Goal: Task Accomplishment & Management: Manage account settings

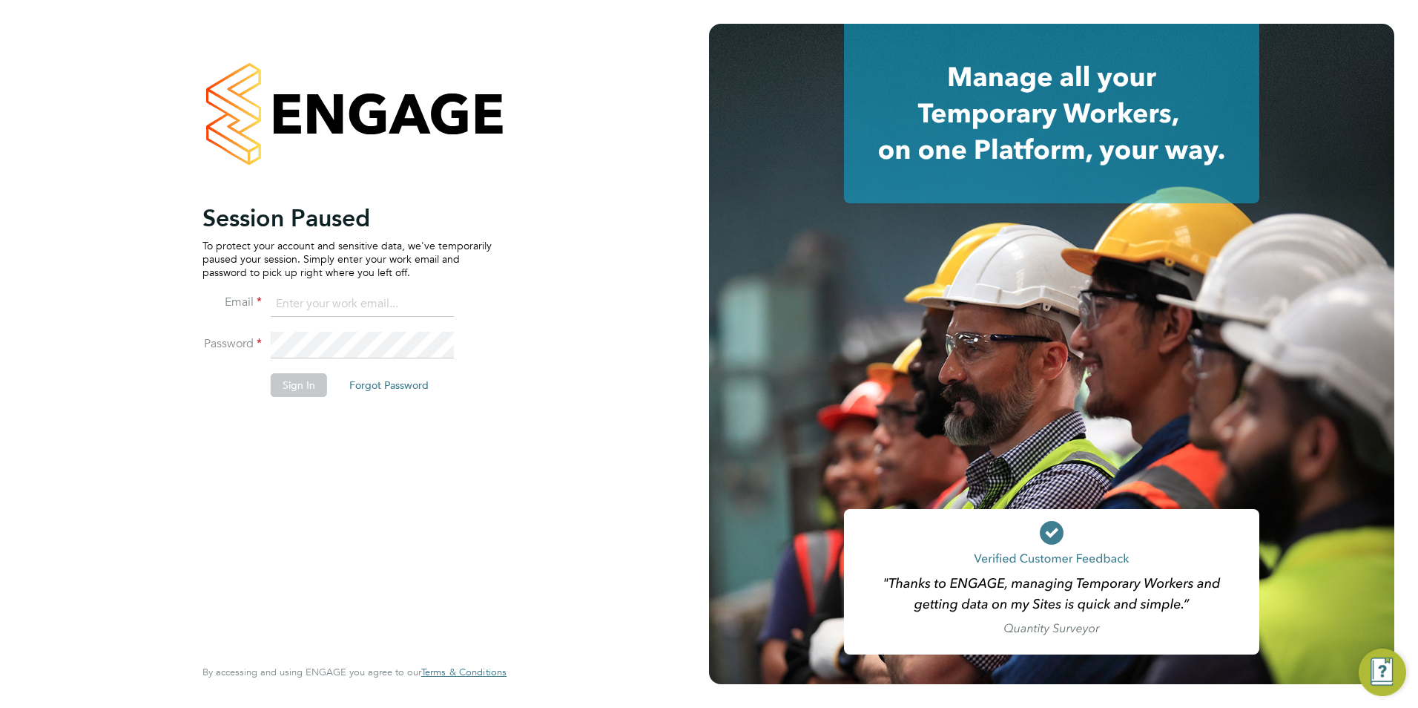
type input "[EMAIL_ADDRESS][DOMAIN_NAME]"
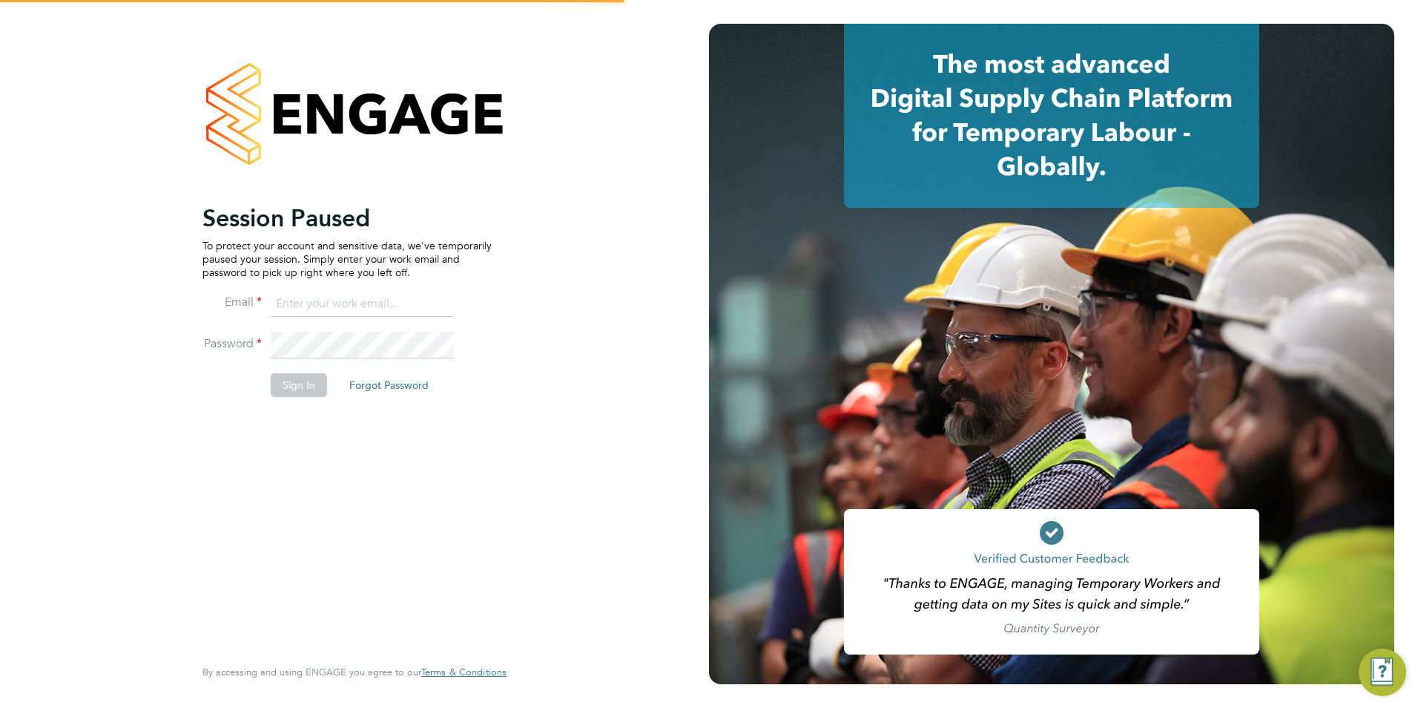
type input "[EMAIL_ADDRESS][DOMAIN_NAME]"
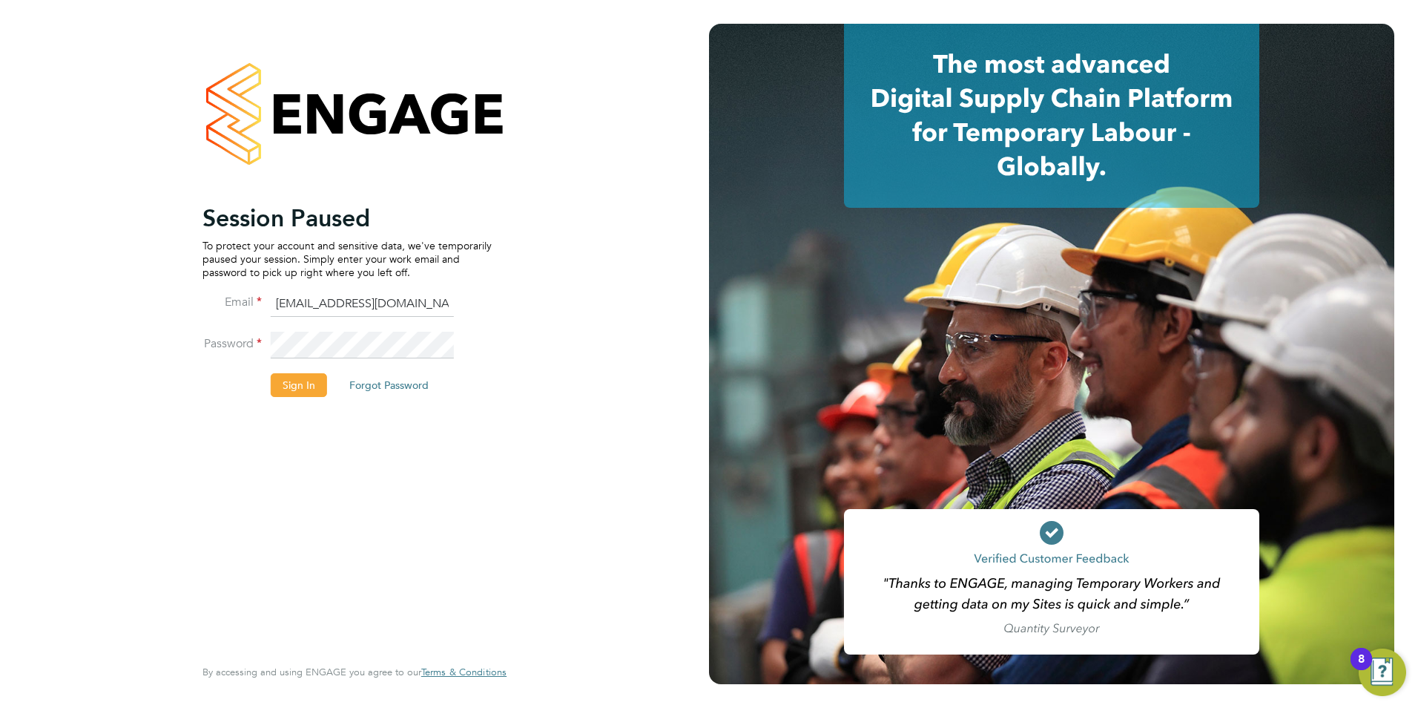
click at [329, 387] on li "Sign In Forgot Password" at bounding box center [346, 392] width 289 height 39
click at [325, 389] on button "Sign In" at bounding box center [299, 385] width 56 height 24
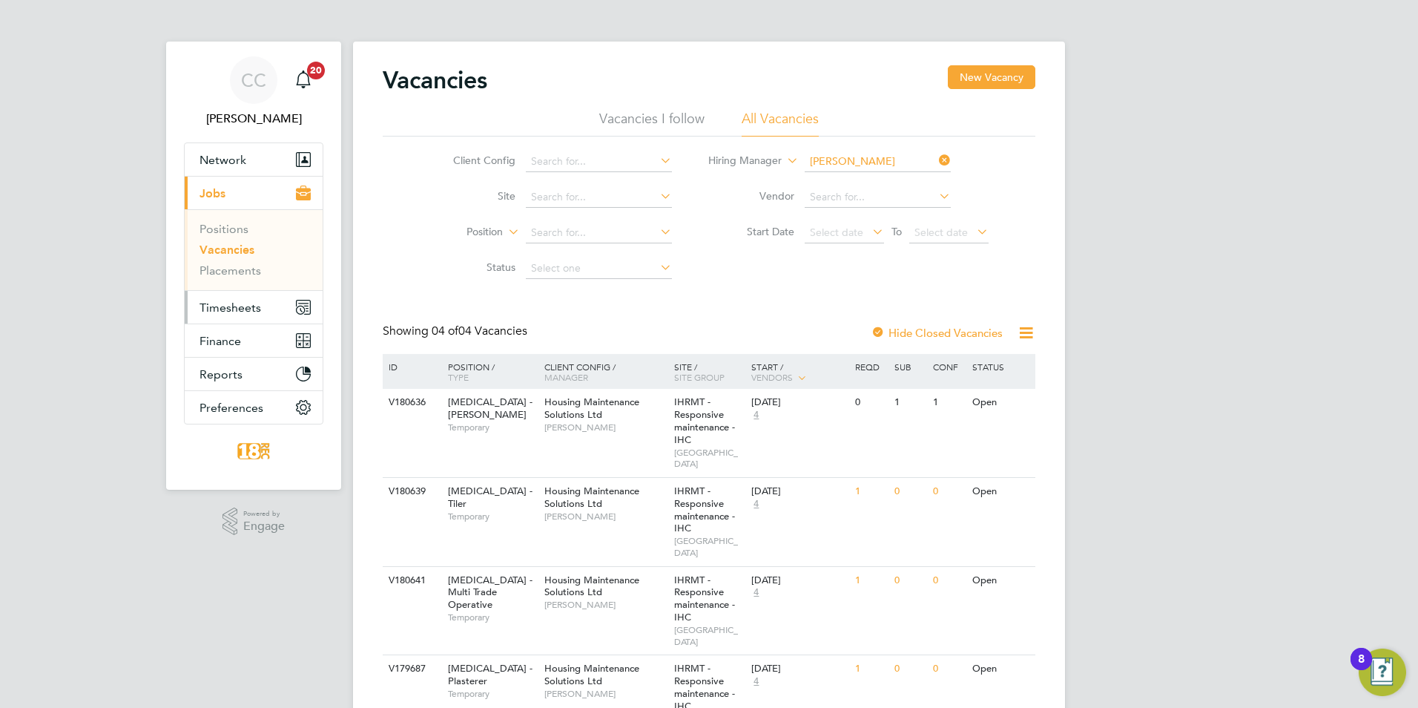
click at [212, 309] on span "Timesheets" at bounding box center [231, 307] width 62 height 14
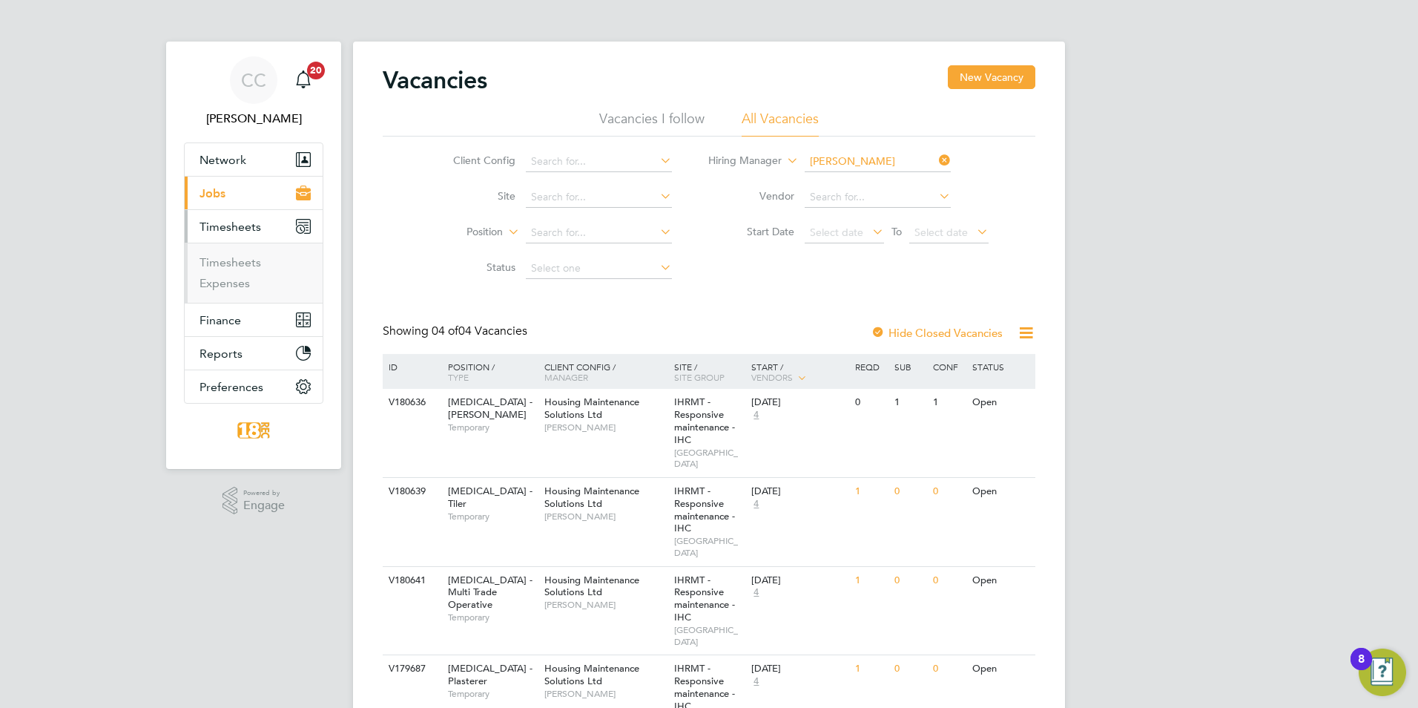
click at [249, 272] on li "Timesheets" at bounding box center [255, 265] width 111 height 21
click at [249, 263] on link "Timesheets" at bounding box center [231, 262] width 62 height 14
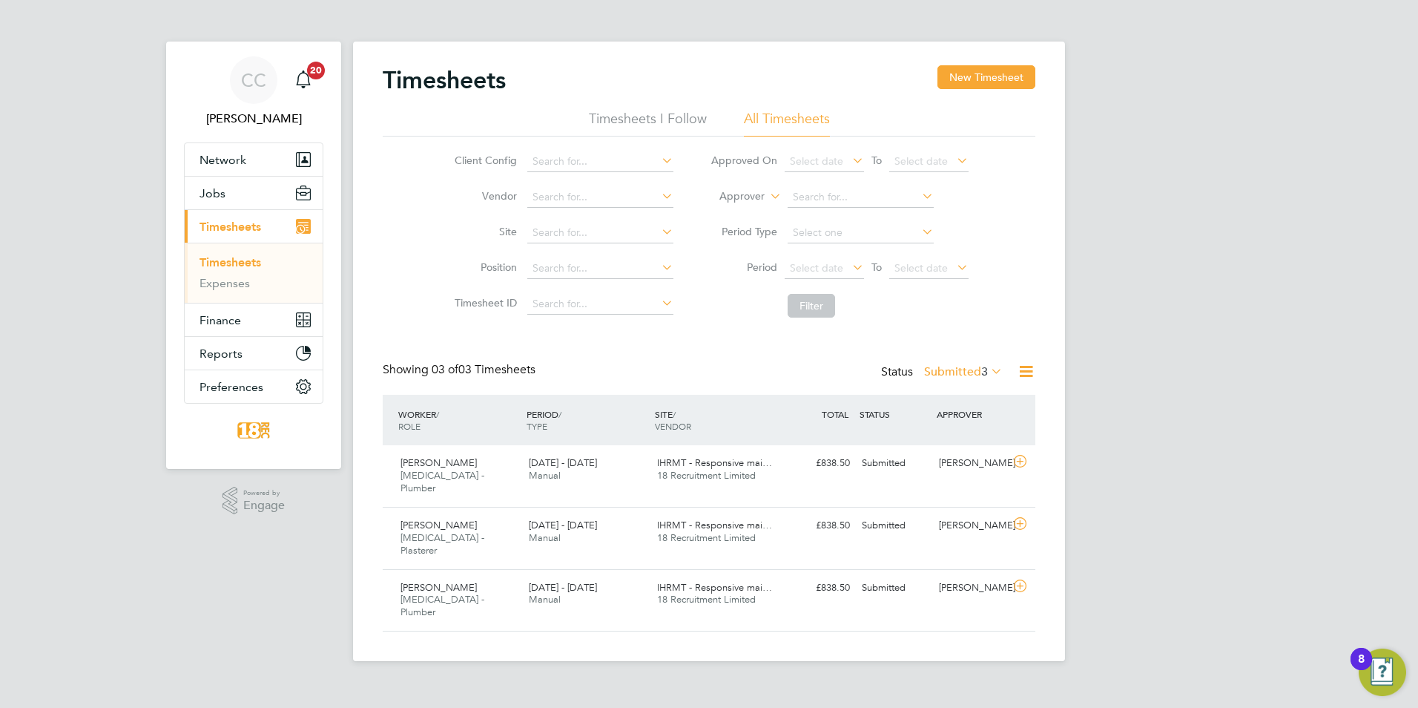
click at [952, 374] on label "Submitted 3" at bounding box center [963, 371] width 79 height 15
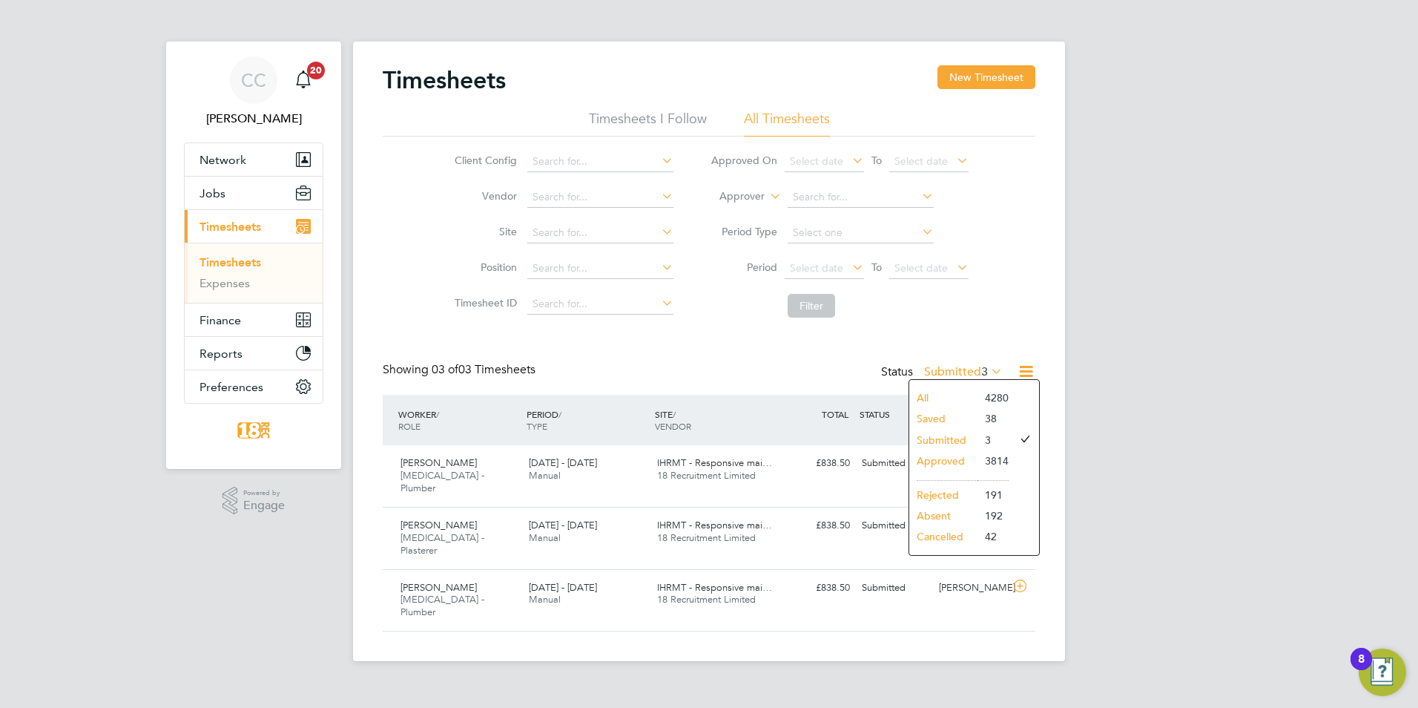
click at [954, 460] on li "Approved" at bounding box center [943, 460] width 68 height 21
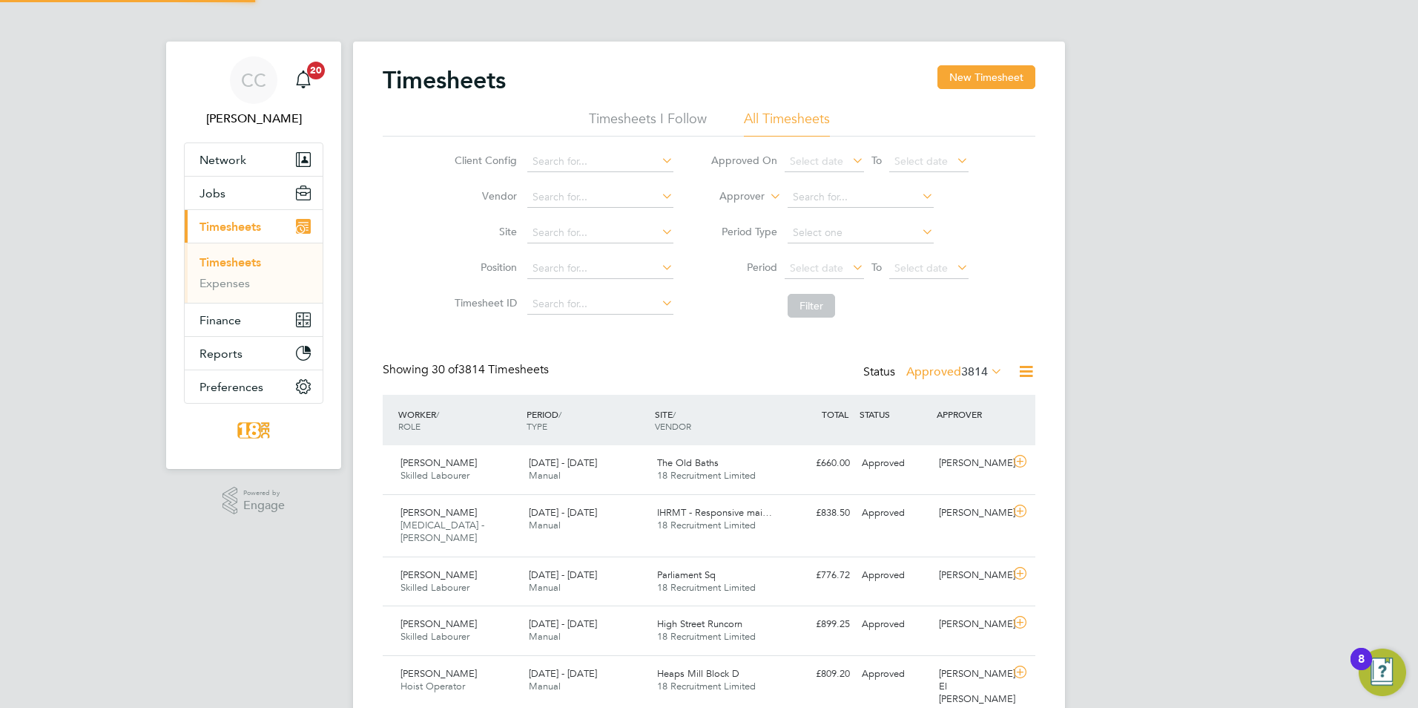
scroll to position [38, 129]
click at [871, 488] on div "Lucas Smith Skilled Labourer 22 - 28 Sep 2025 22 - 28 Sep 2025 Manual The Old B…" at bounding box center [709, 469] width 653 height 49
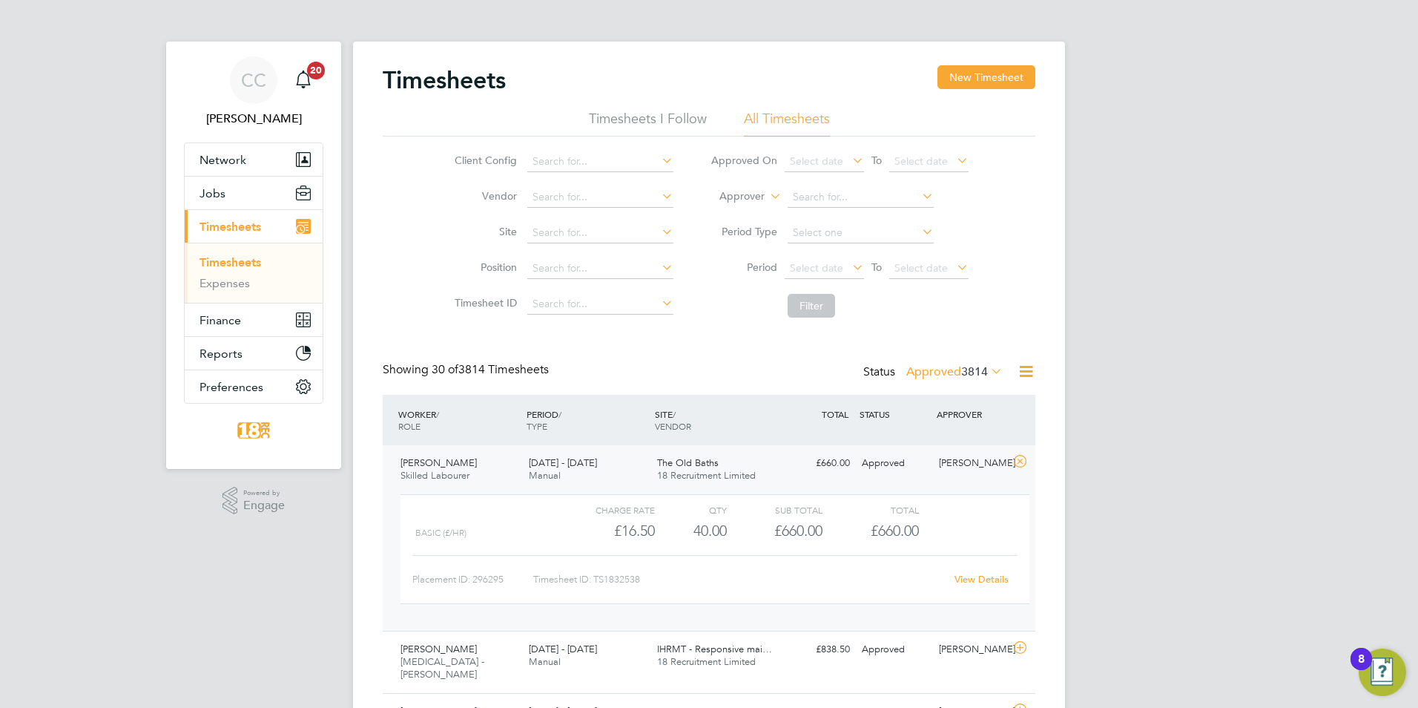
drag, startPoint x: 607, startPoint y: 498, endPoint x: 594, endPoint y: 512, distance: 18.9
click at [606, 498] on div "Charge rate QTY Sub Total Total Basic (£/HR) £16.50 40 40.00 40 £660.00 £660.00…" at bounding box center [715, 549] width 629 height 110
click at [511, 648] on div "Finlay Hughes HMS - Joiner 22 - 28 Sep 2025" at bounding box center [459, 662] width 128 height 50
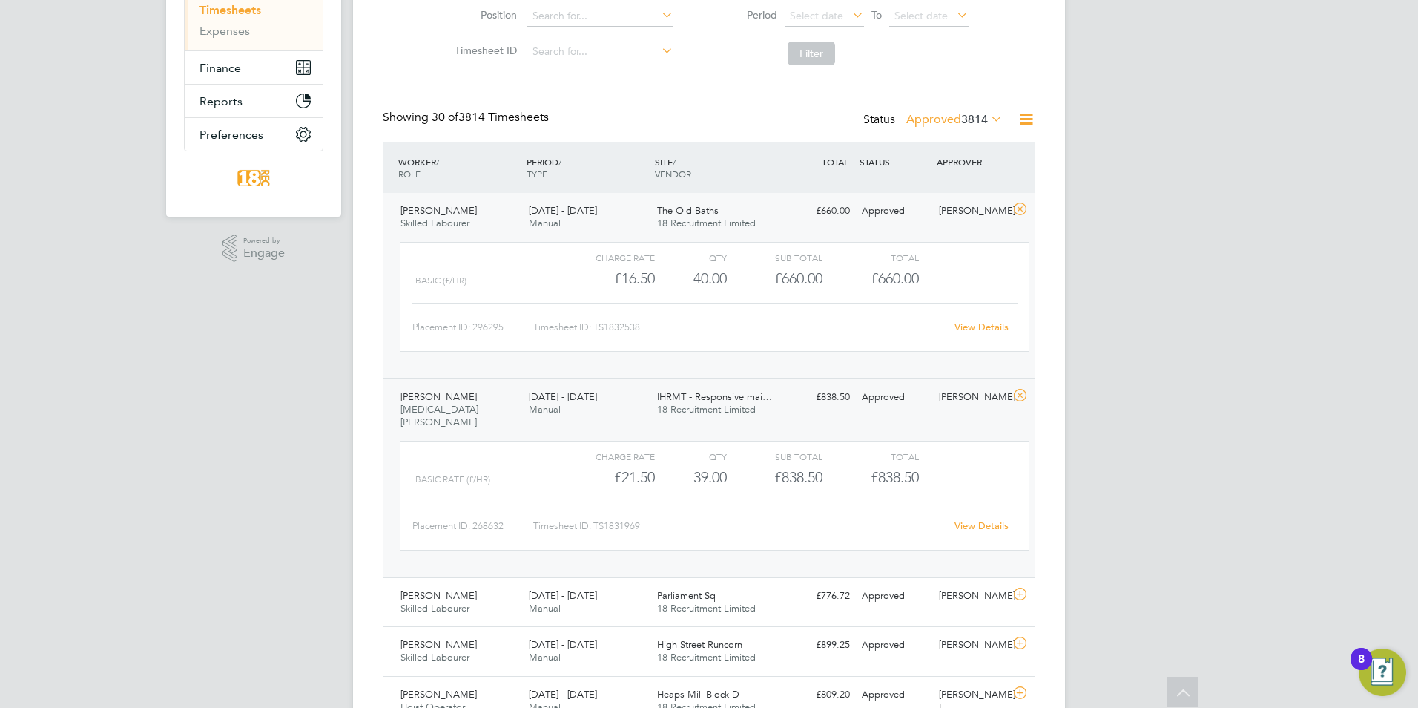
scroll to position [445, 0]
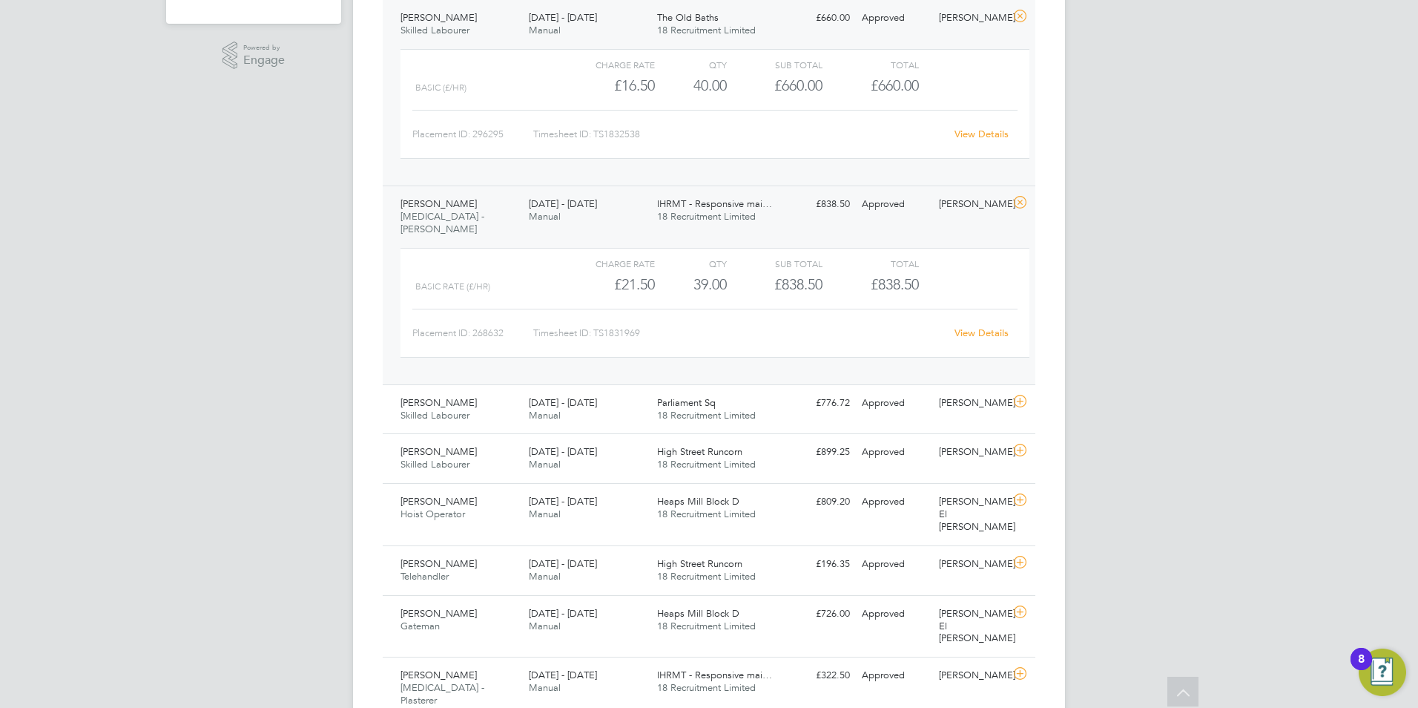
click at [1032, 272] on div "Charge rate QTY Sub Total Total Basic Rate (£/HR) £21.50 39 39.00 39 £838.50 £8…" at bounding box center [715, 310] width 641 height 136
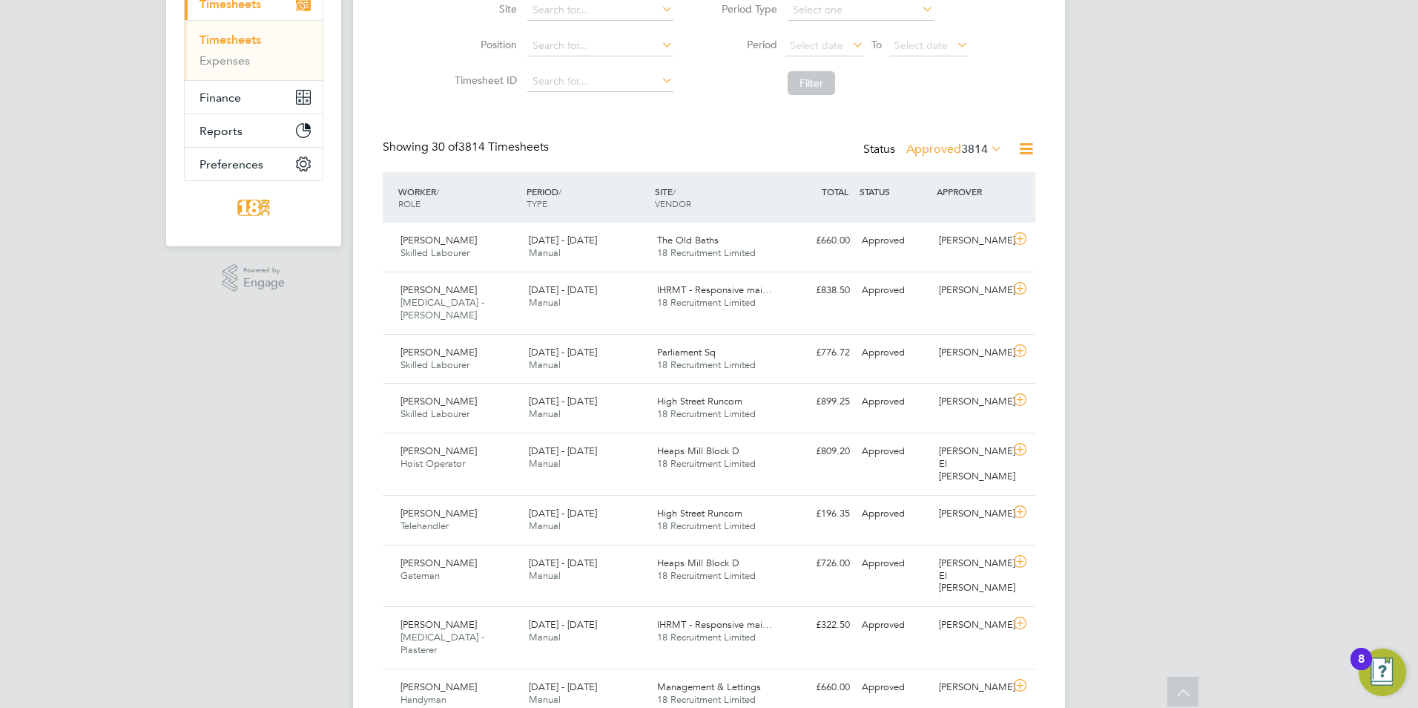
click at [958, 145] on label "Approved 3814" at bounding box center [954, 149] width 96 height 15
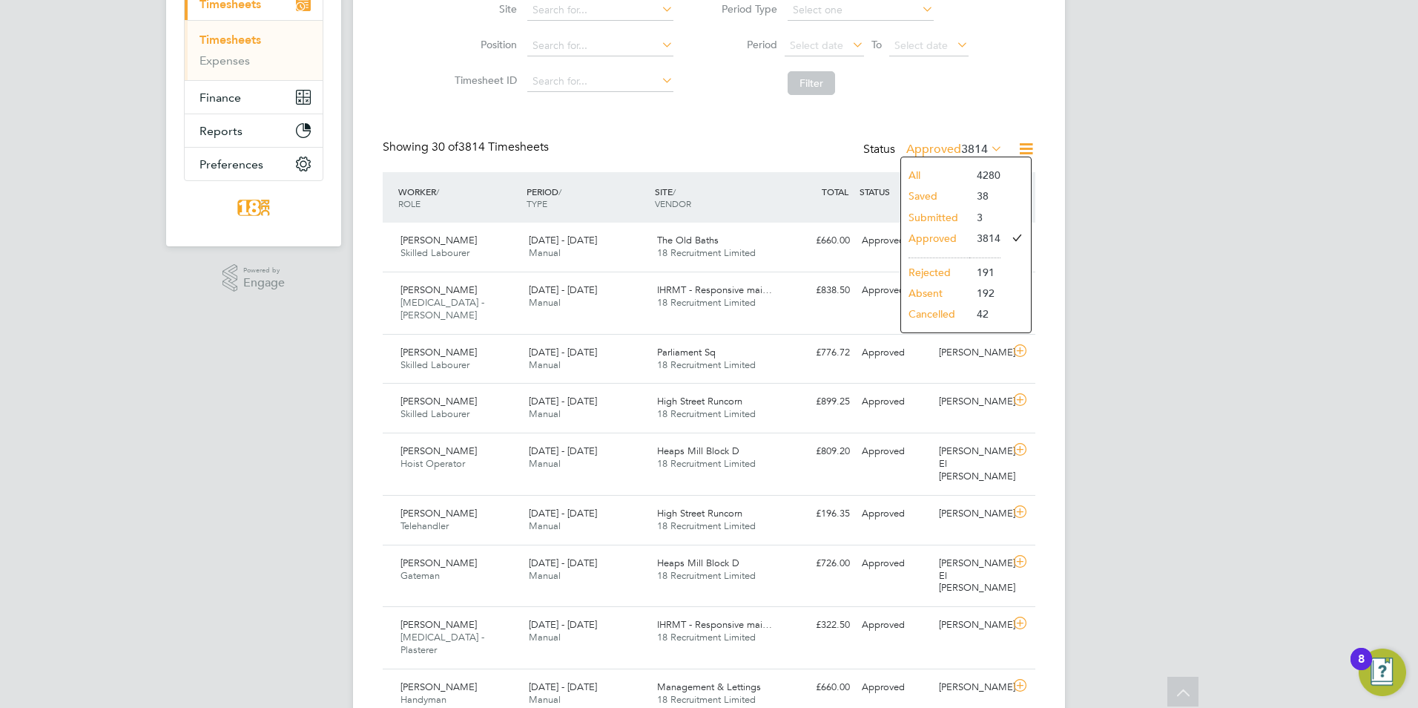
click at [938, 217] on li "Submitted" at bounding box center [935, 217] width 68 height 21
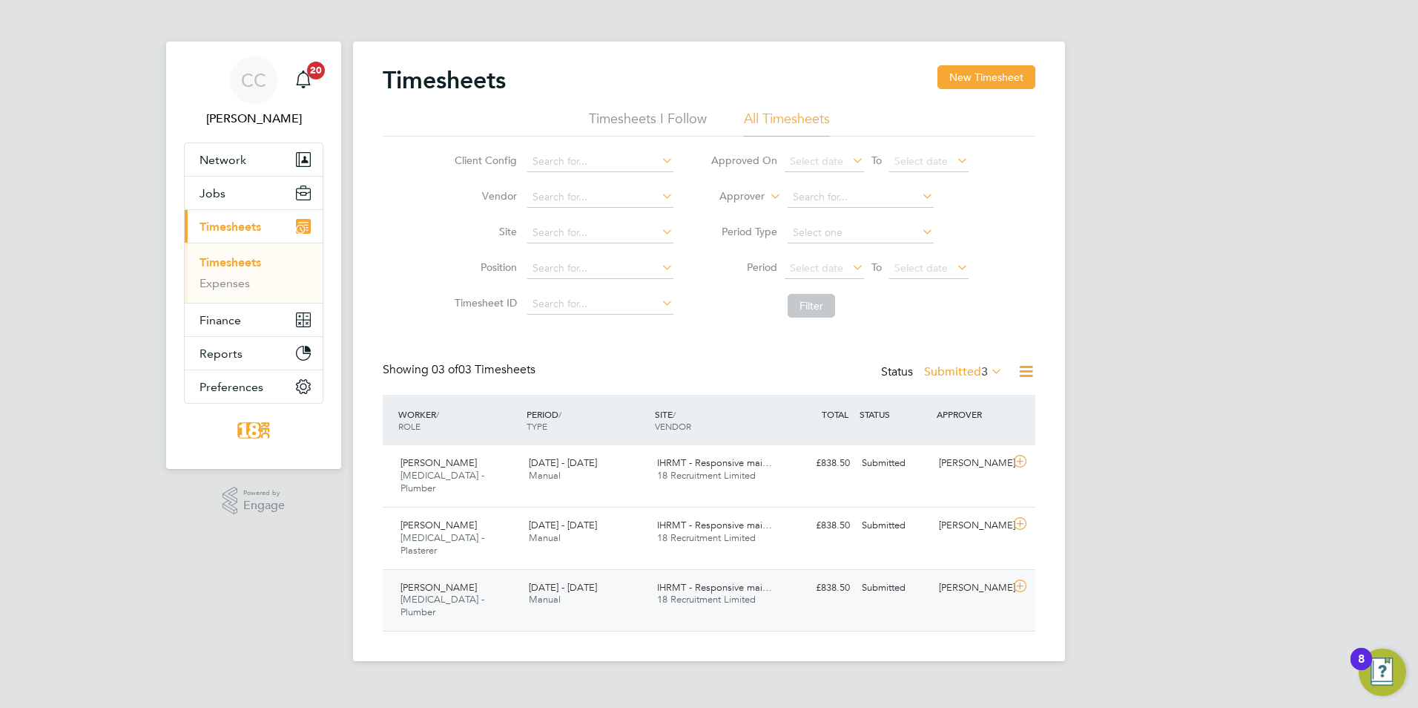
click at [994, 569] on div "Neil Easthope HMS - Plumber 22 - 28 Sep 2025 22 - 28 Sep 2025 Manual IHRMT - Re…" at bounding box center [709, 600] width 653 height 62
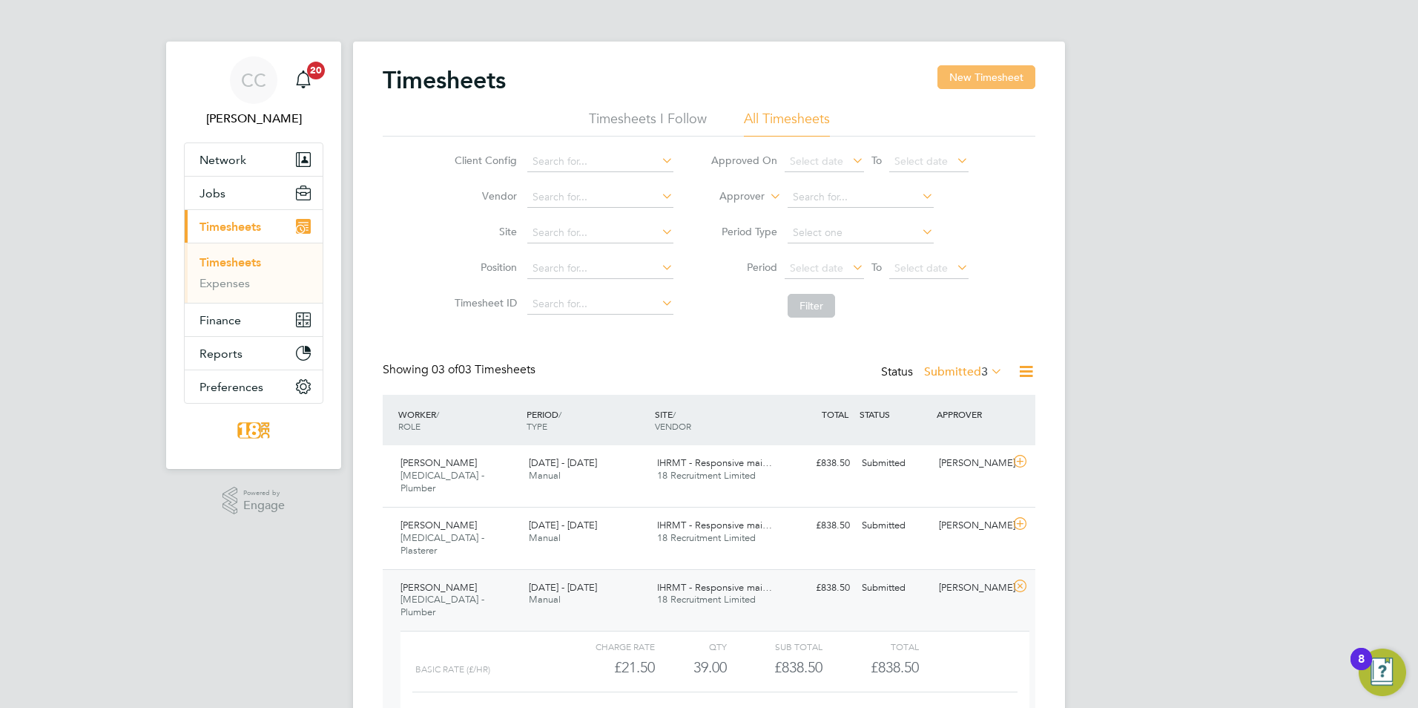
click at [952, 83] on button "New Timesheet" at bounding box center [987, 77] width 98 height 24
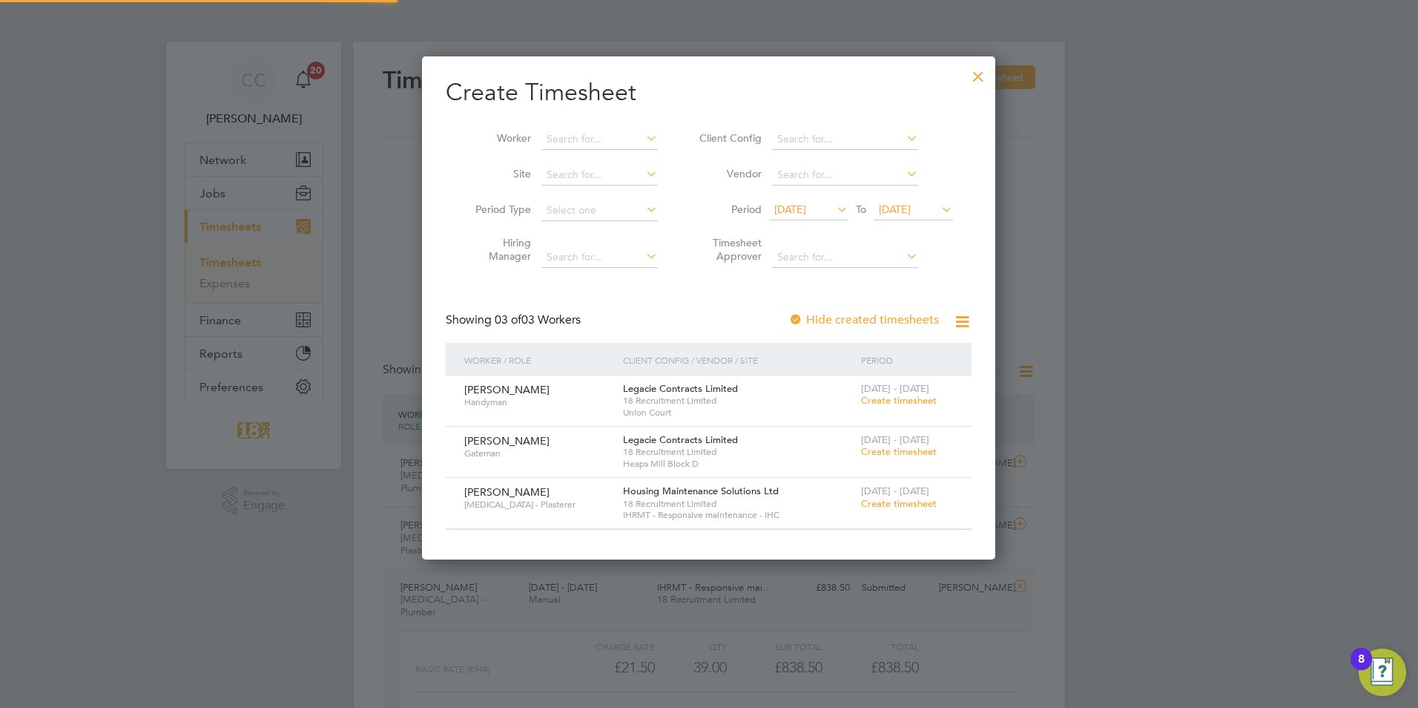
scroll to position [502, 574]
click at [920, 497] on span "Create timesheet" at bounding box center [899, 503] width 76 height 13
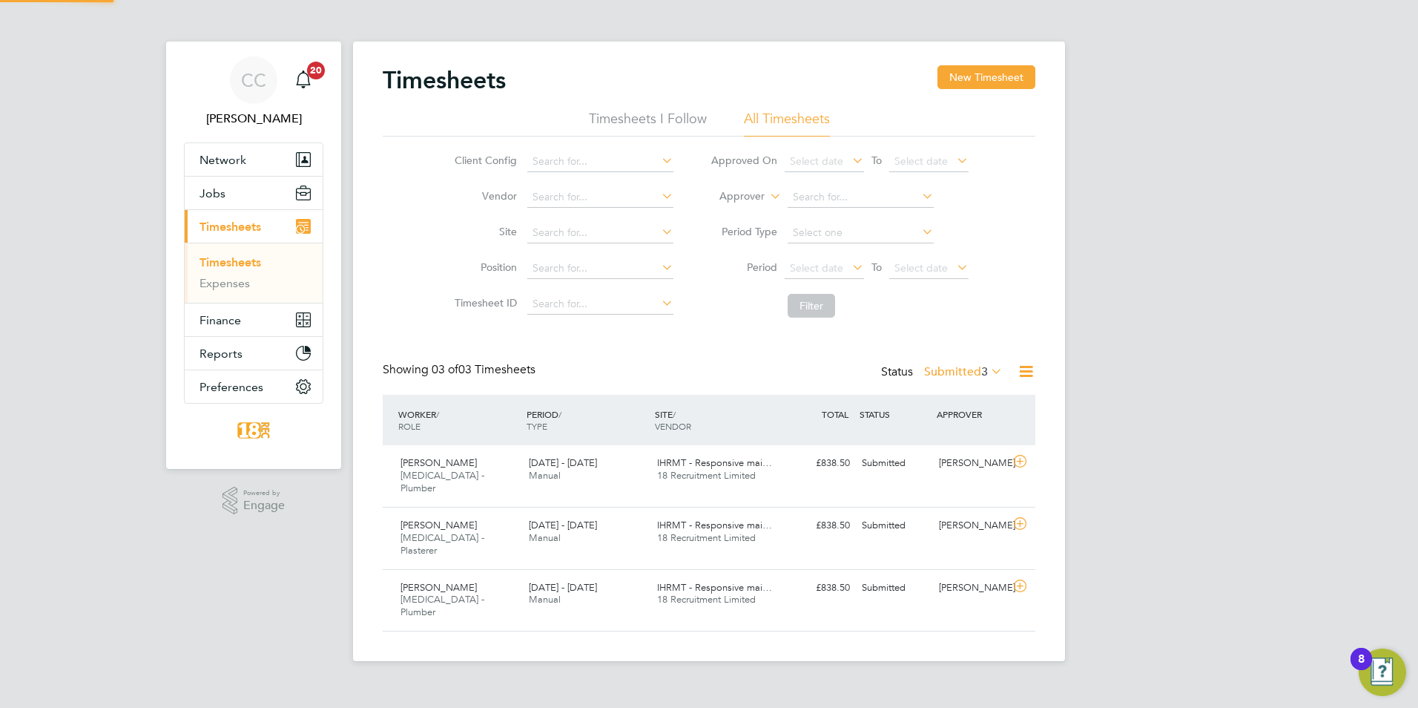
scroll to position [38, 129]
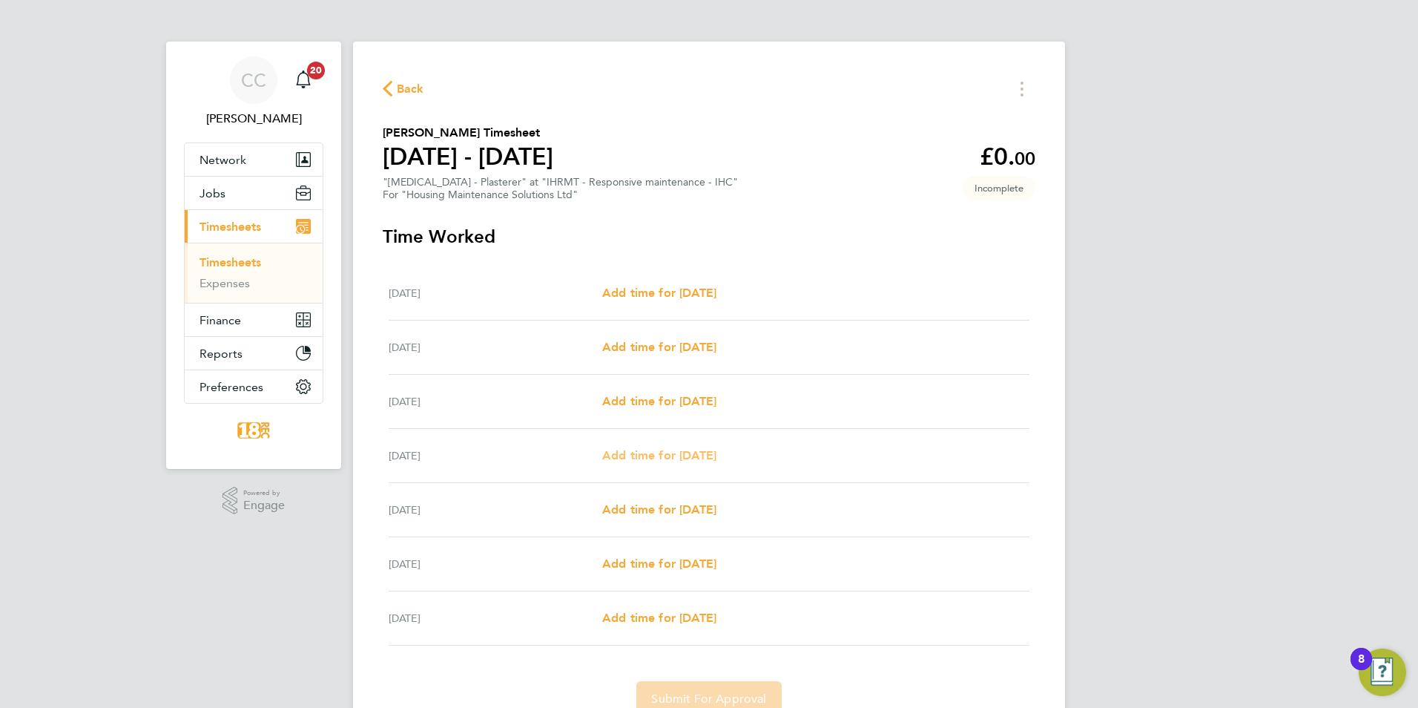
click at [667, 451] on span "Add time for Thu 25 Sep" at bounding box center [659, 455] width 114 height 14
select select "30"
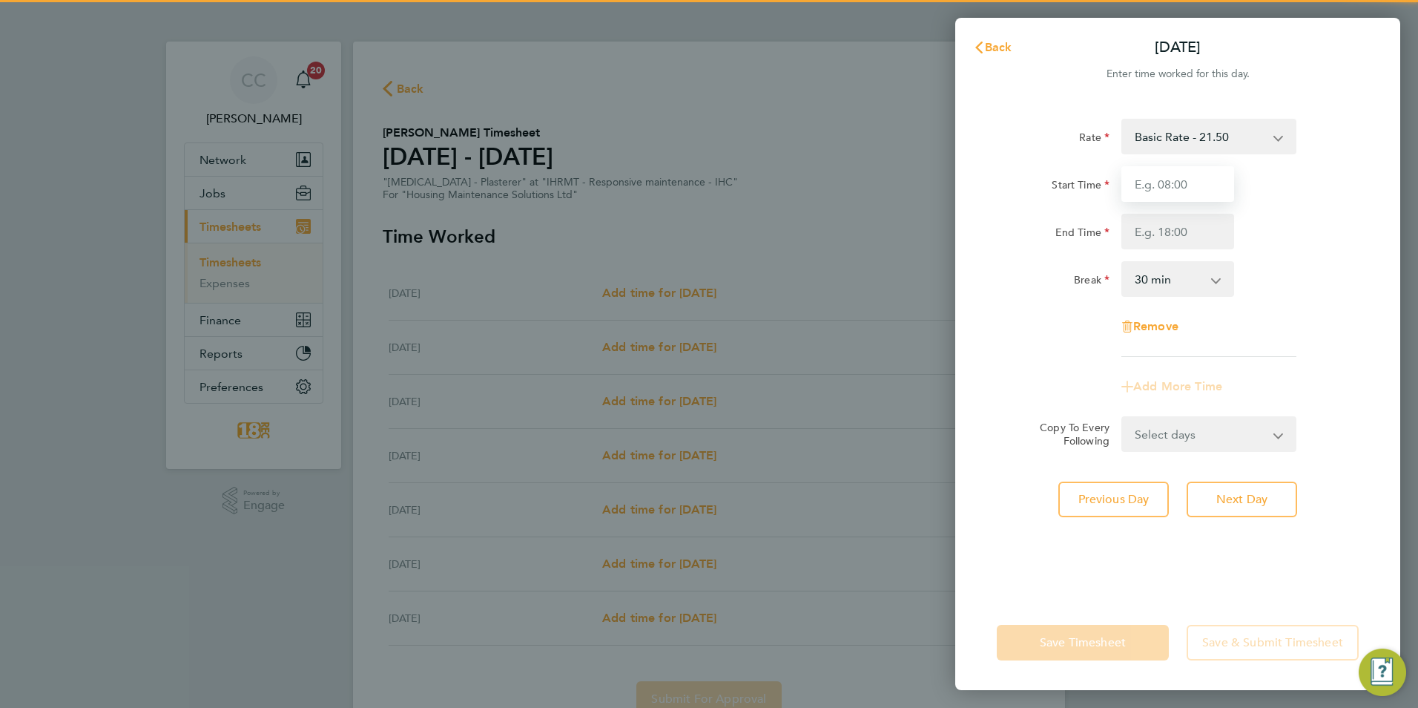
click at [1191, 182] on input "Start Time" at bounding box center [1177, 184] width 113 height 36
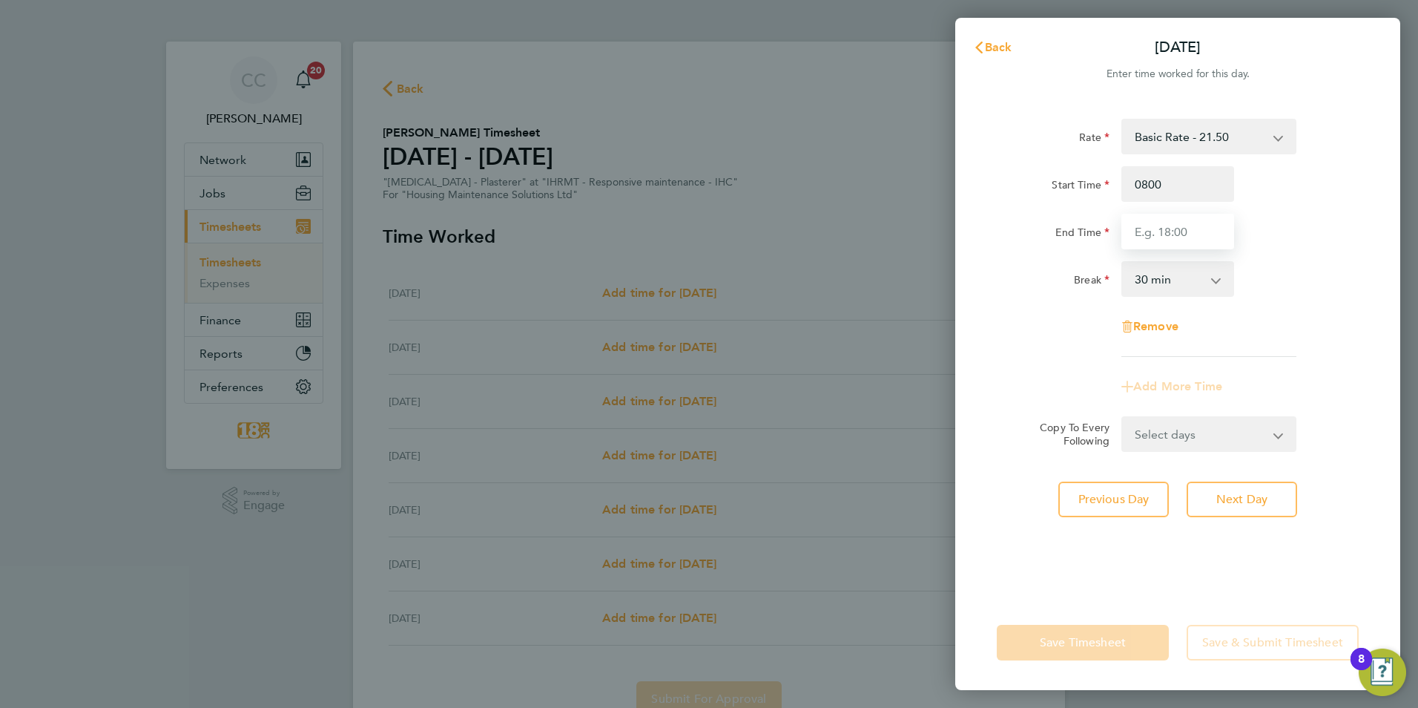
type input "08:00"
type input "16:30"
click at [1343, 320] on div "Rate Basic Rate - 21.50 Start Time 08:00 End Time 16:30 Break 0 min 15 min 30 m…" at bounding box center [1178, 238] width 362 height 238
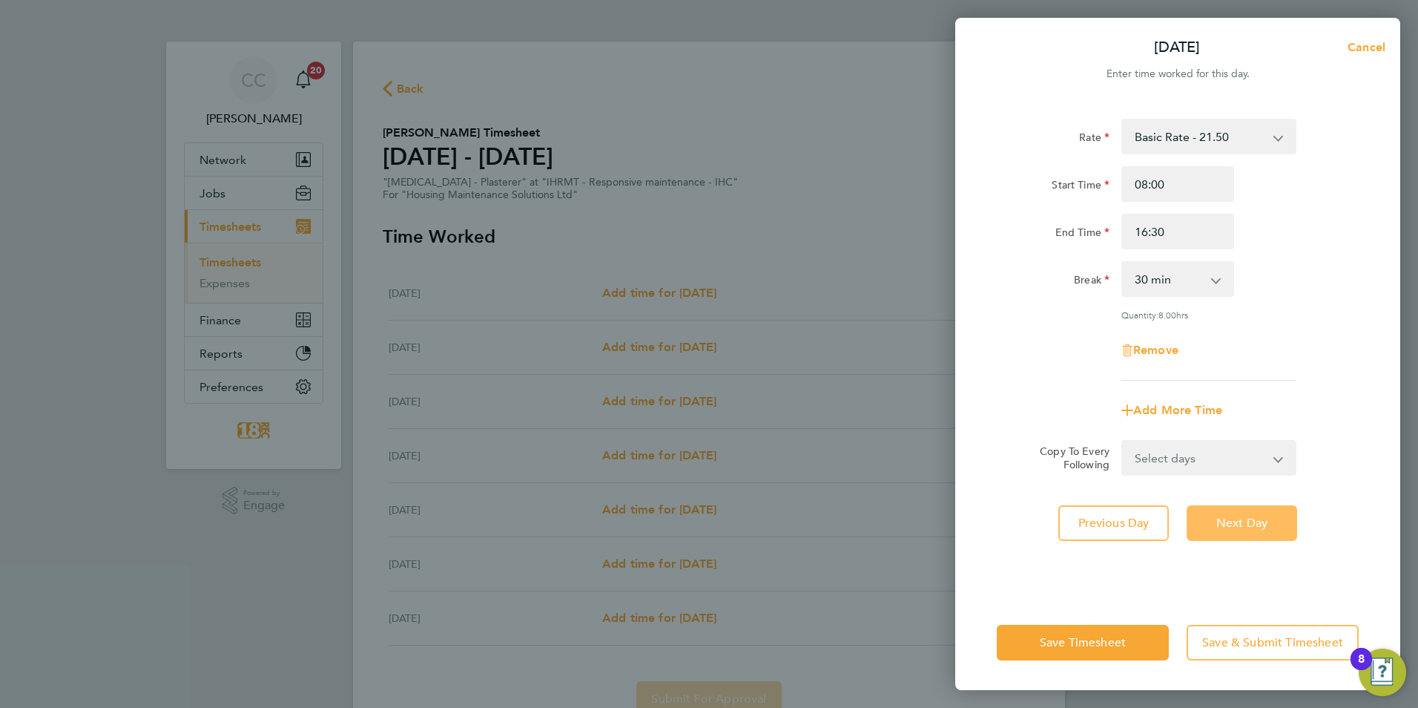
click at [1244, 519] on span "Next Day" at bounding box center [1241, 522] width 51 height 15
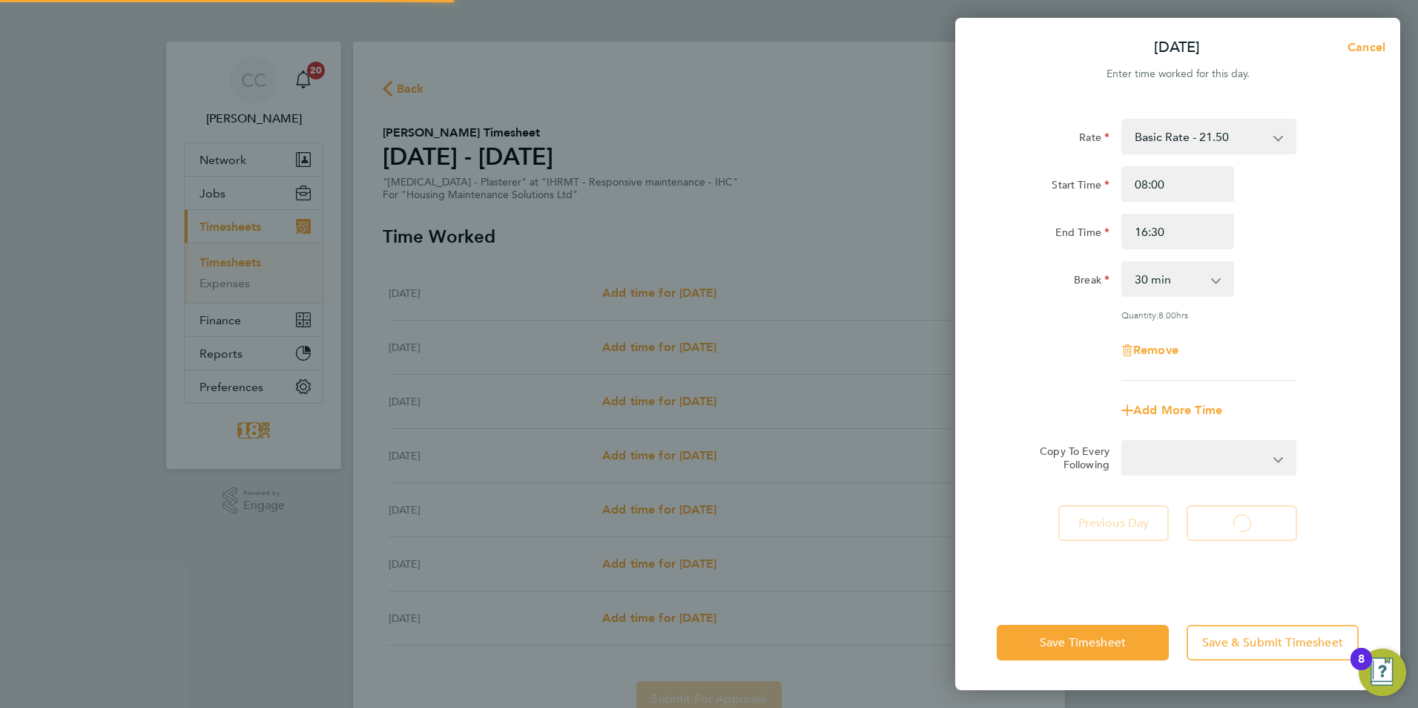
select select "30"
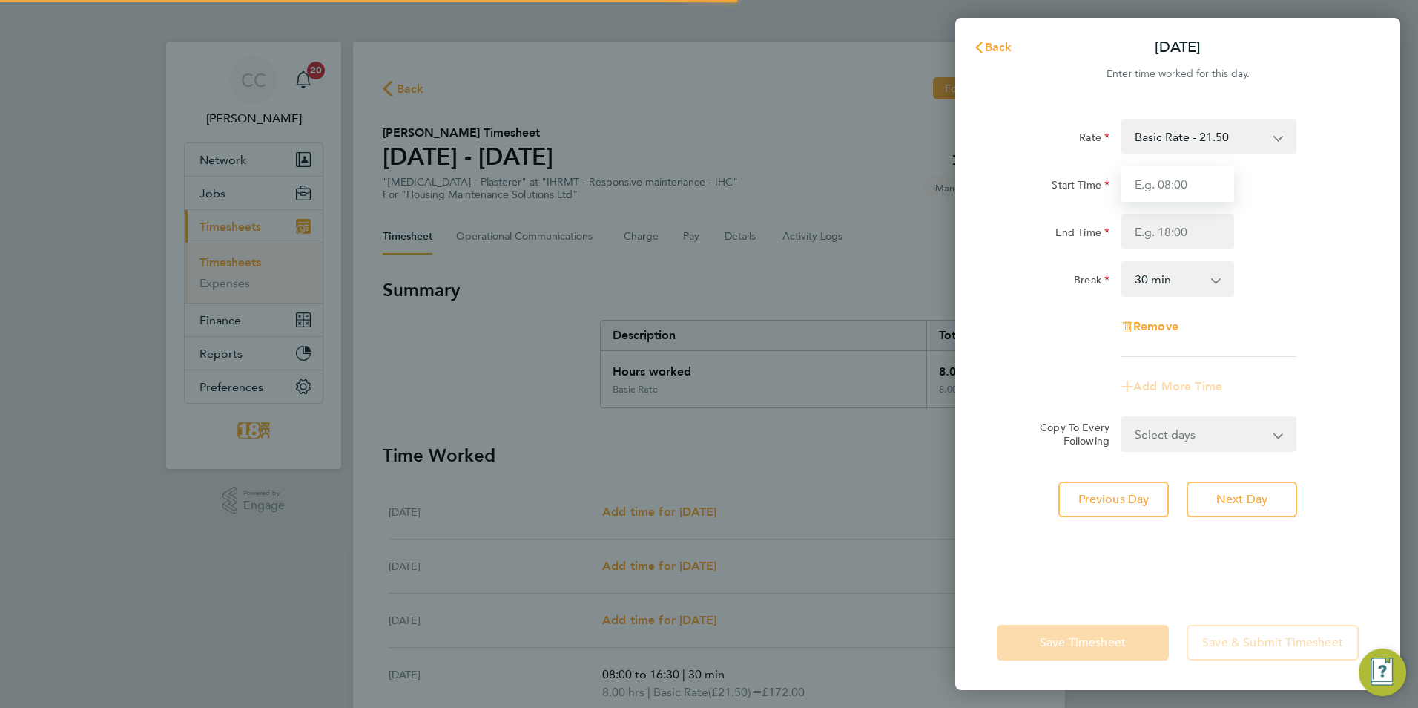
click at [1156, 187] on input "Start Time" at bounding box center [1177, 184] width 113 height 36
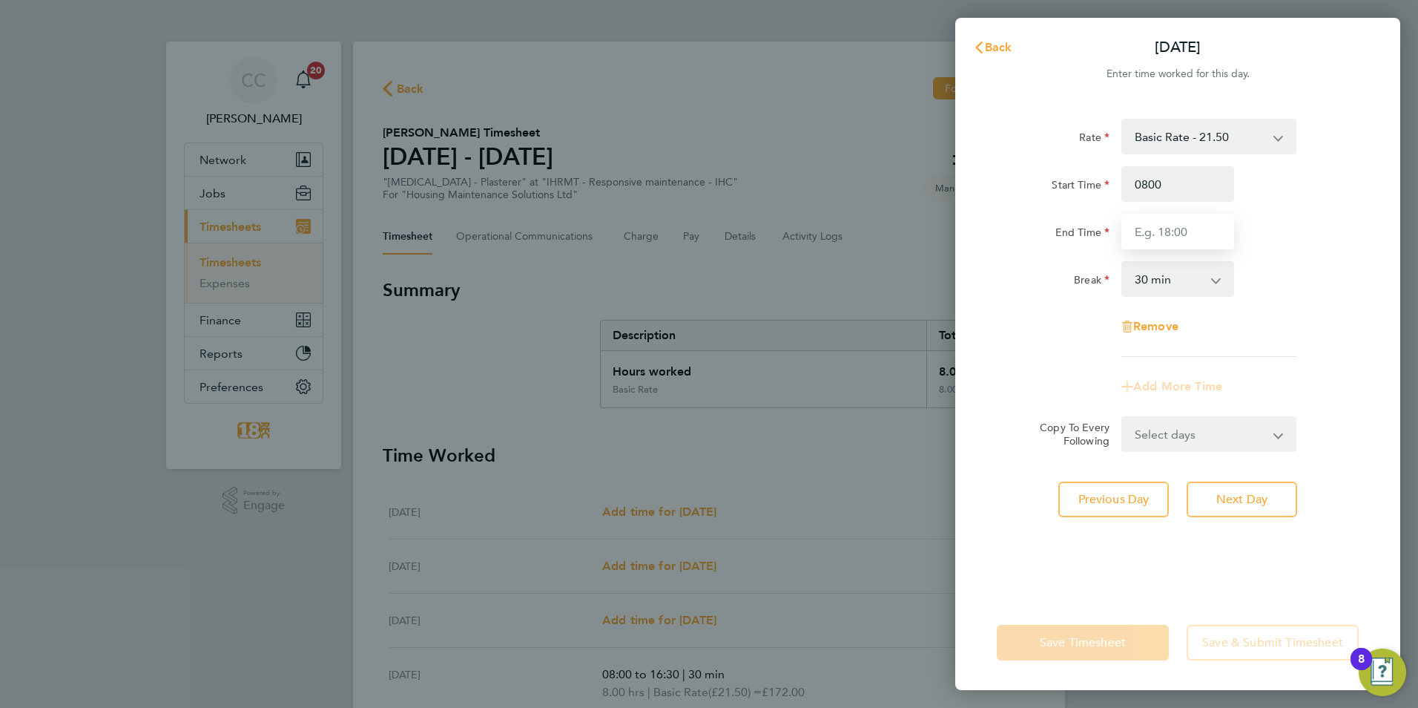
type input "08:00"
type input "15:30"
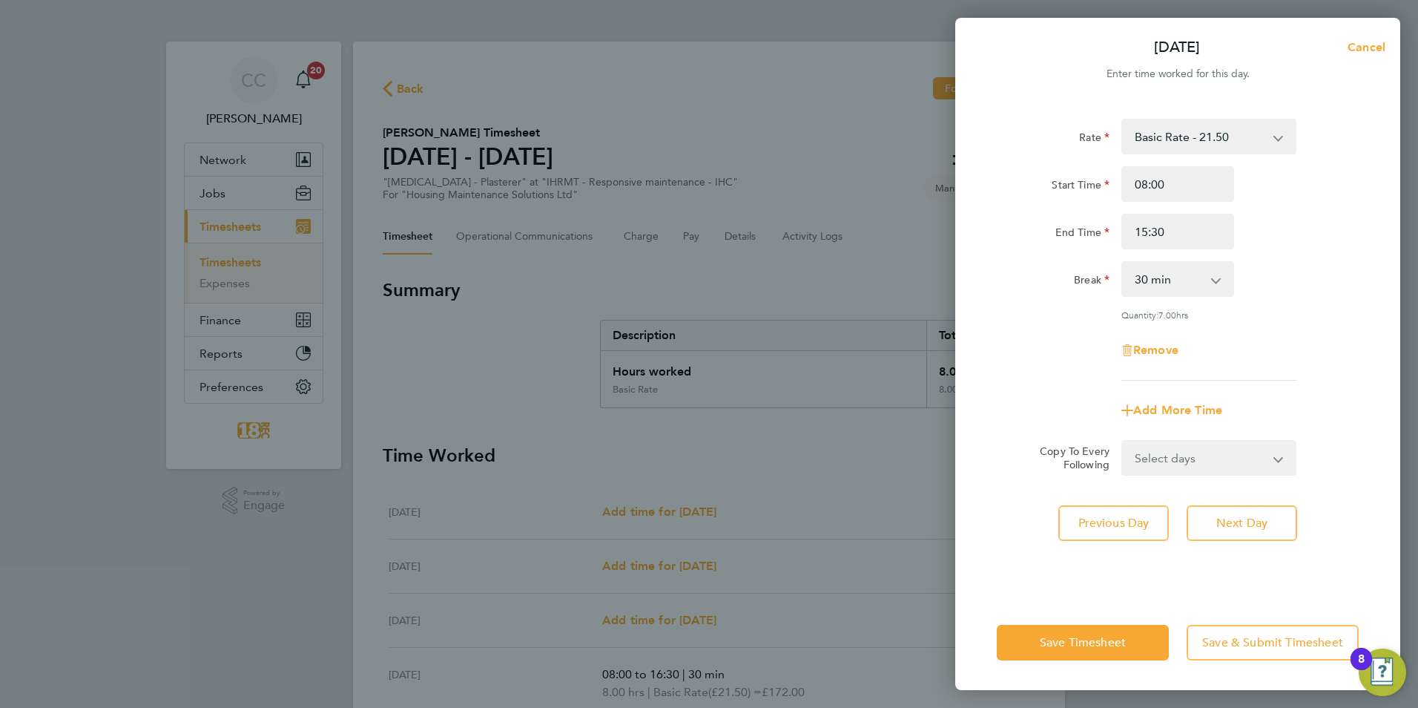
click at [1244, 579] on div "Rate Basic Rate - 21.50 Start Time 08:00 End Time 15:30 Break 0 min 15 min 30 m…" at bounding box center [1177, 348] width 445 height 494
click at [1110, 639] on span "Save Timesheet" at bounding box center [1083, 642] width 86 height 15
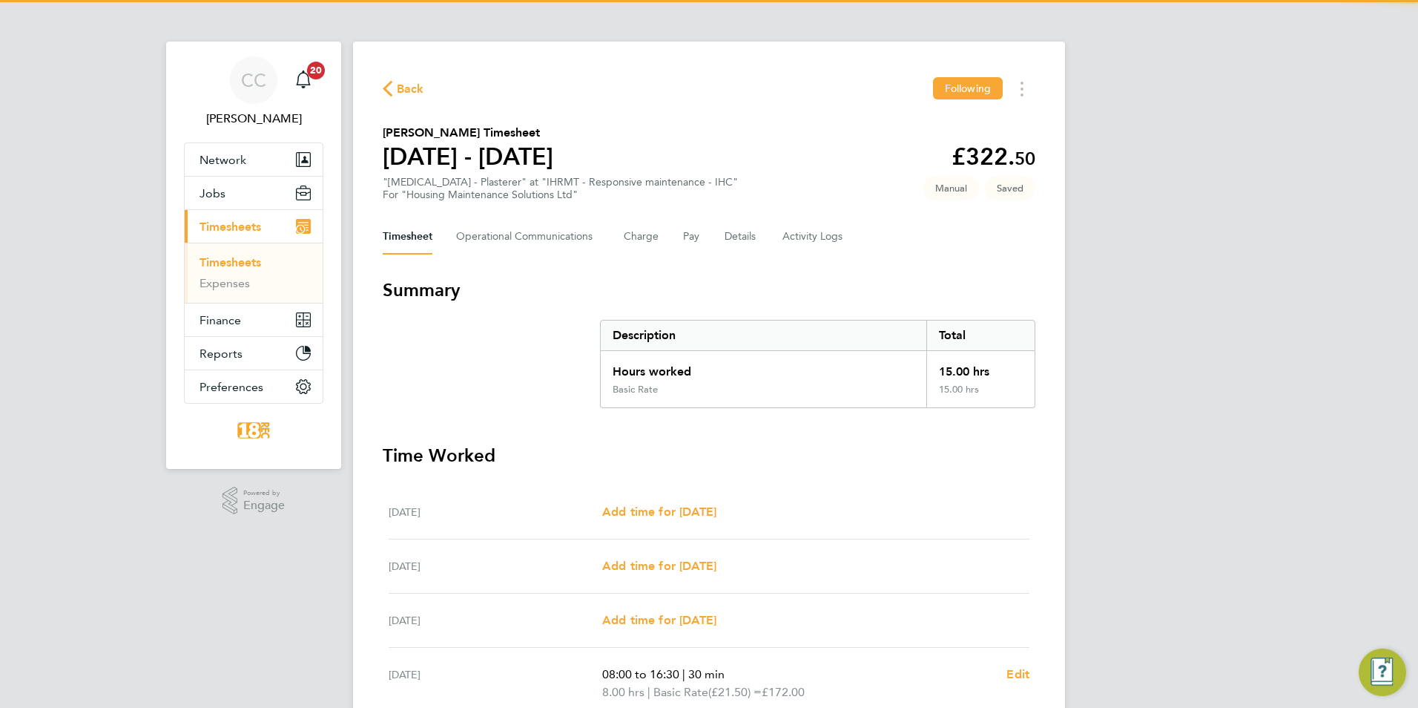
scroll to position [323, 0]
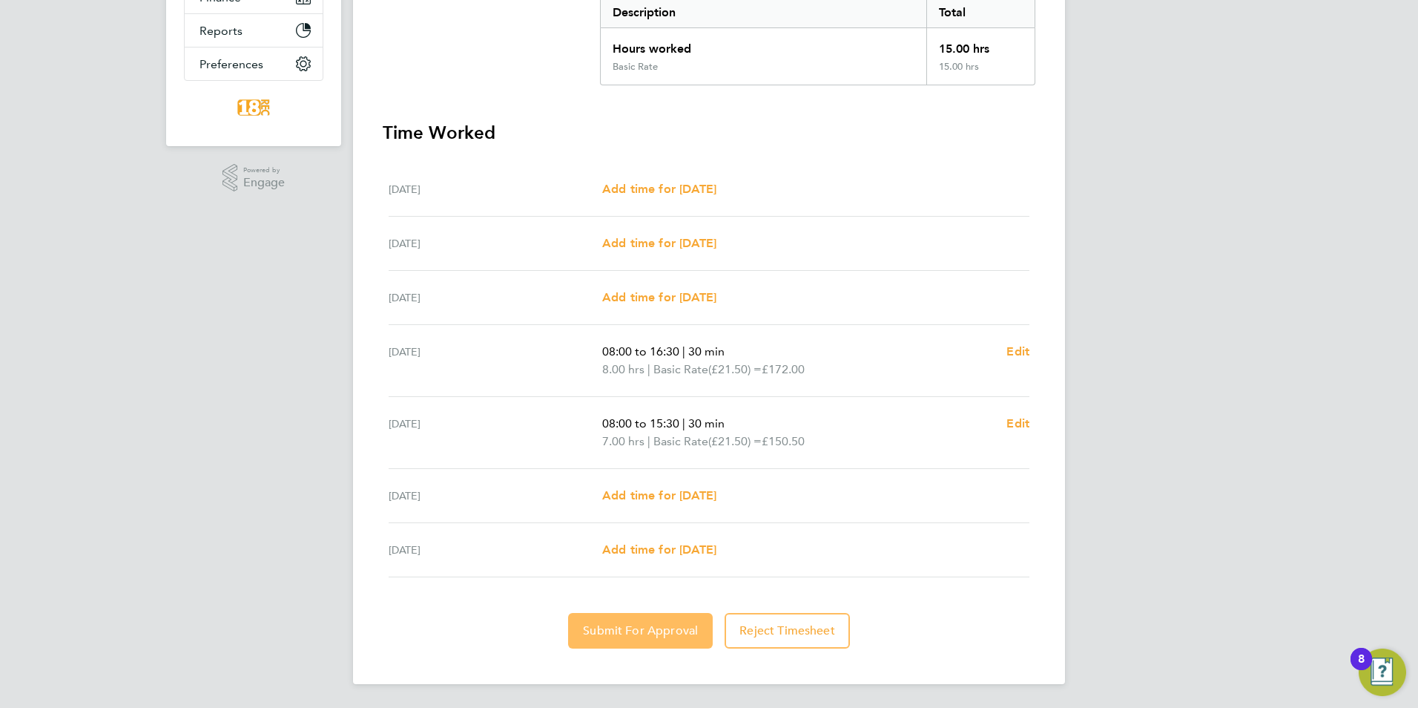
click at [607, 631] on span "Submit For Approval" at bounding box center [640, 630] width 115 height 15
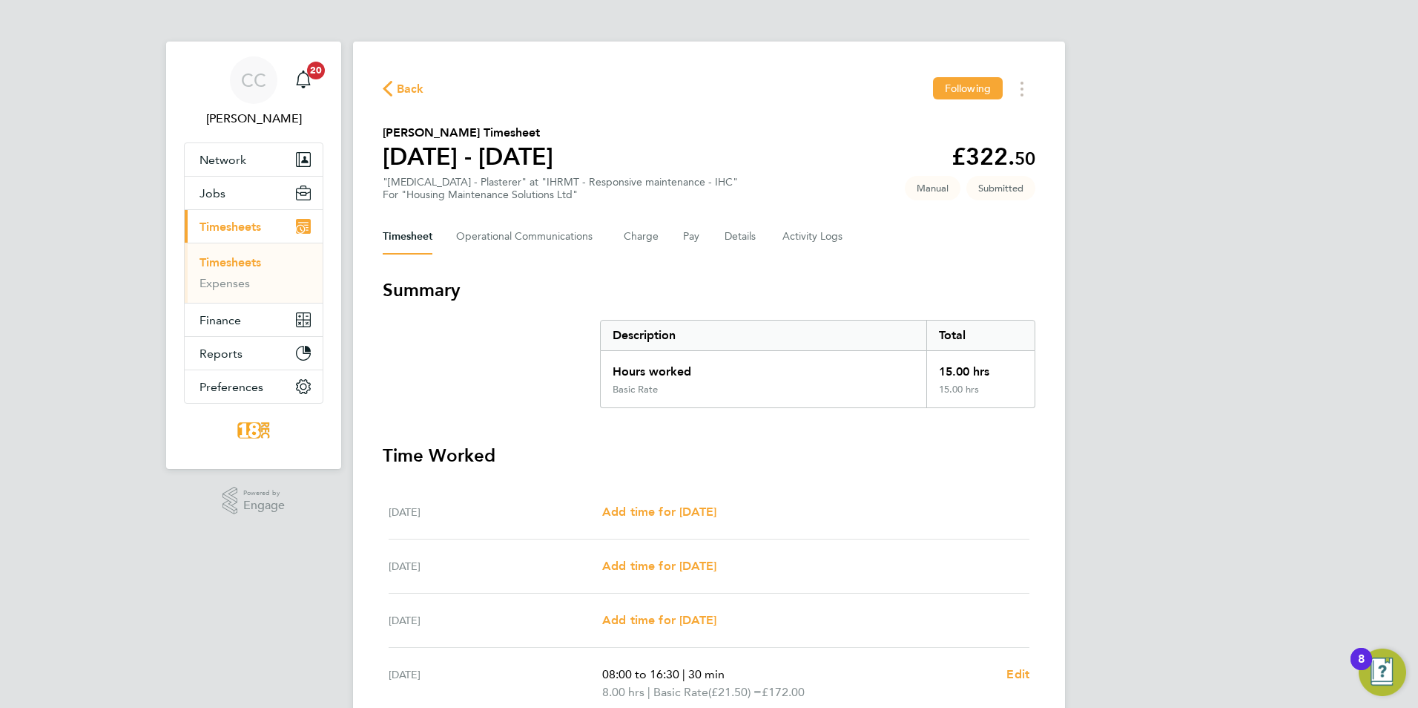
click at [412, 102] on div "Back Following Paul Fulton's Timesheet 22 - 28 Sept 2025 £322. 50 "HMS - Plaste…" at bounding box center [709, 524] width 712 height 965
click at [412, 90] on span "Back" at bounding box center [410, 89] width 27 height 18
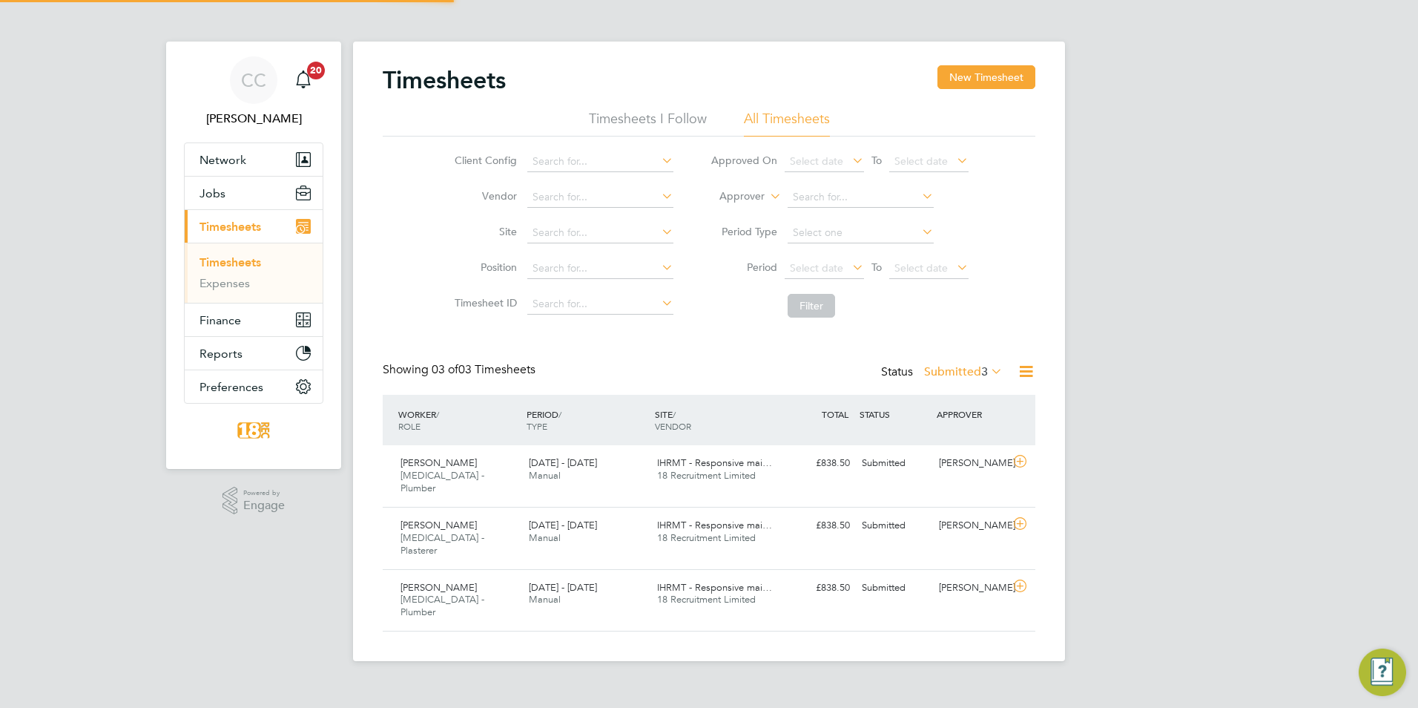
scroll to position [38, 129]
click at [957, 368] on label "Submitted 3" at bounding box center [963, 371] width 79 height 15
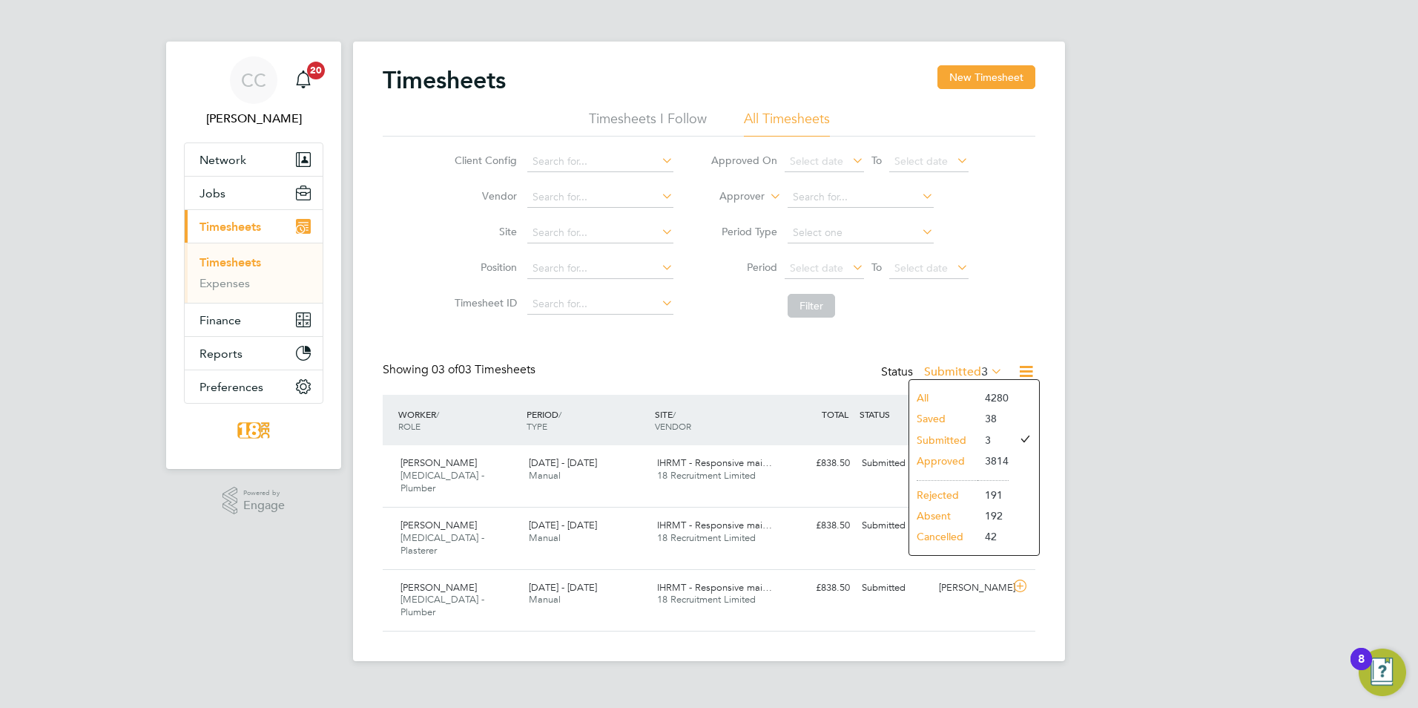
click at [946, 403] on li "All" at bounding box center [943, 397] width 68 height 21
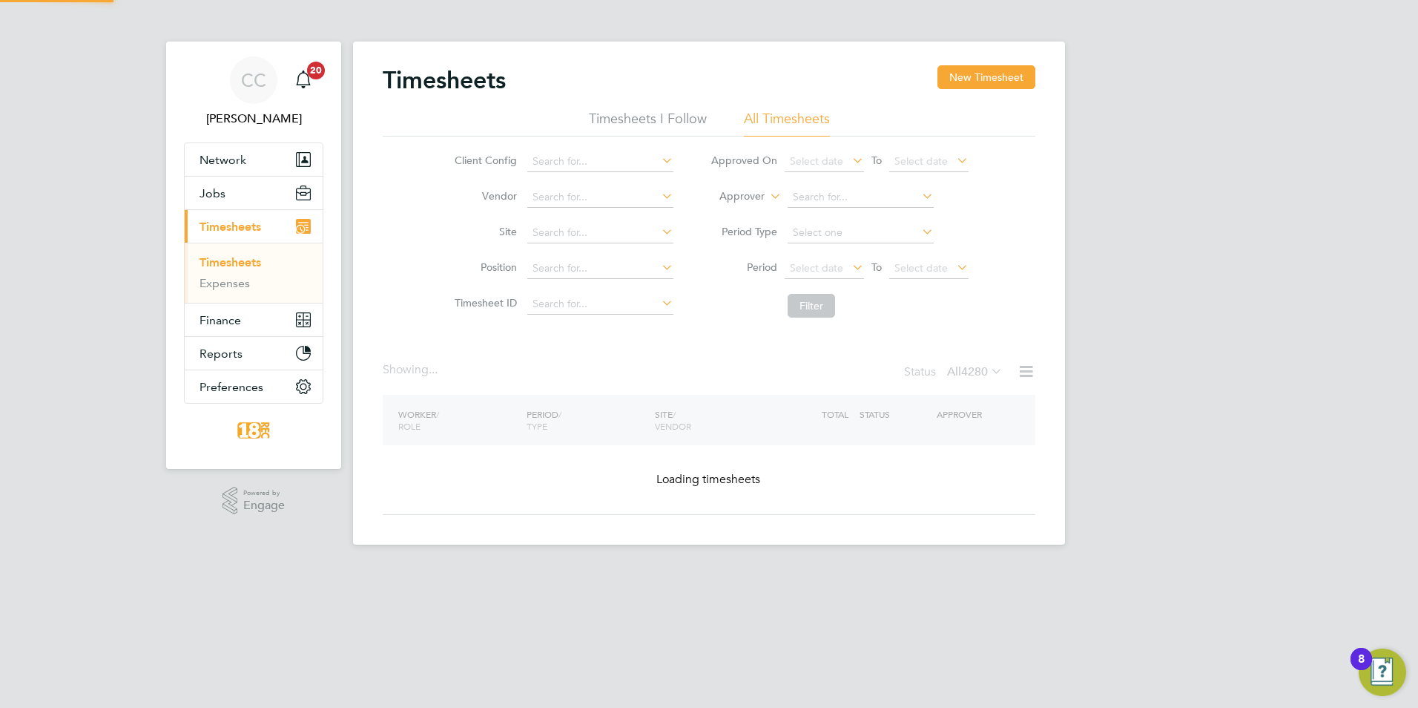
click at [938, 369] on div "Status All 4280" at bounding box center [955, 372] width 102 height 21
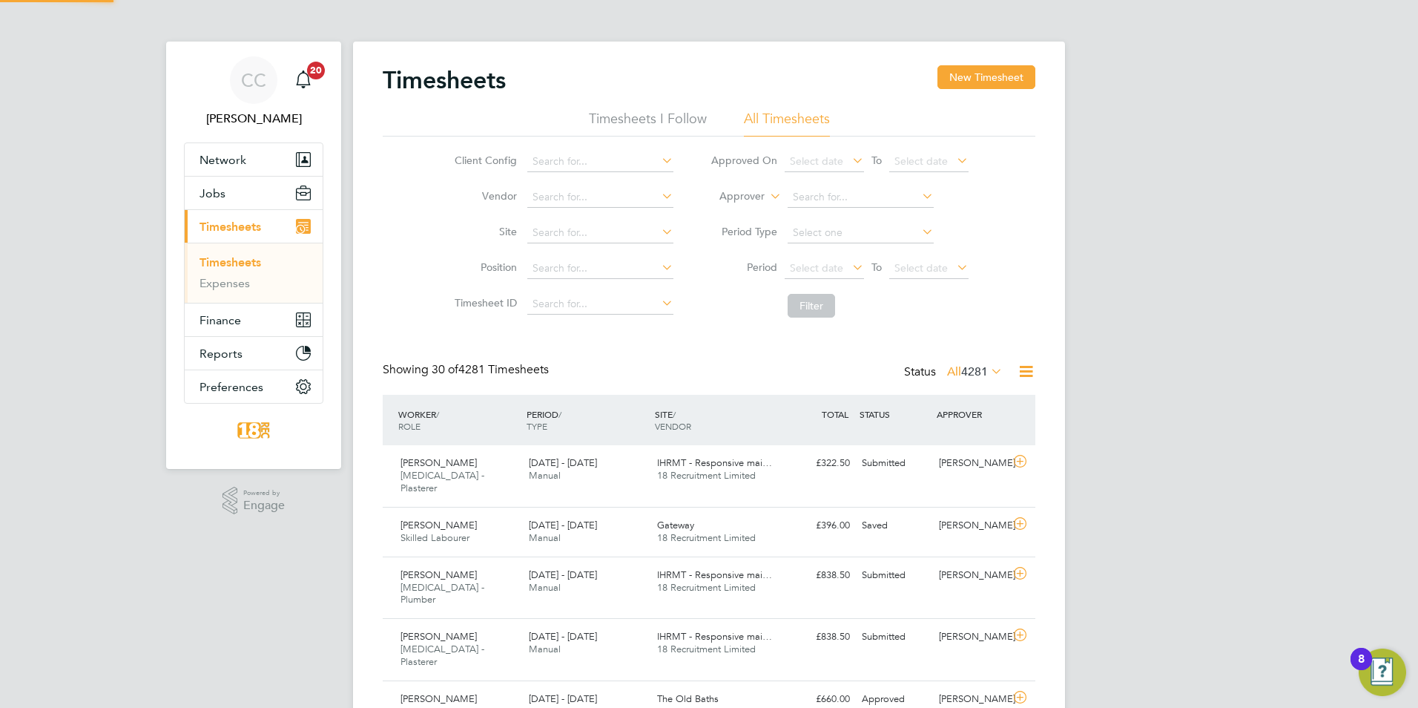
scroll to position [7, 7]
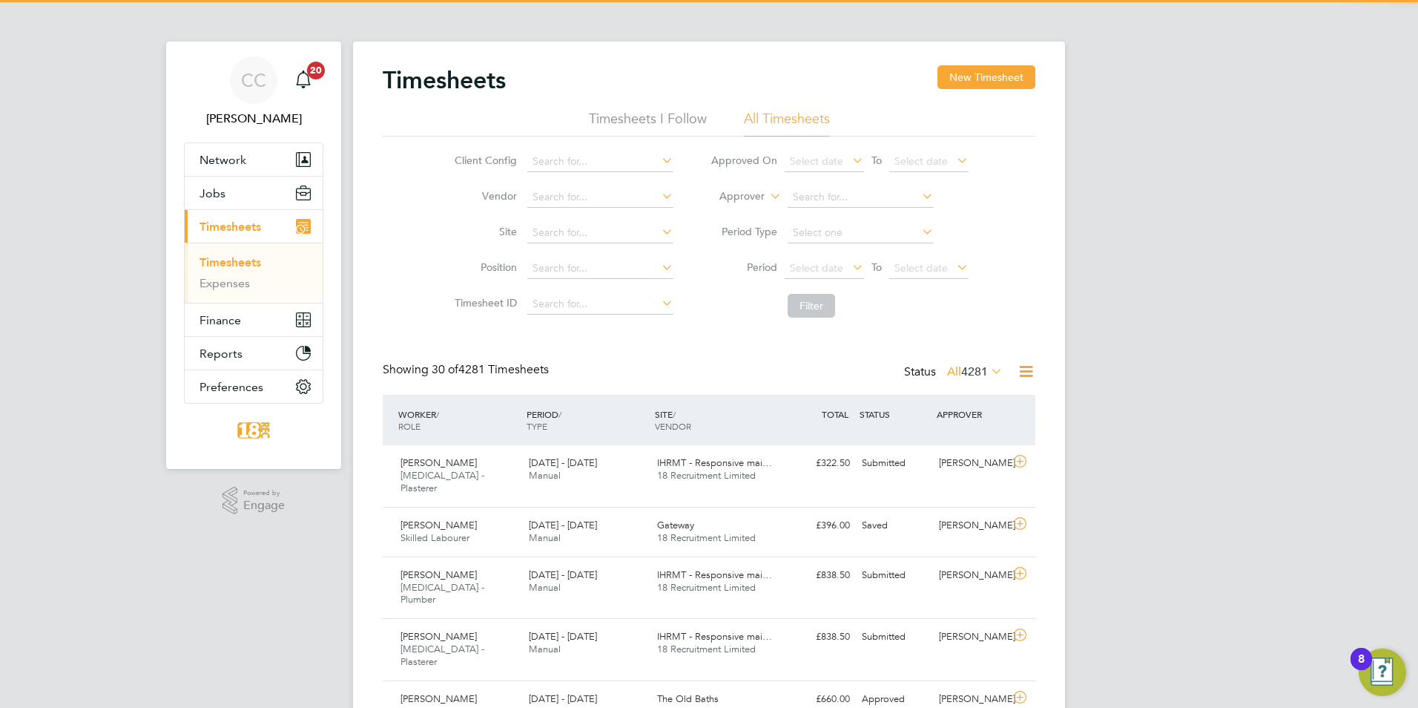
click at [933, 371] on div "Status All 4281" at bounding box center [955, 372] width 102 height 21
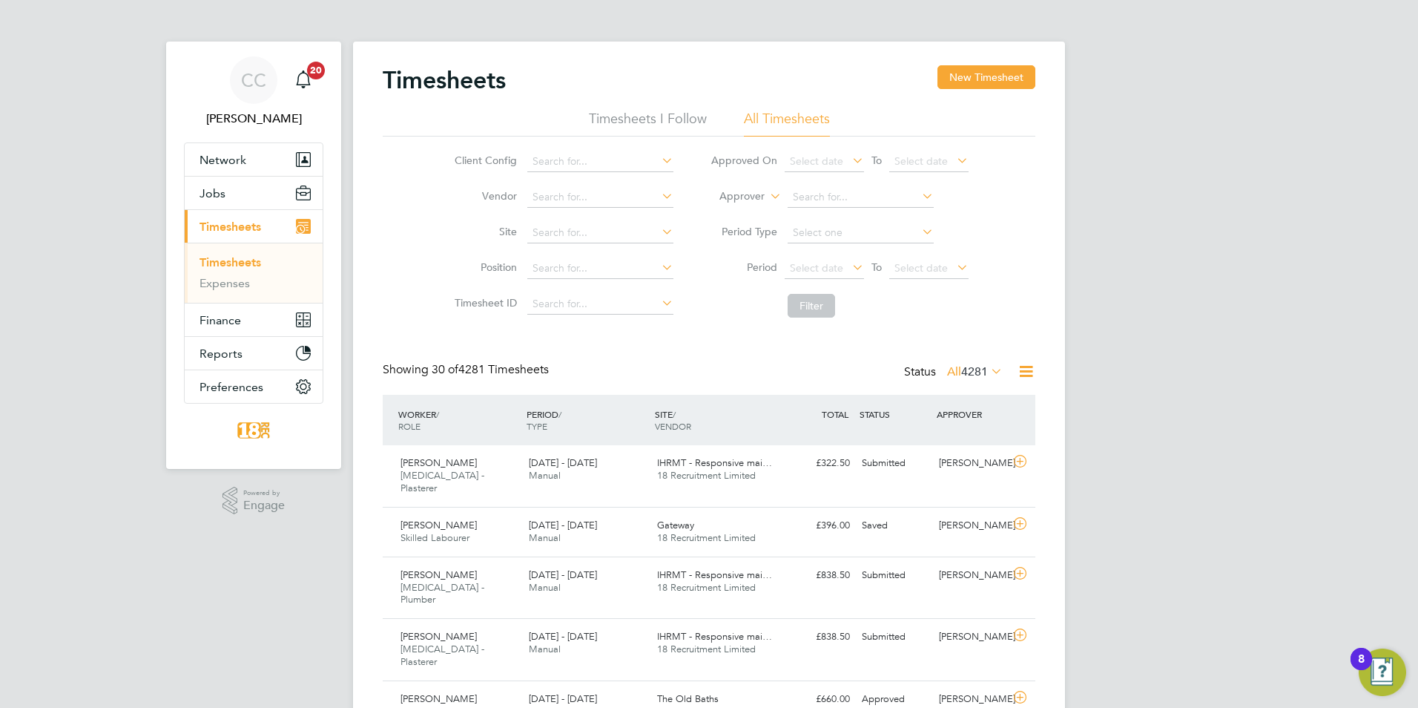
click at [904, 366] on div "Status All 4281" at bounding box center [955, 372] width 102 height 21
click at [1018, 377] on icon at bounding box center [1026, 371] width 19 height 19
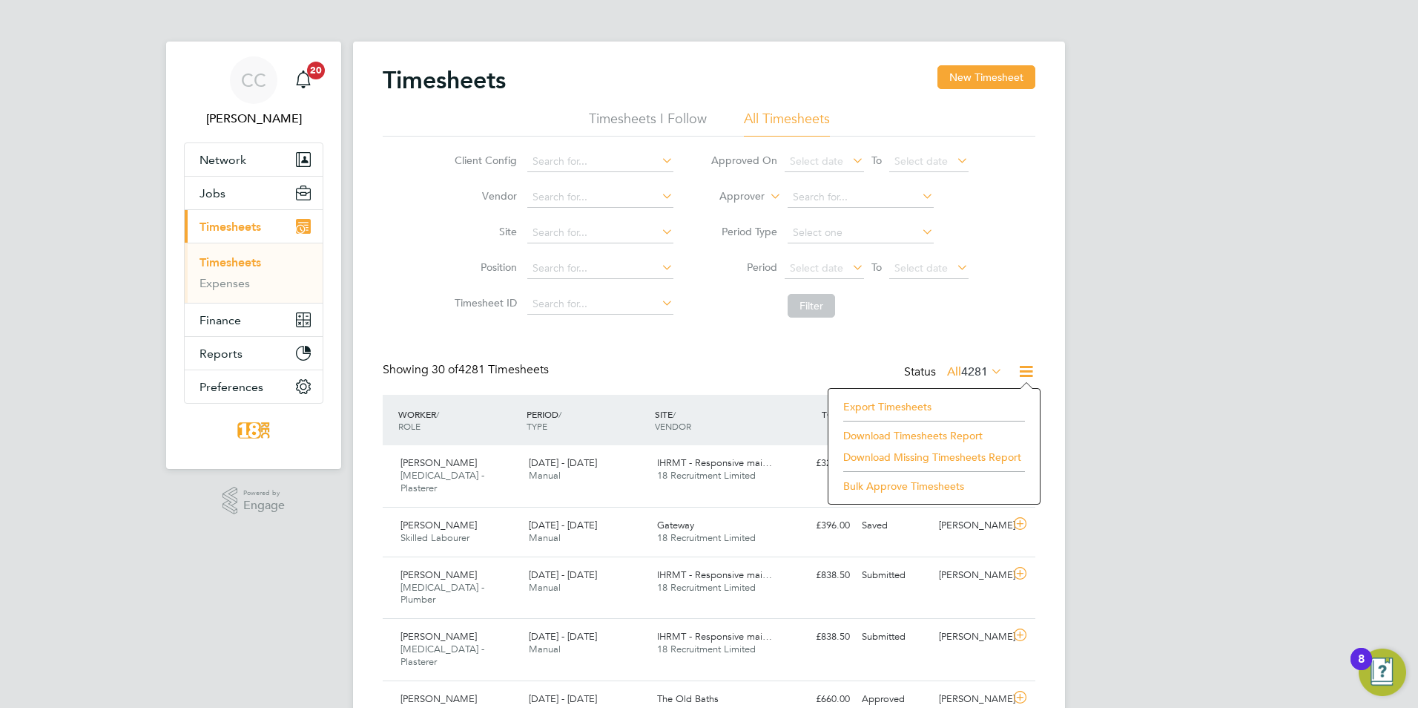
click at [988, 371] on icon at bounding box center [988, 370] width 0 height 21
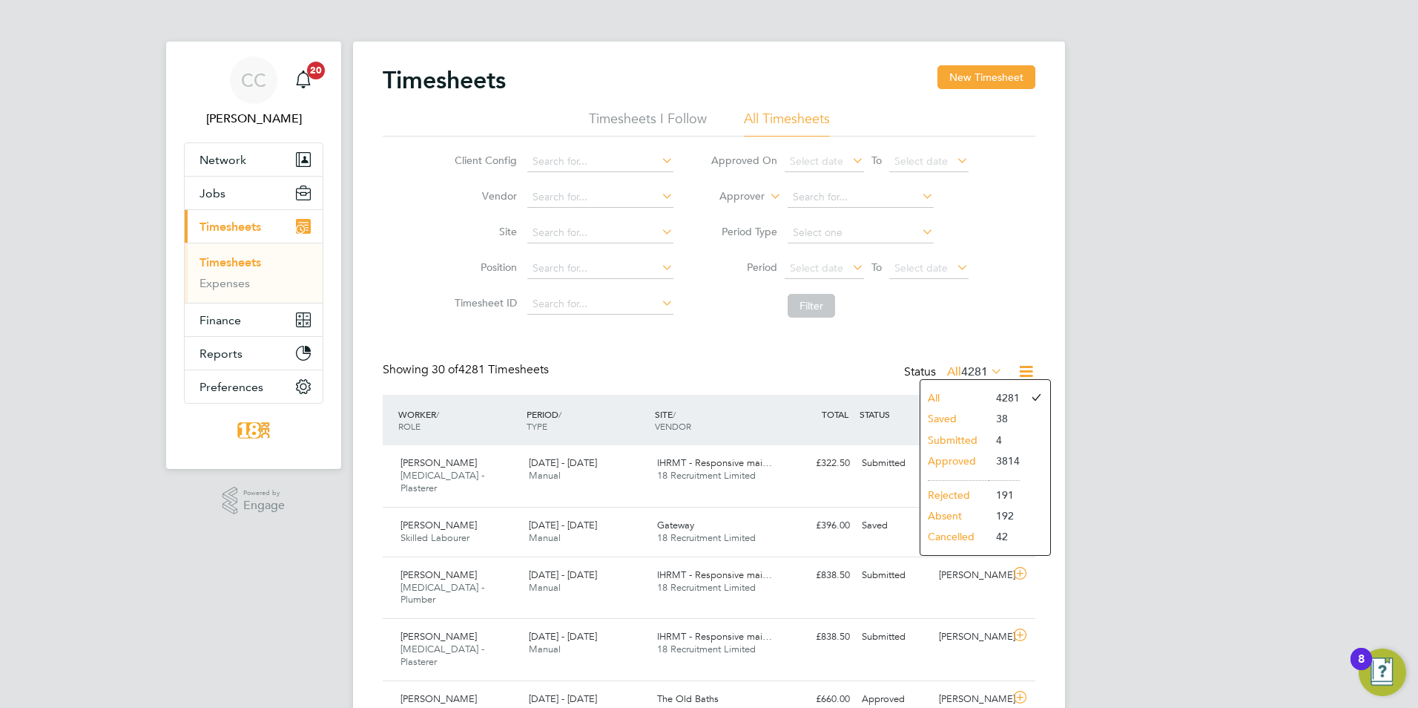
click at [948, 421] on li "Saved" at bounding box center [954, 418] width 68 height 21
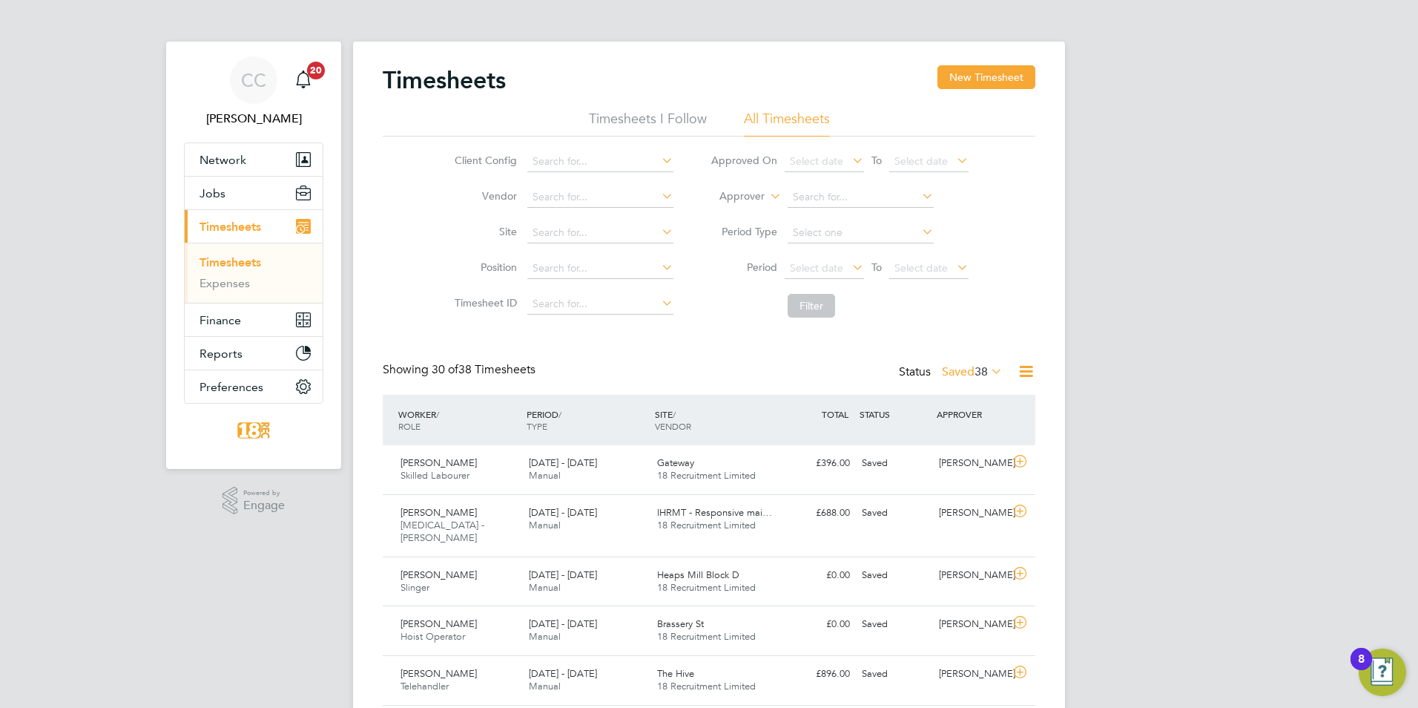
click at [961, 366] on label "Saved 38" at bounding box center [972, 371] width 61 height 15
click at [942, 401] on li "All" at bounding box center [952, 397] width 68 height 21
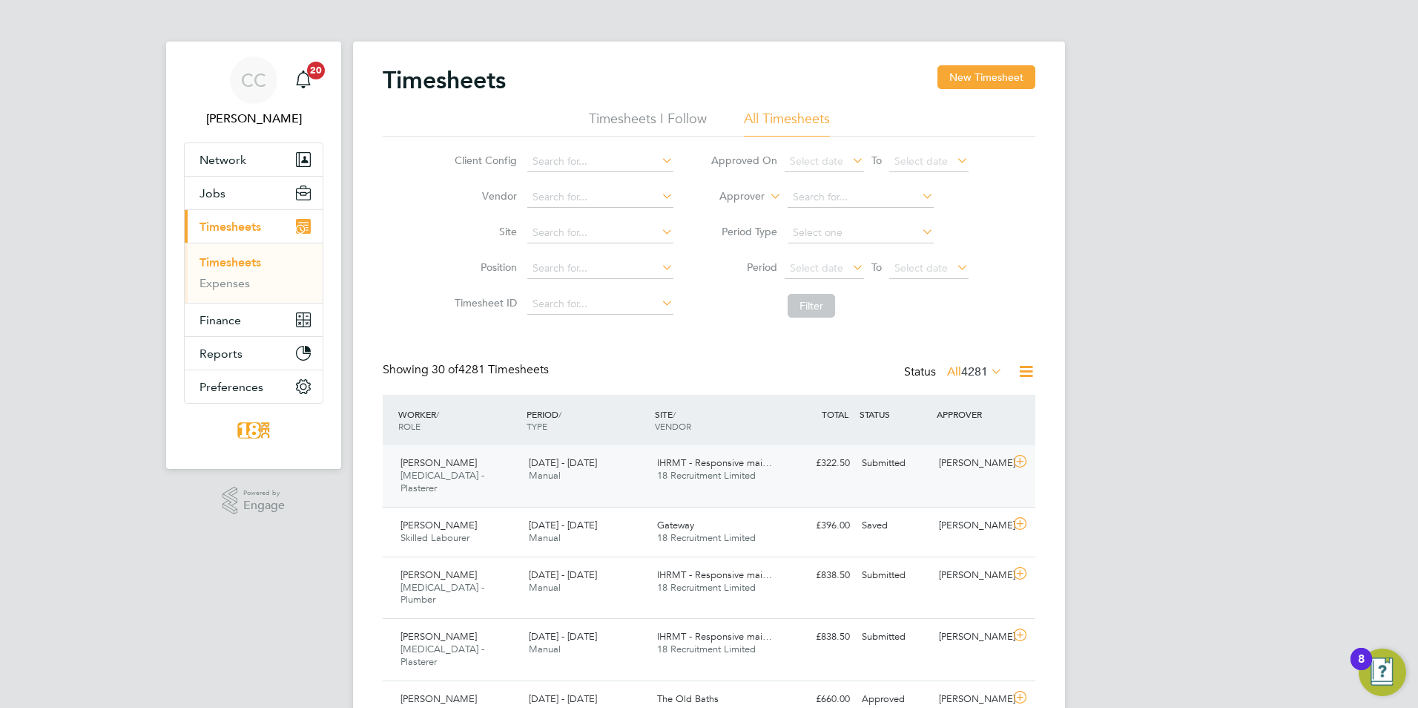
click at [860, 485] on div "Paul Fulton HMS - Plasterer 22 - 28 Sep 2025 22 - 28 Sep 2025 Manual IHRMT - Re…" at bounding box center [709, 476] width 653 height 62
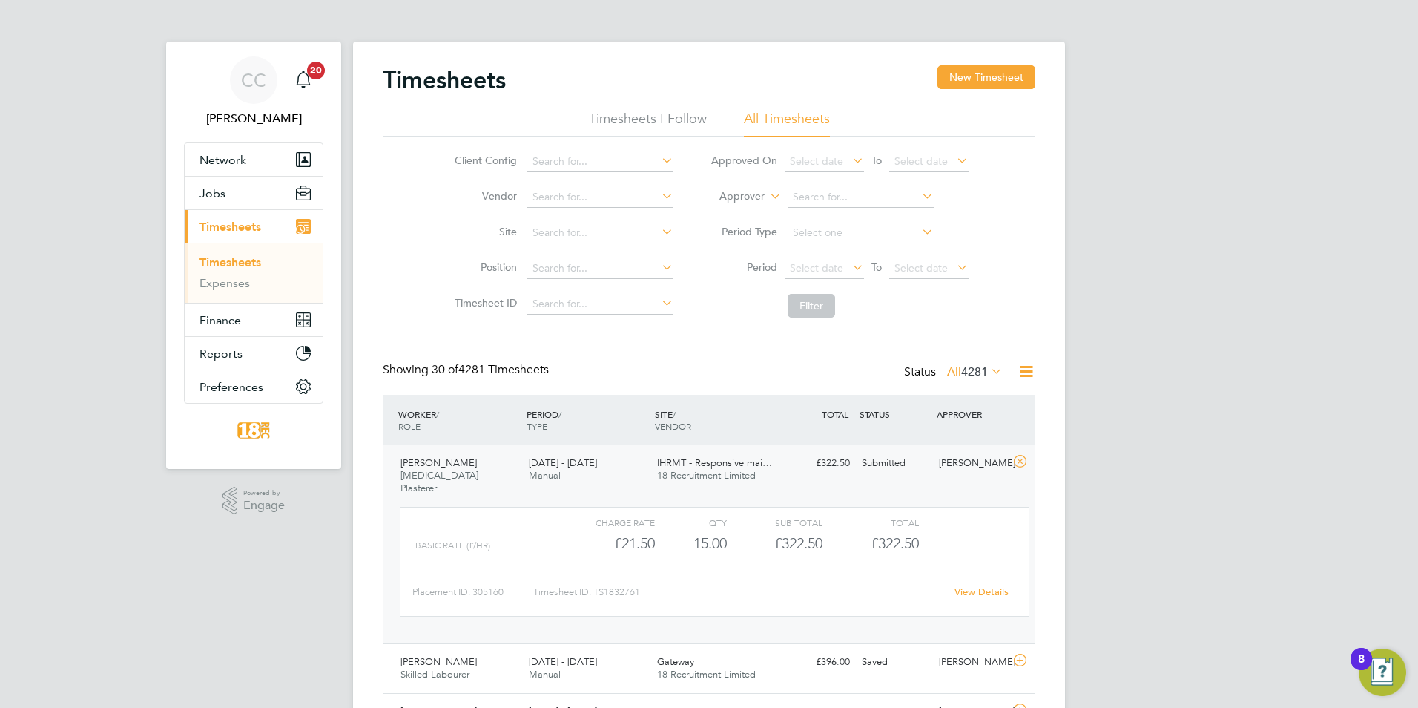
click at [874, 475] on div "Submitted" at bounding box center [894, 463] width 77 height 24
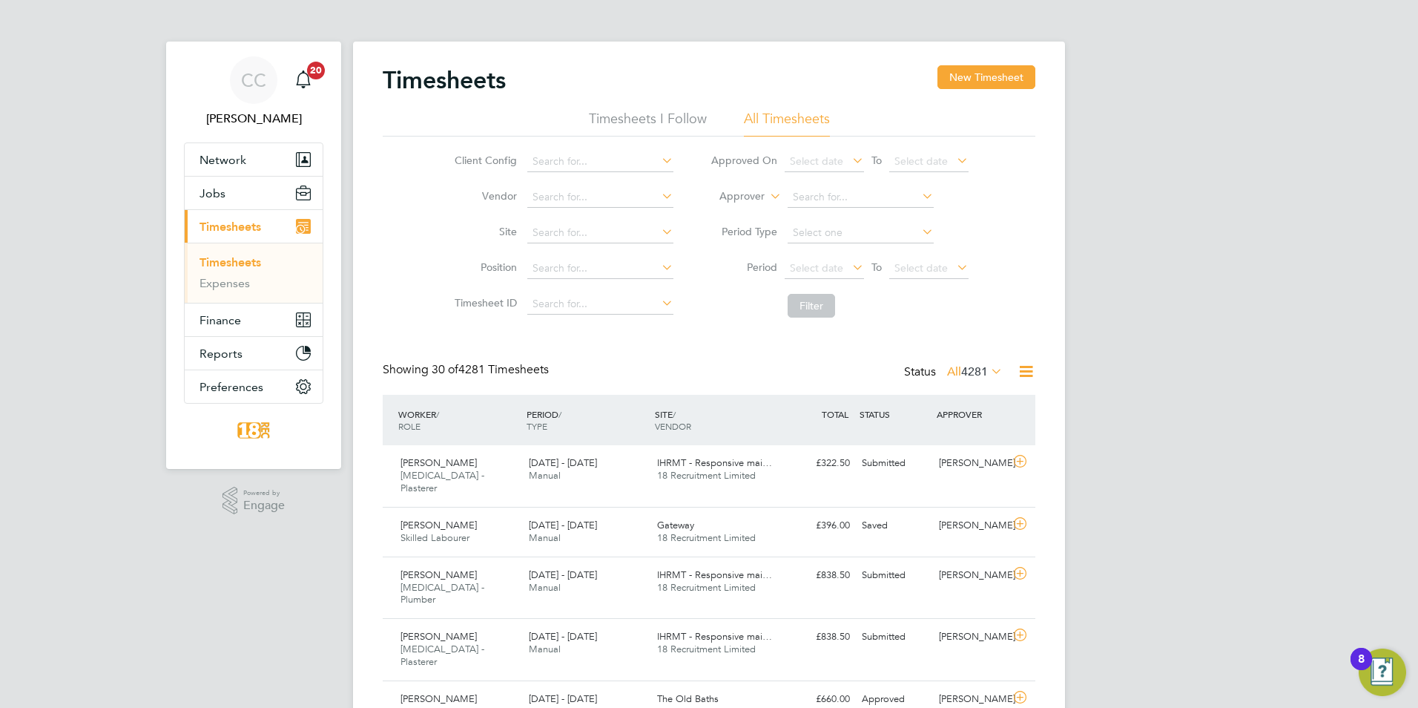
click at [967, 370] on span "4281" at bounding box center [974, 371] width 27 height 15
click at [955, 441] on li "Submitted" at bounding box center [954, 439] width 68 height 21
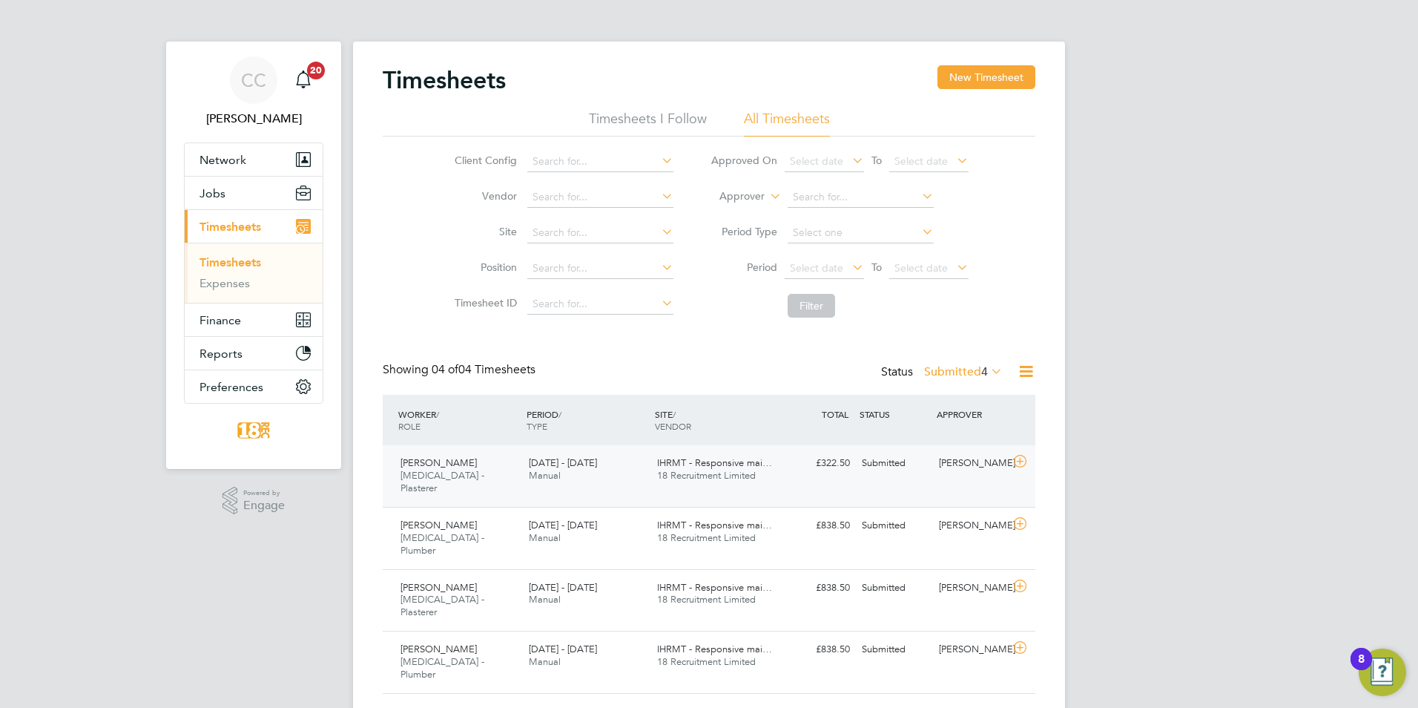
click at [1014, 467] on icon at bounding box center [1020, 461] width 19 height 12
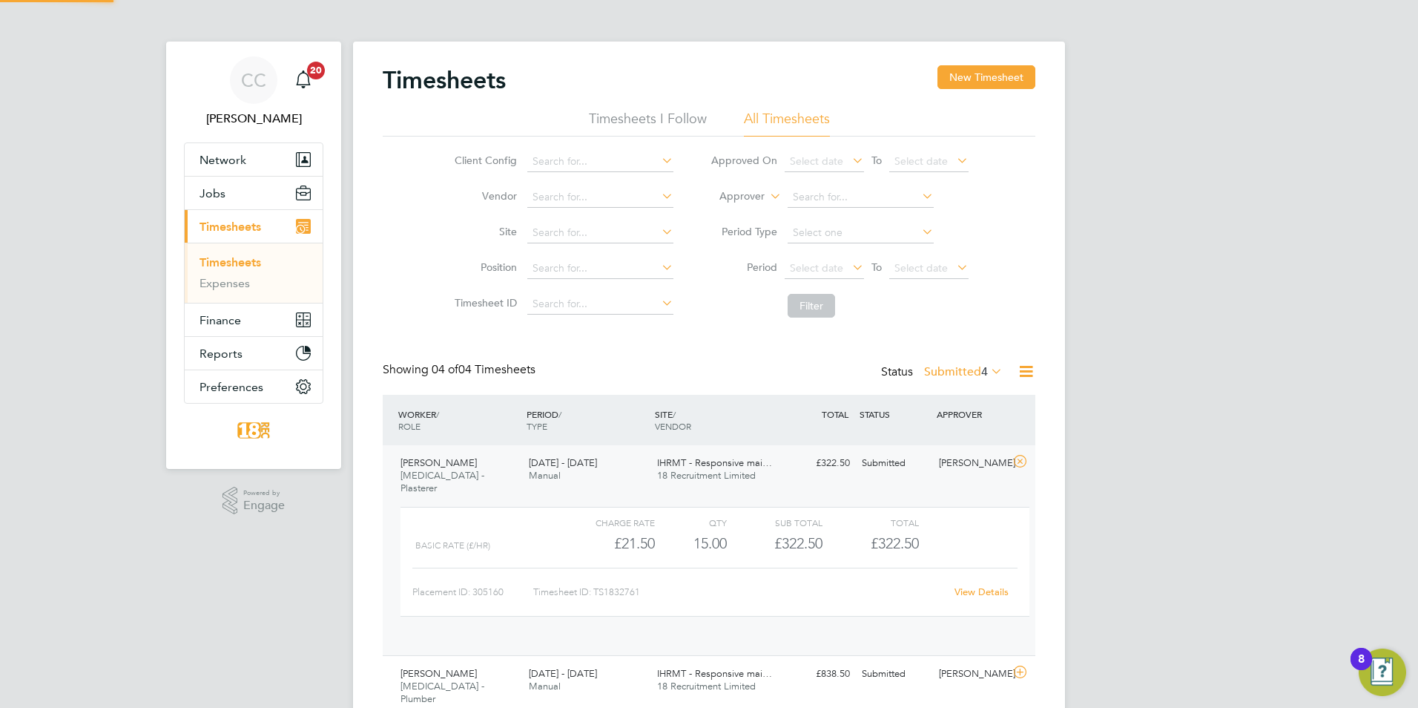
scroll to position [25, 145]
click at [1198, 504] on div "CC Chloe Crayden Notifications 20 Applications: Network Team Members Businesses…" at bounding box center [709, 441] width 1418 height 883
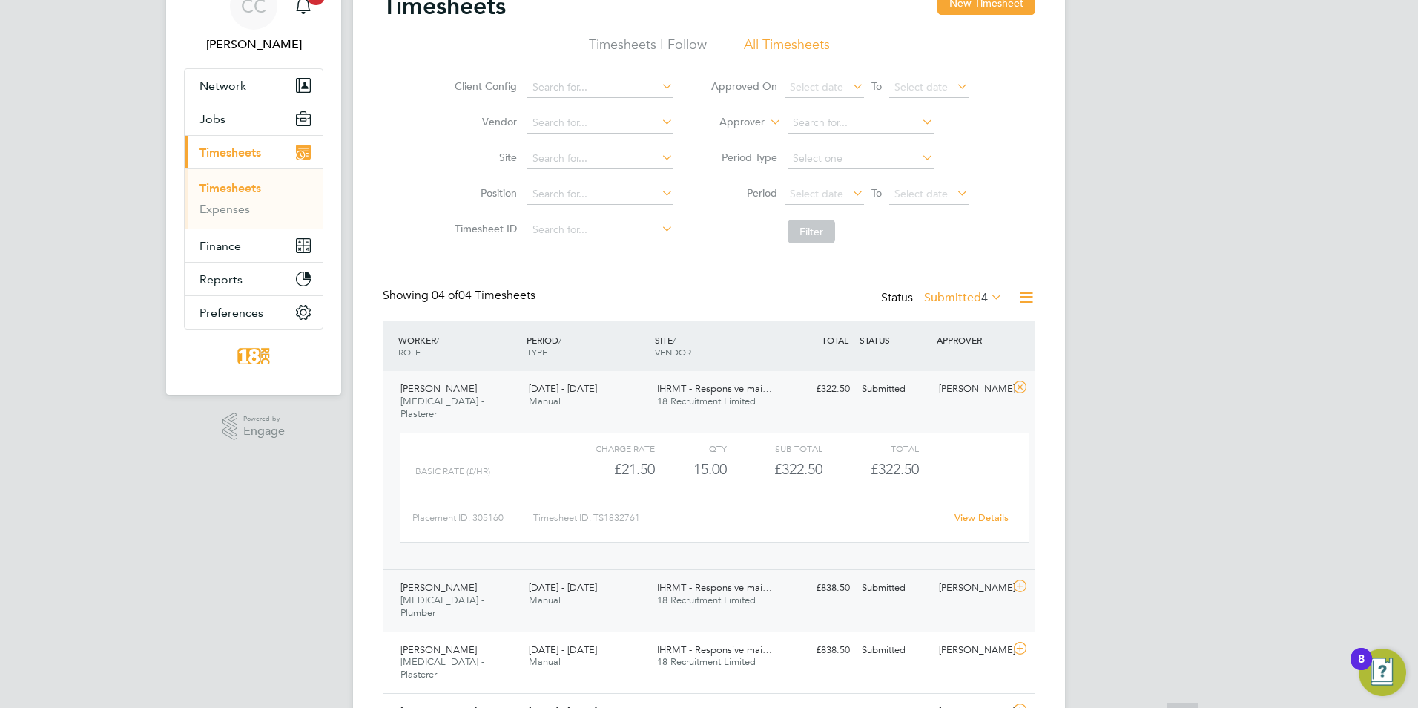
scroll to position [125, 0]
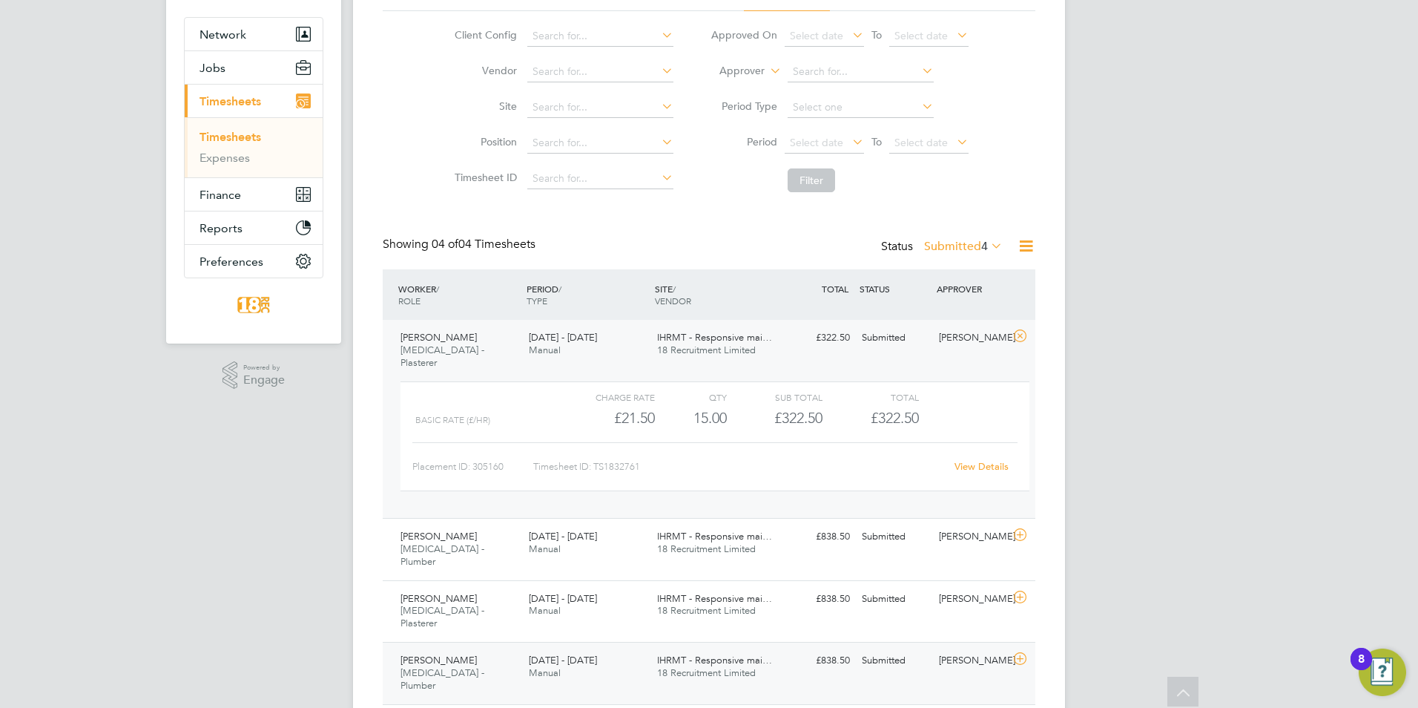
click at [967, 648] on div "[PERSON_NAME]" at bounding box center [971, 660] width 77 height 24
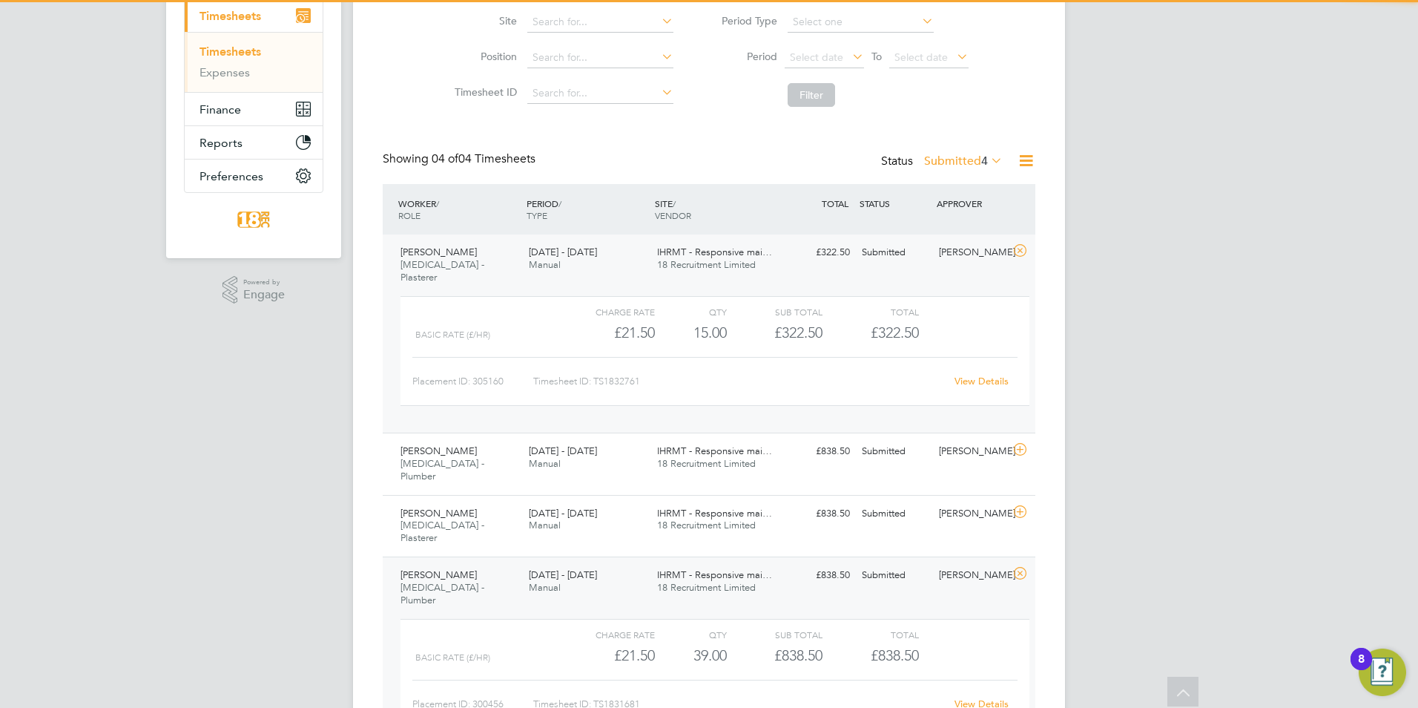
scroll to position [262, 0]
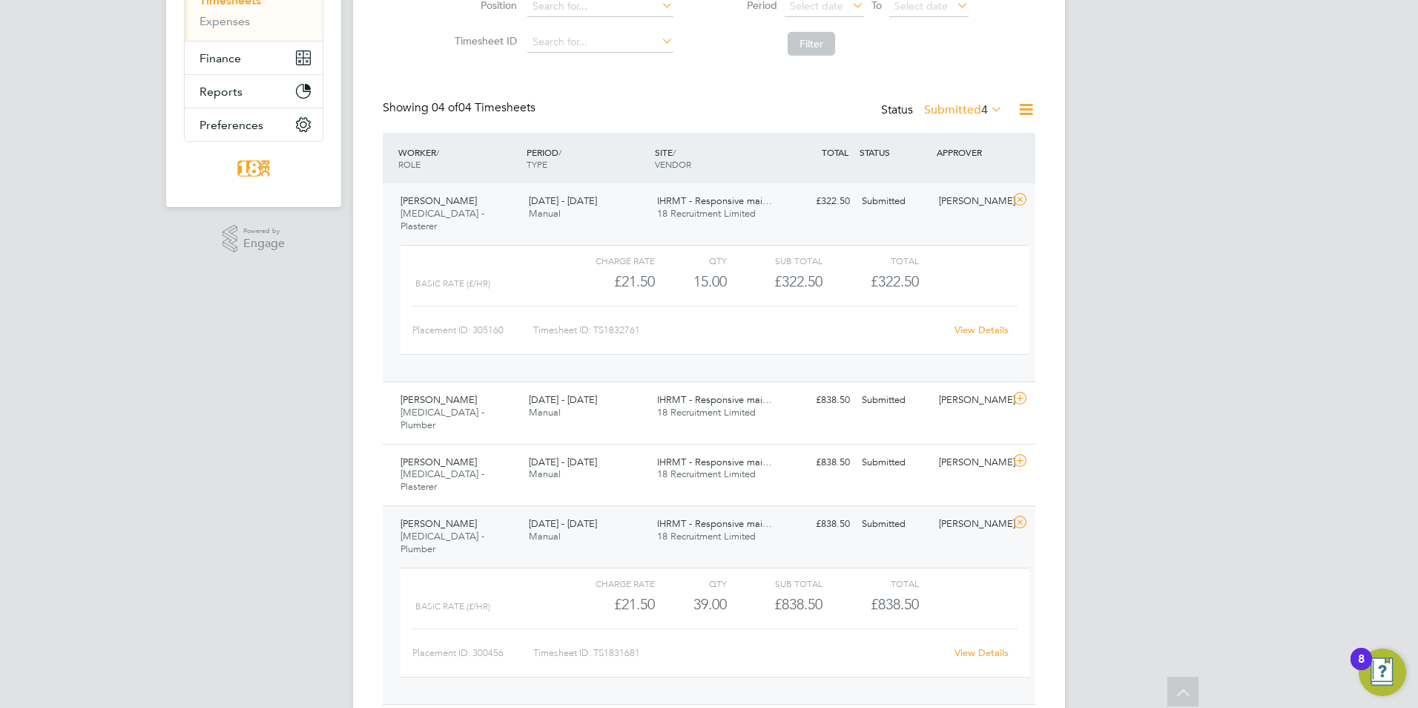
click at [992, 646] on link "View Details" at bounding box center [982, 652] width 54 height 13
click at [1075, 216] on div "CC Chloe Crayden Notifications 20 Applications: Network Team Members Businesses…" at bounding box center [709, 248] width 1418 height 1020
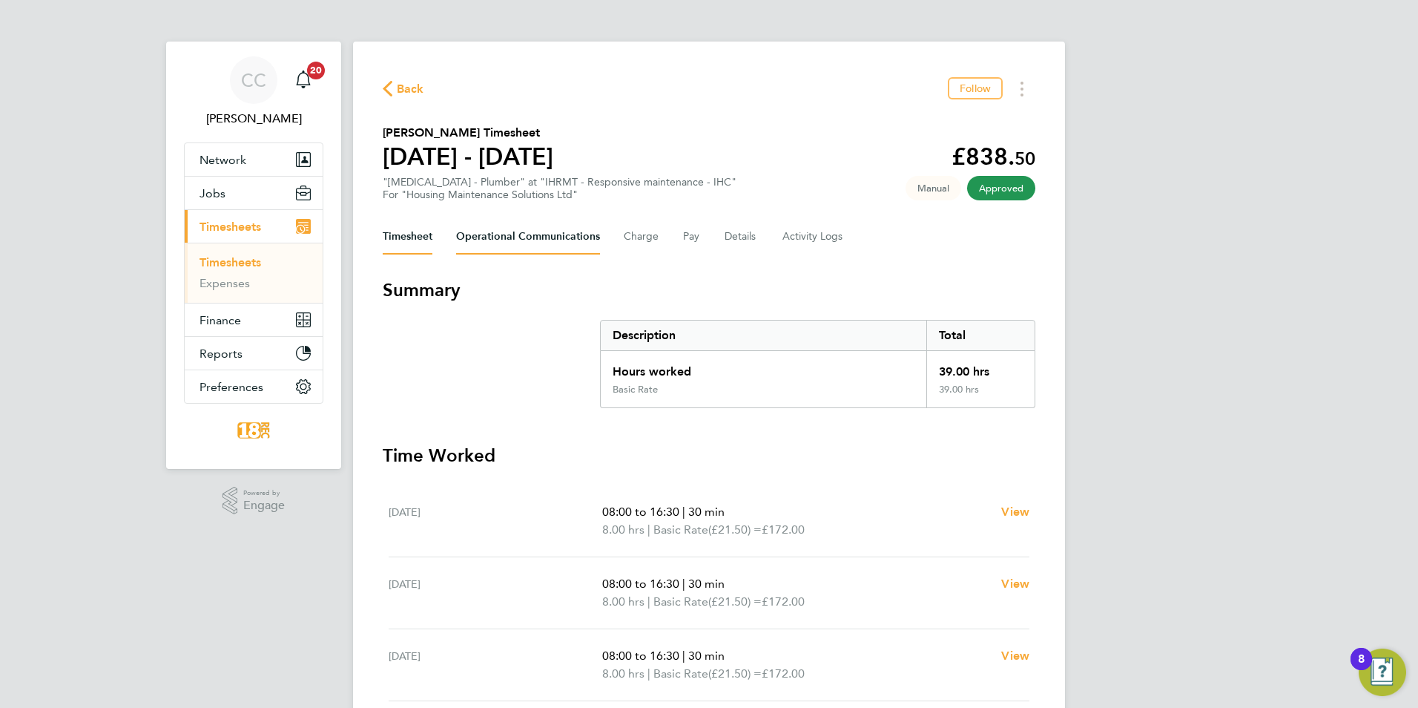
click at [529, 234] on Communications-tab "Operational Communications" at bounding box center [528, 237] width 144 height 36
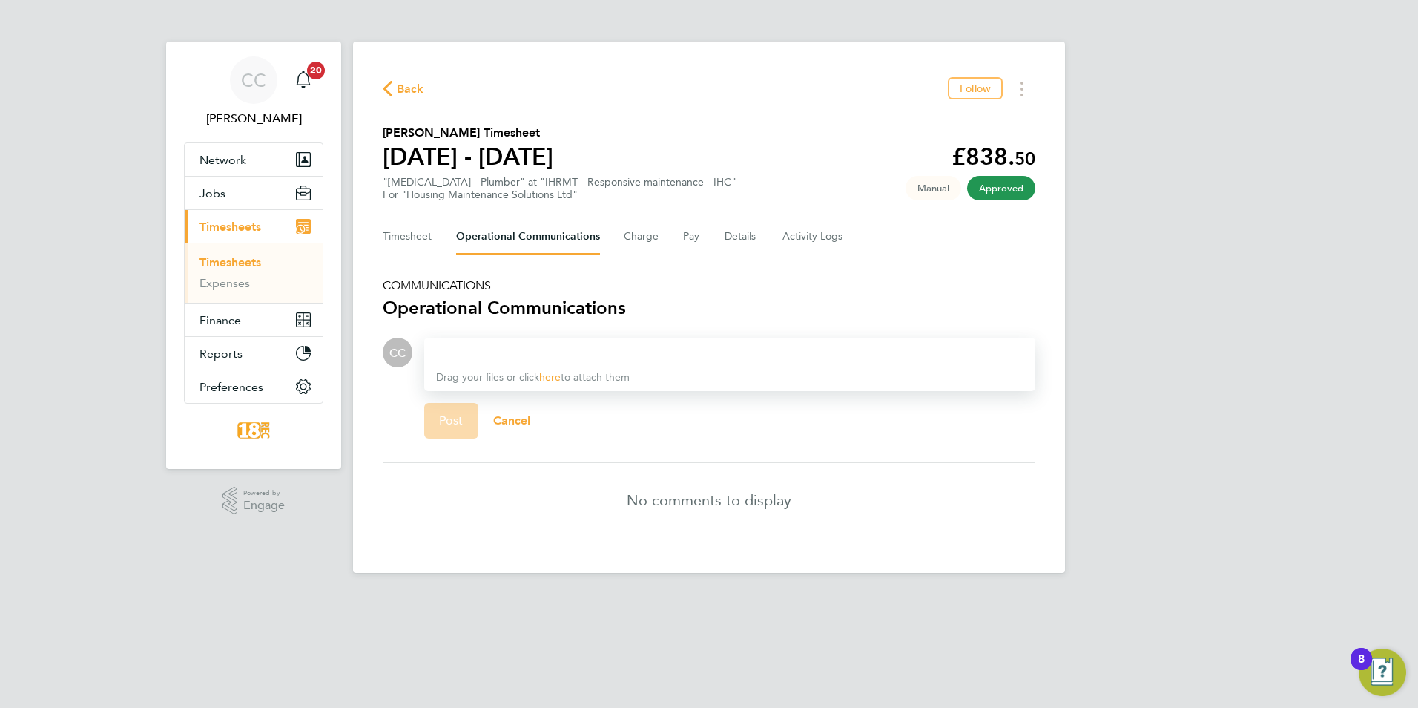
click at [609, 360] on div at bounding box center [729, 352] width 587 height 18
click at [732, 230] on button "Details" at bounding box center [742, 237] width 34 height 36
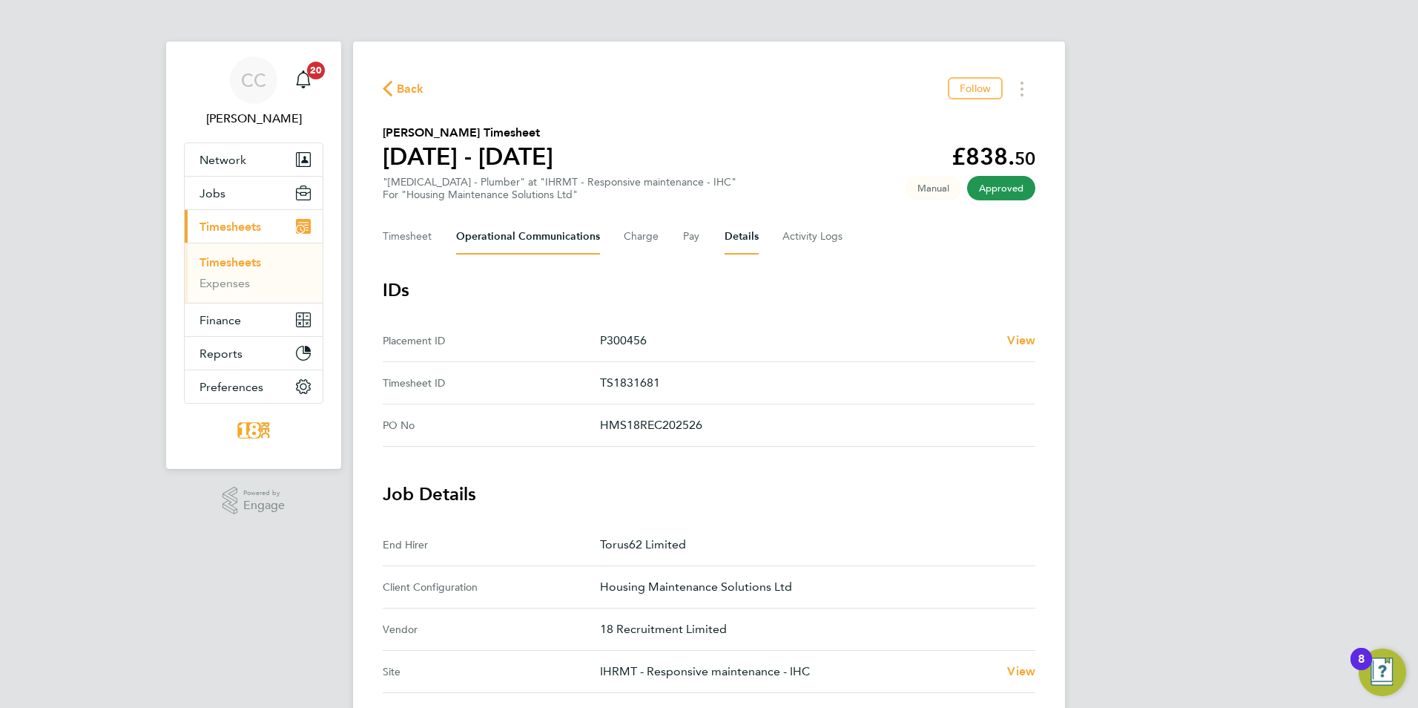
click at [550, 230] on Communications-tab "Operational Communications" at bounding box center [528, 237] width 144 height 36
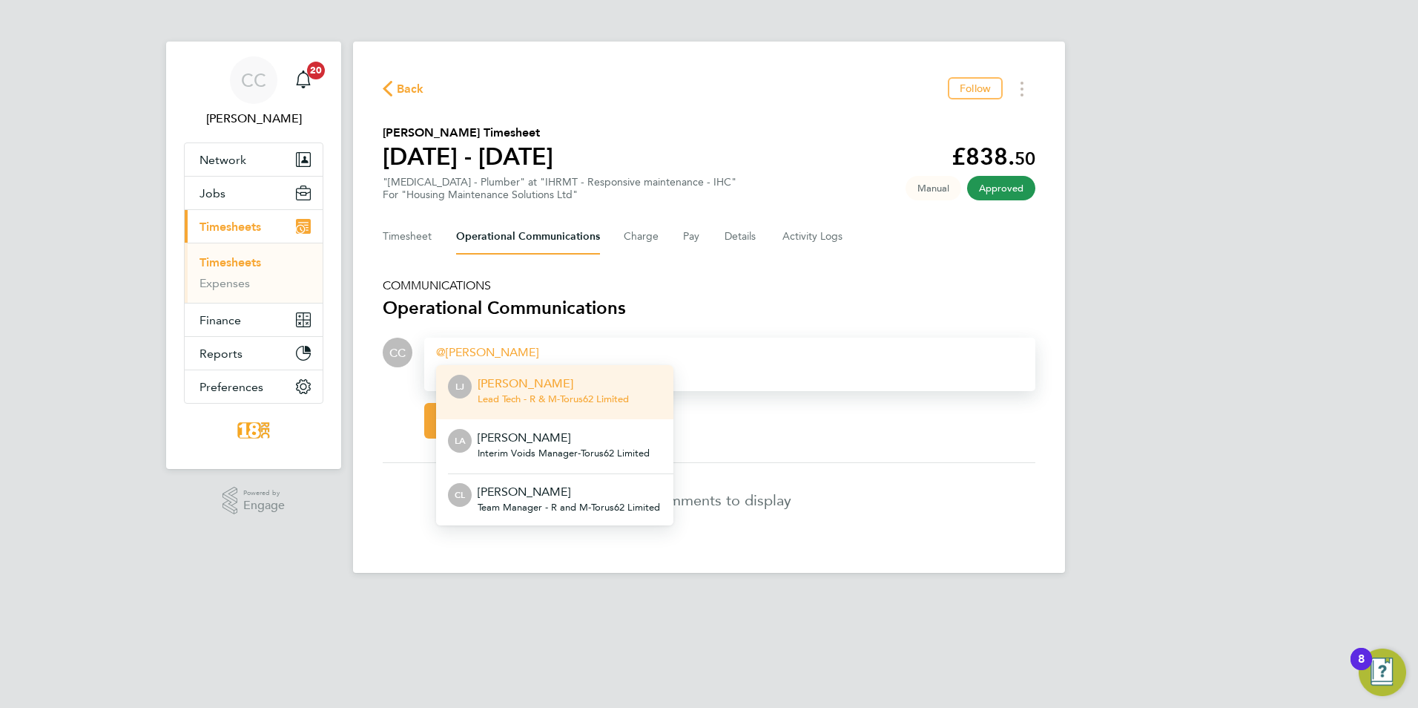
click at [556, 396] on span "Lead Tech - R & M - Torus62 Limited" at bounding box center [553, 399] width 151 height 12
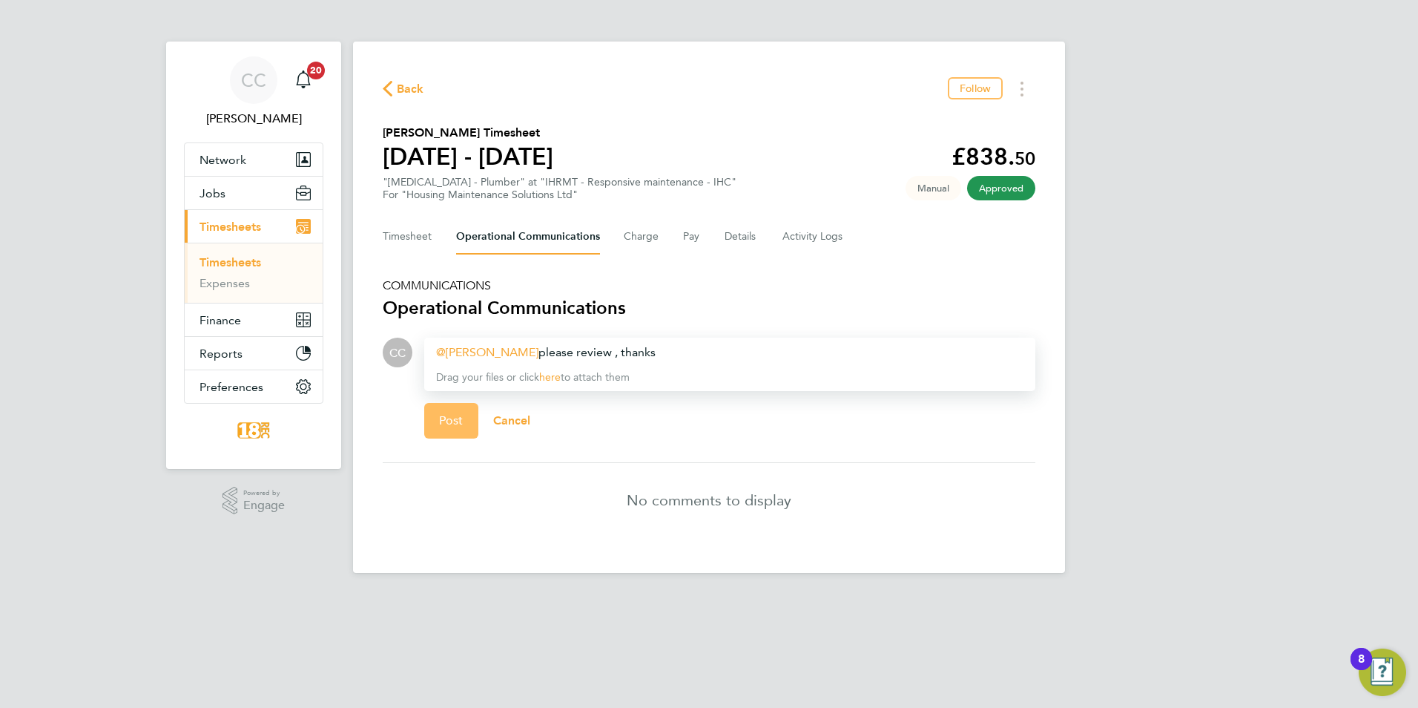
click at [461, 435] on button "Post" at bounding box center [451, 421] width 54 height 36
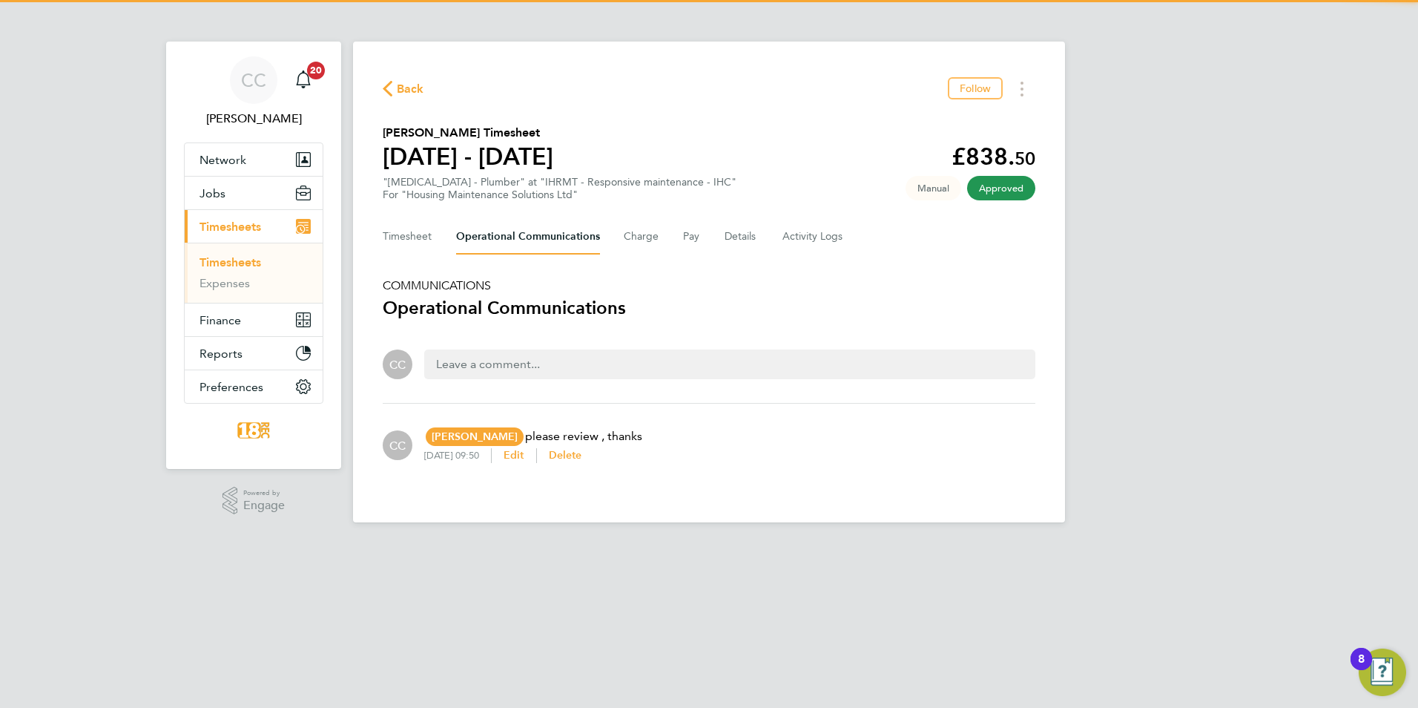
click at [393, 93] on span "Back" at bounding box center [404, 88] width 42 height 14
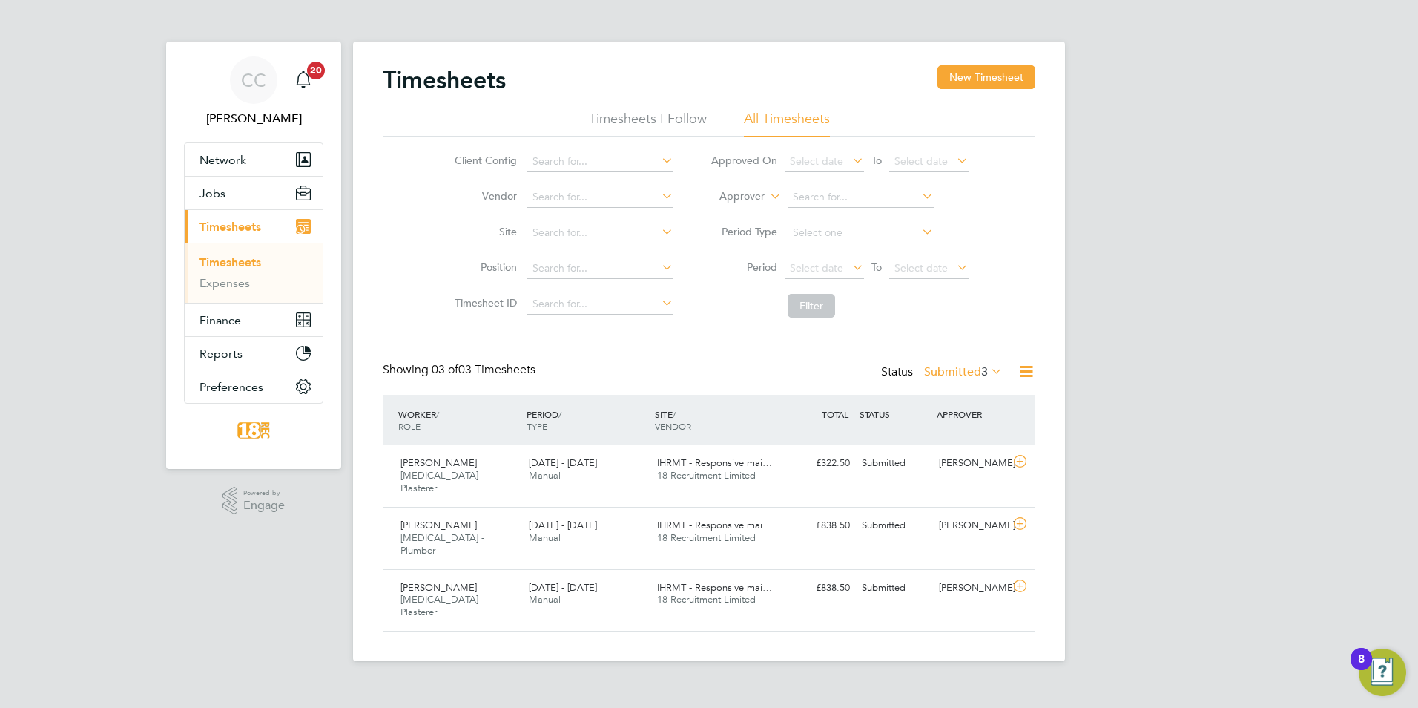
click at [936, 374] on label "Submitted 3" at bounding box center [963, 371] width 79 height 15
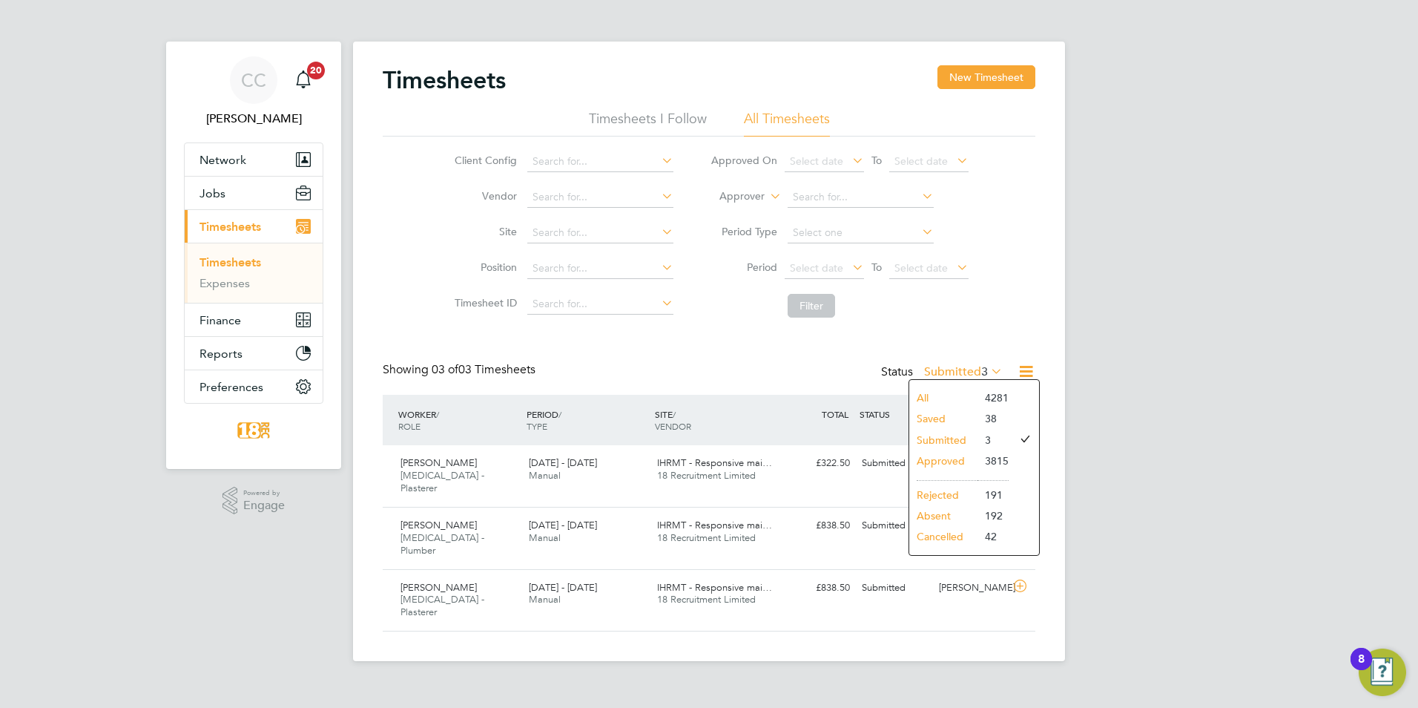
click at [961, 417] on li "Saved" at bounding box center [943, 418] width 68 height 21
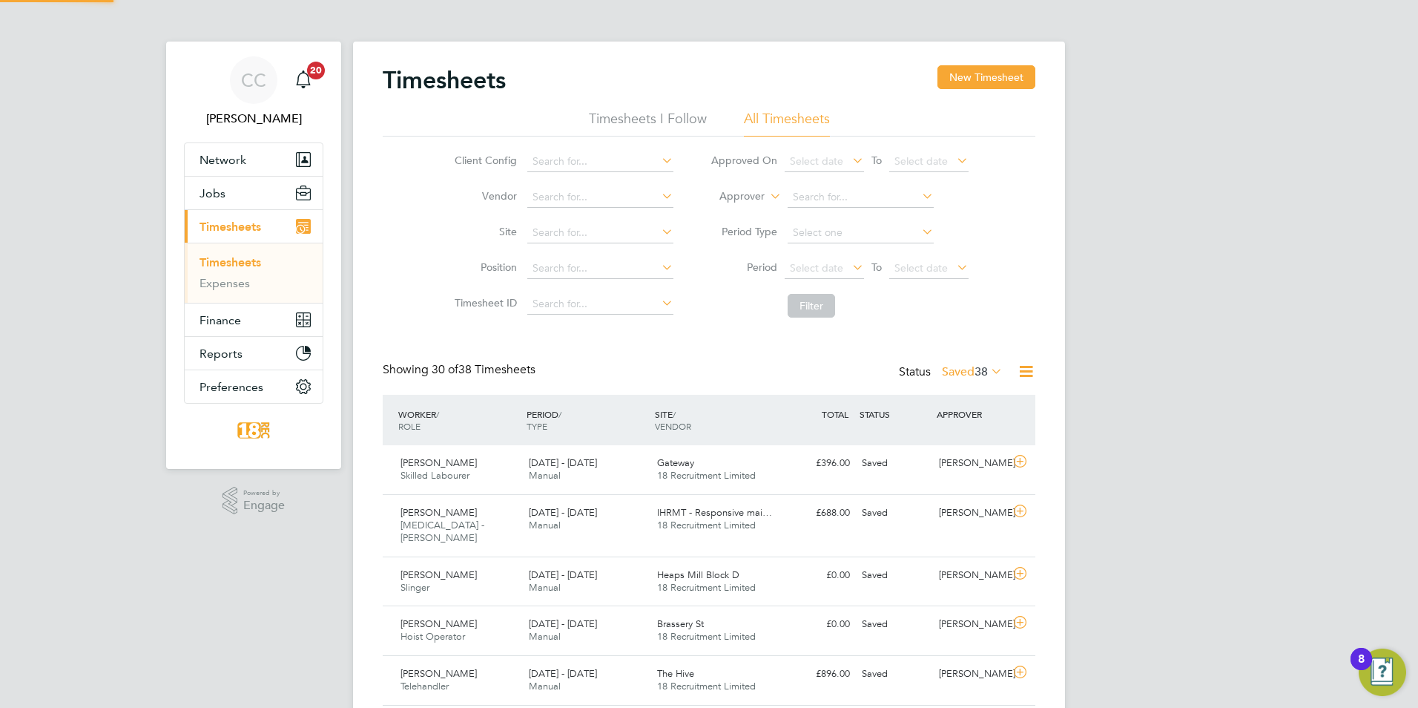
scroll to position [38, 129]
click at [961, 369] on label "Saved 38" at bounding box center [972, 371] width 61 height 15
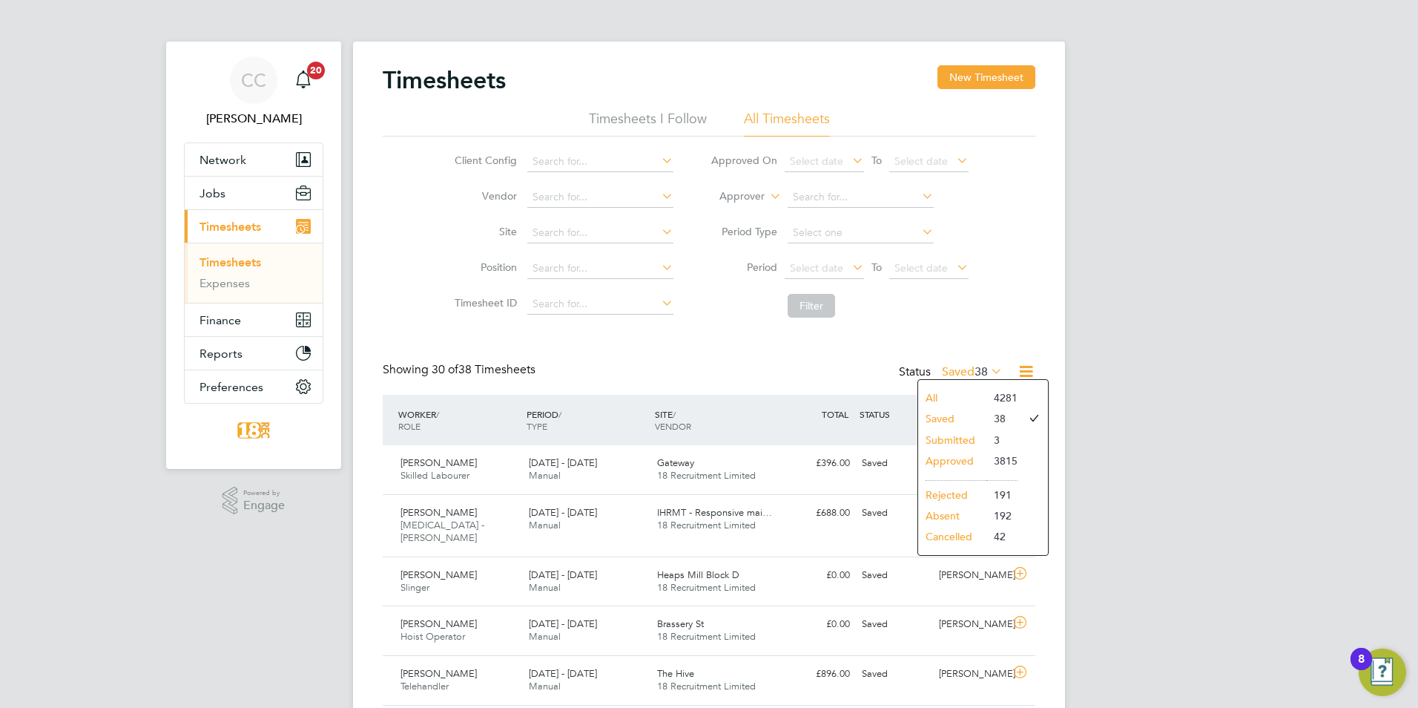
click at [954, 396] on li "All" at bounding box center [952, 397] width 68 height 21
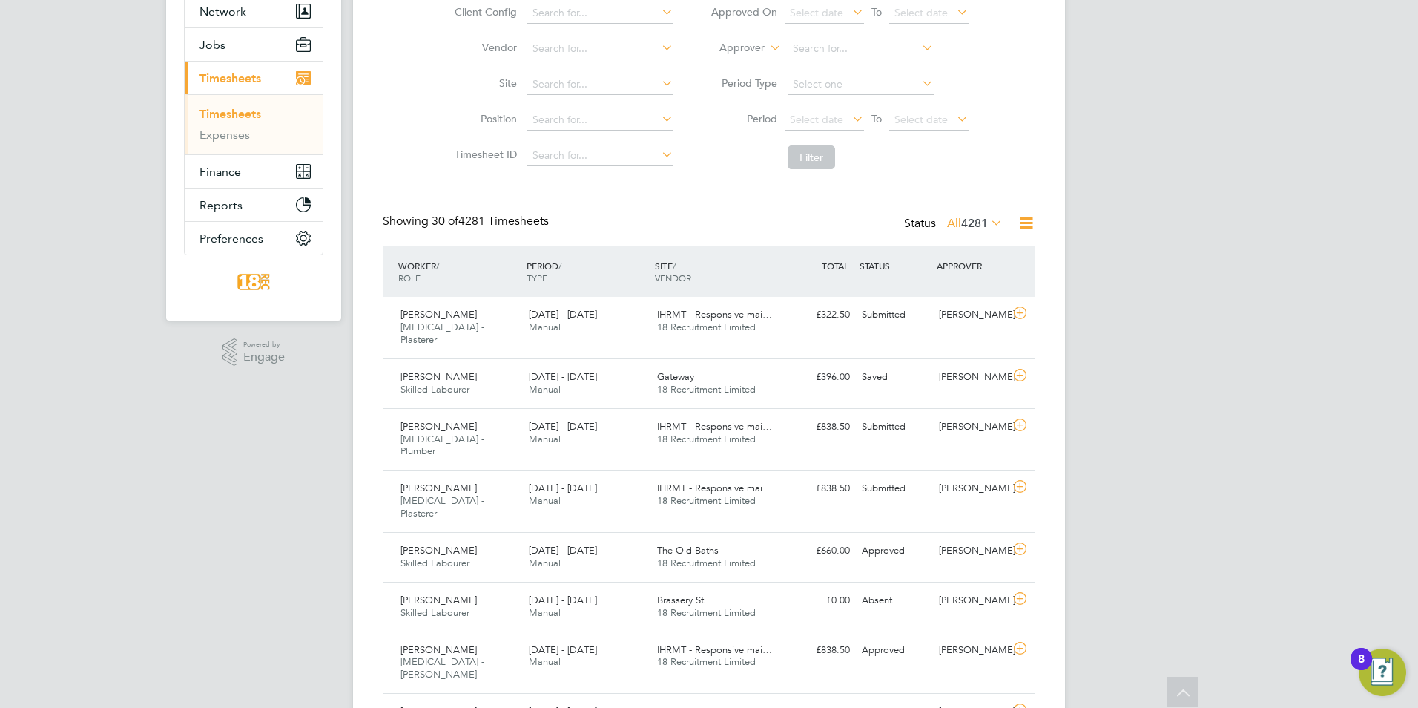
click at [966, 223] on span "4281" at bounding box center [974, 223] width 27 height 15
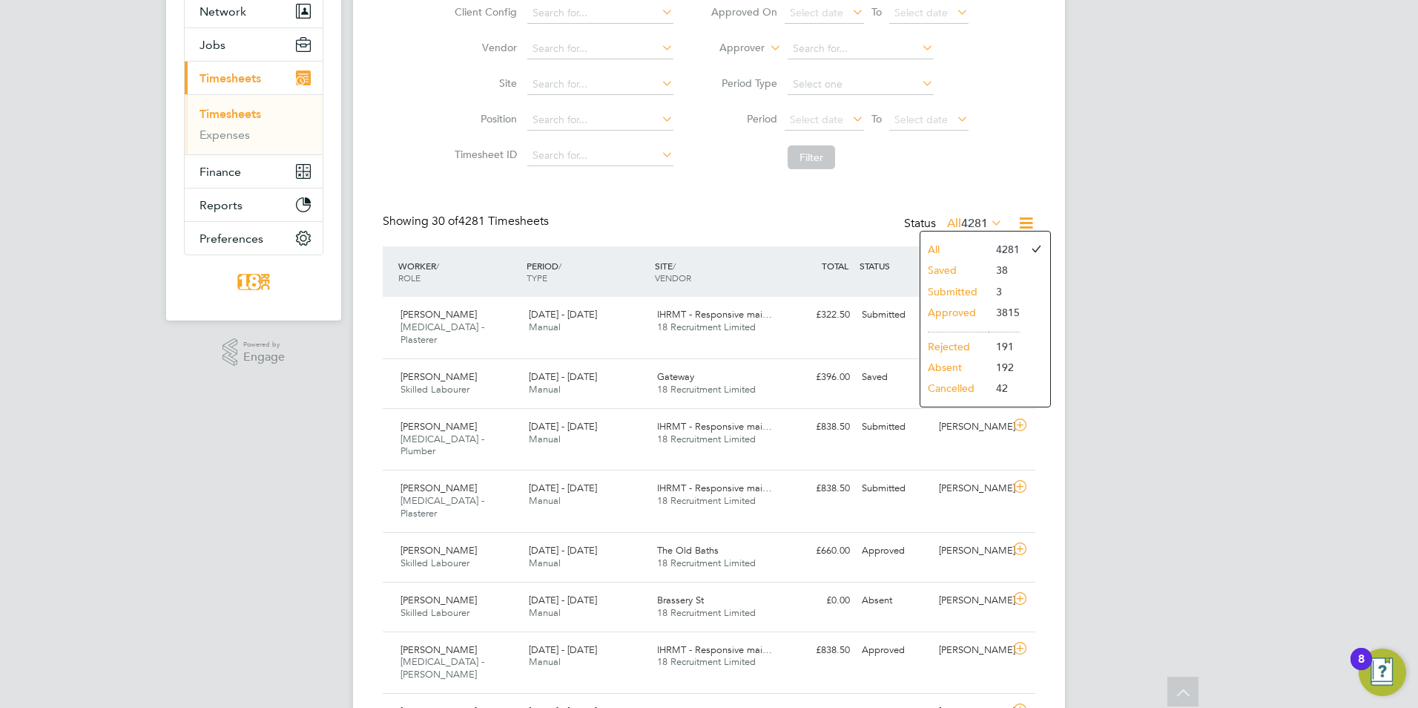
click at [940, 277] on li "Saved" at bounding box center [954, 270] width 68 height 21
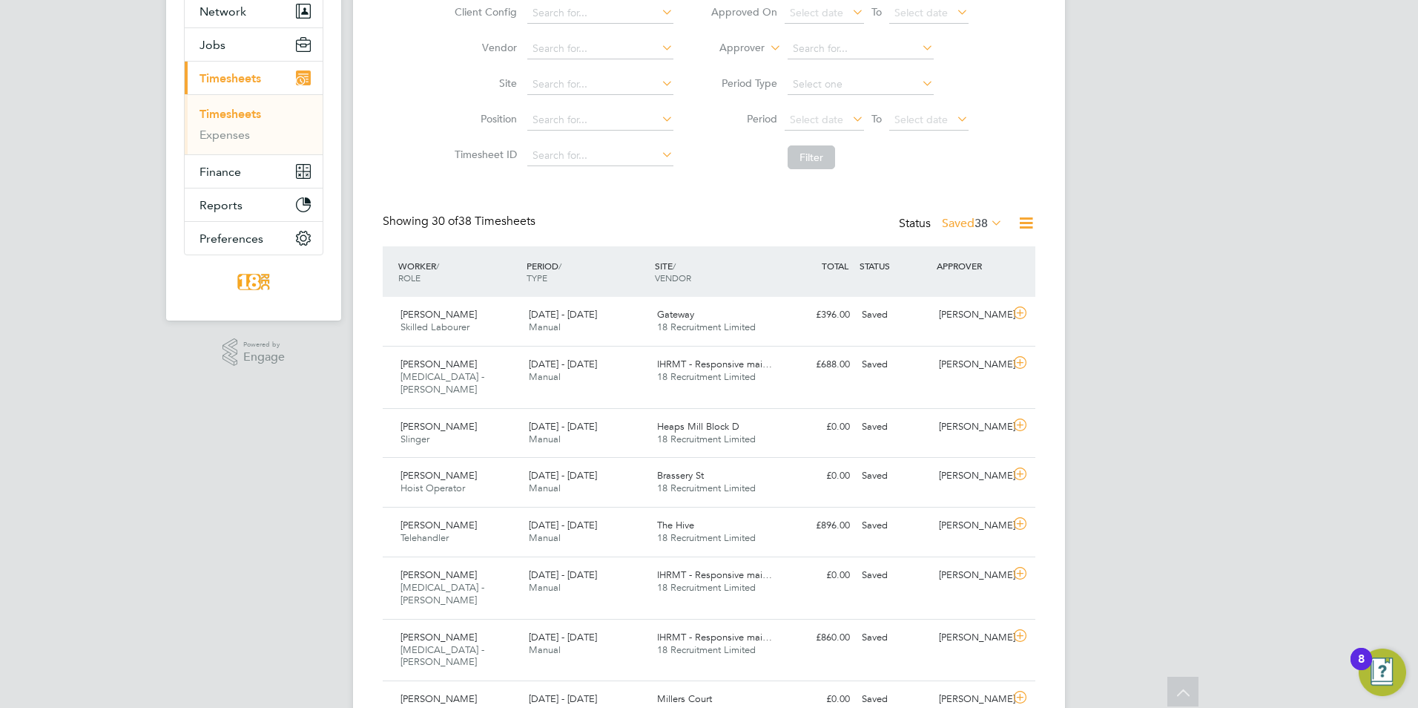
click at [935, 241] on div "Showing 30 of 38 Timesheets Status Saved 38" at bounding box center [709, 230] width 653 height 33
click at [935, 219] on div "Status Saved 38" at bounding box center [952, 224] width 107 height 21
click at [946, 225] on label "Saved 38" at bounding box center [972, 223] width 61 height 15
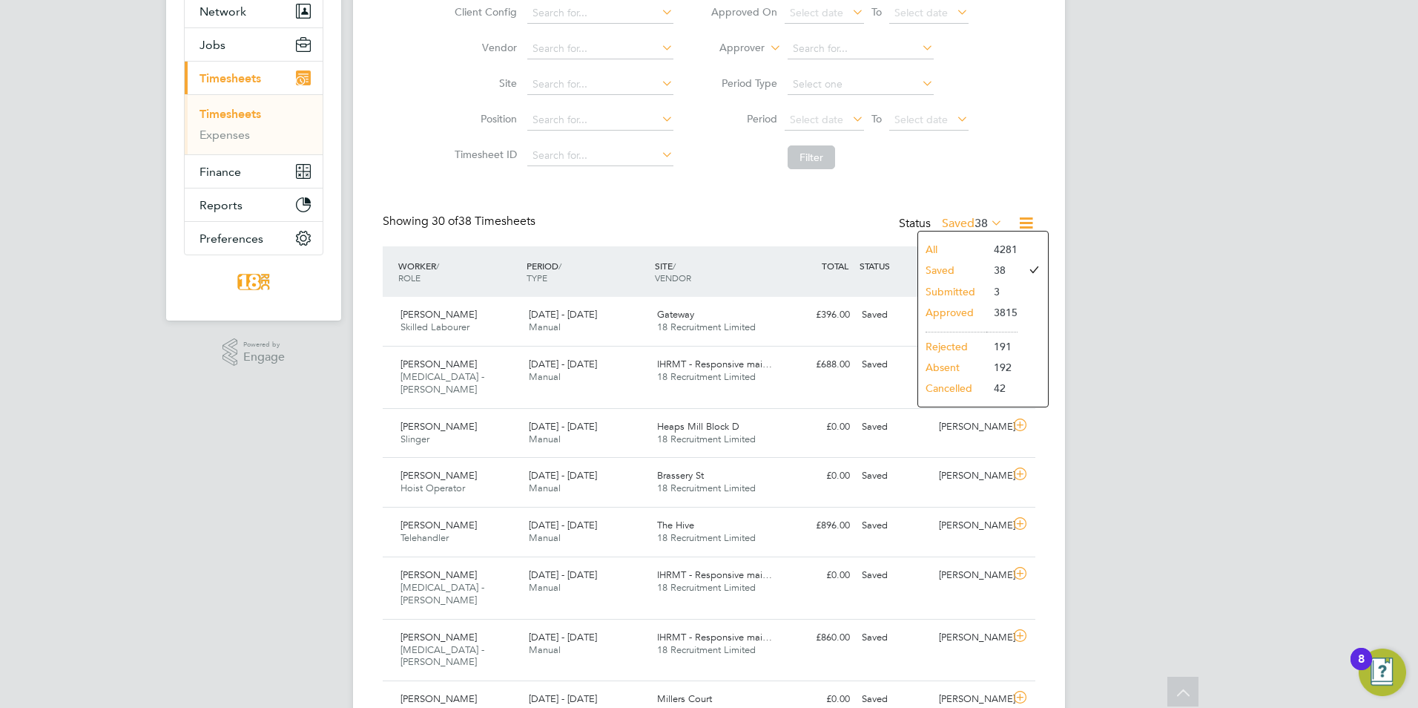
click at [946, 244] on li "All" at bounding box center [952, 249] width 68 height 21
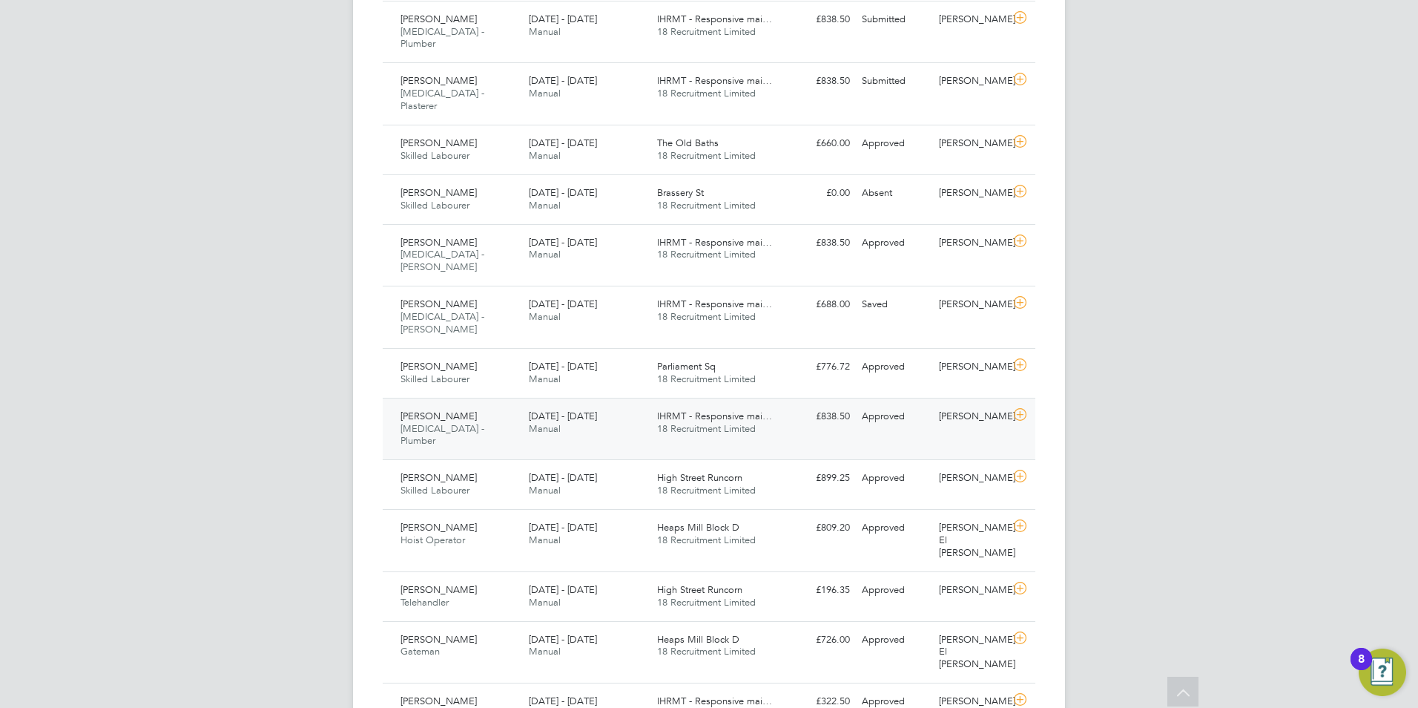
click at [895, 404] on div "Approved" at bounding box center [894, 416] width 77 height 24
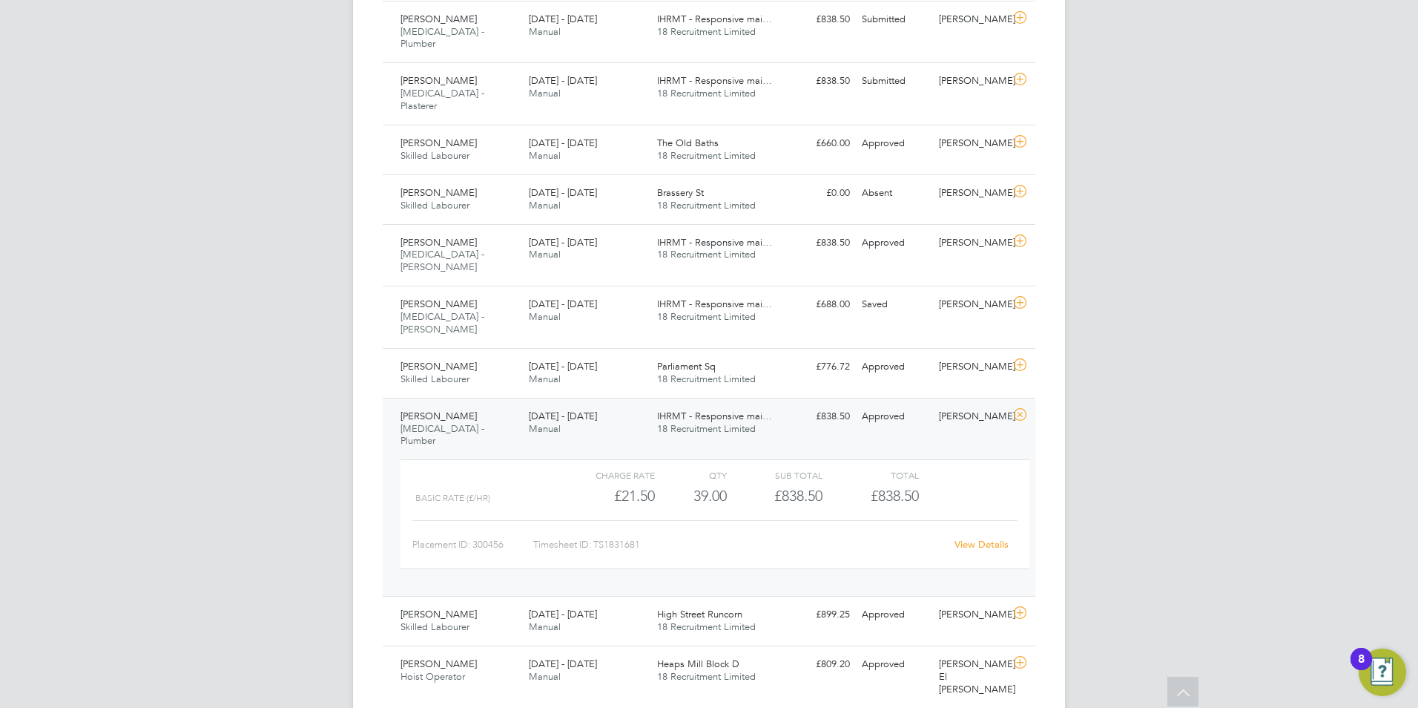
click at [978, 538] on link "View Details" at bounding box center [982, 544] width 54 height 13
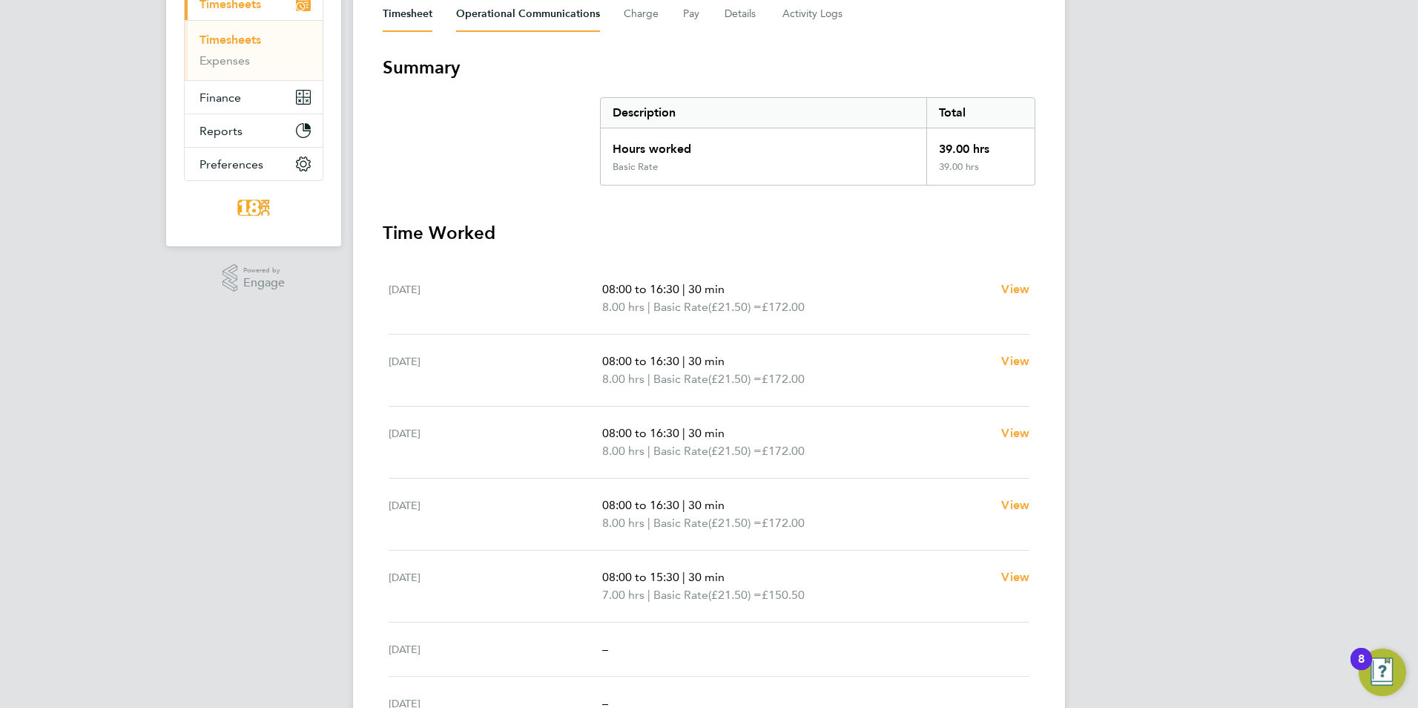
scroll to position [148, 0]
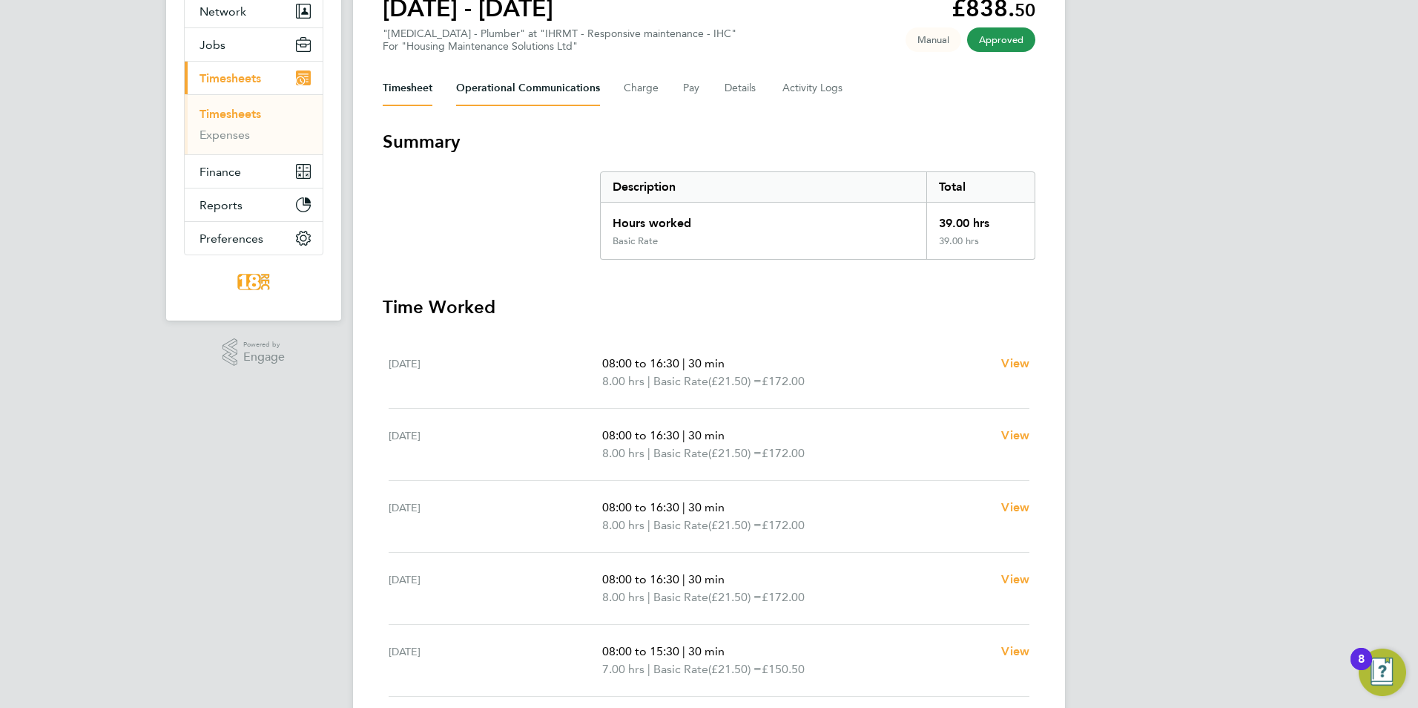
click at [567, 88] on Communications-tab "Operational Communications" at bounding box center [528, 88] width 144 height 36
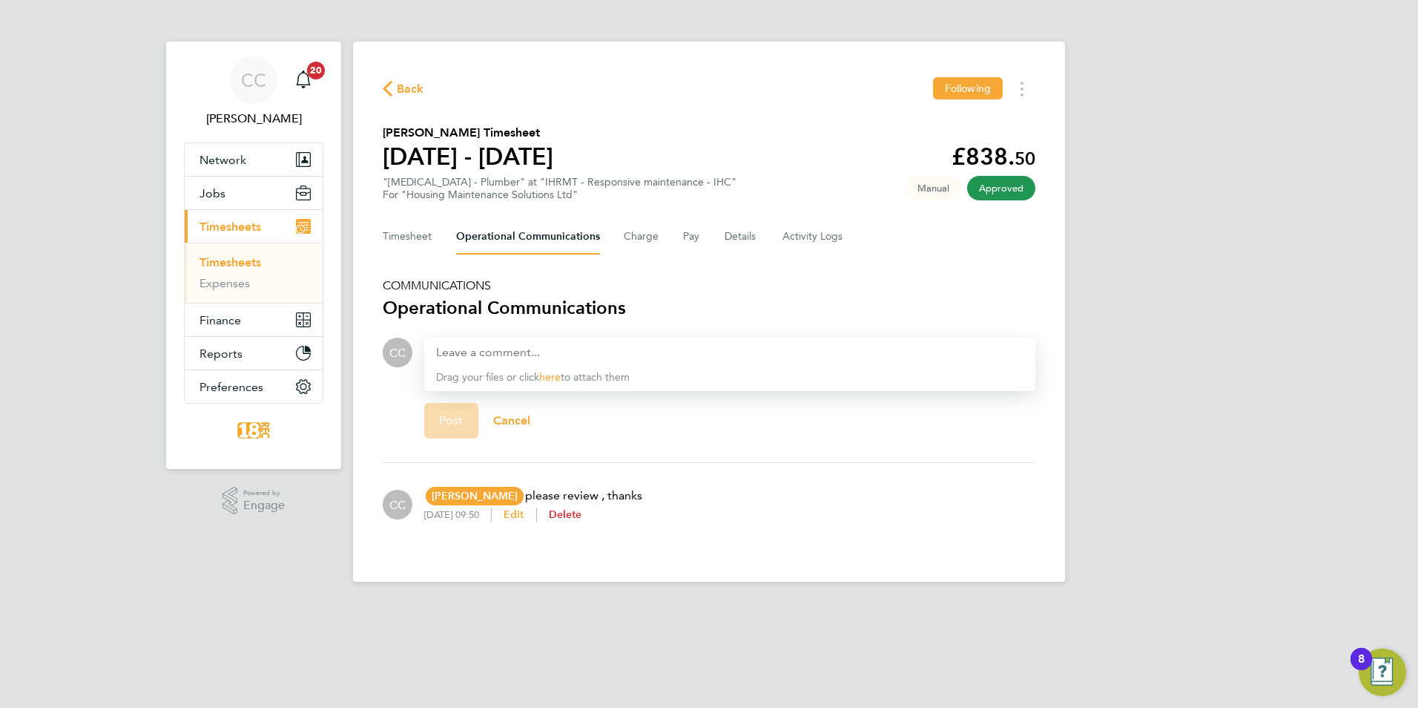
click at [582, 508] on span "Delete" at bounding box center [565, 514] width 33 height 13
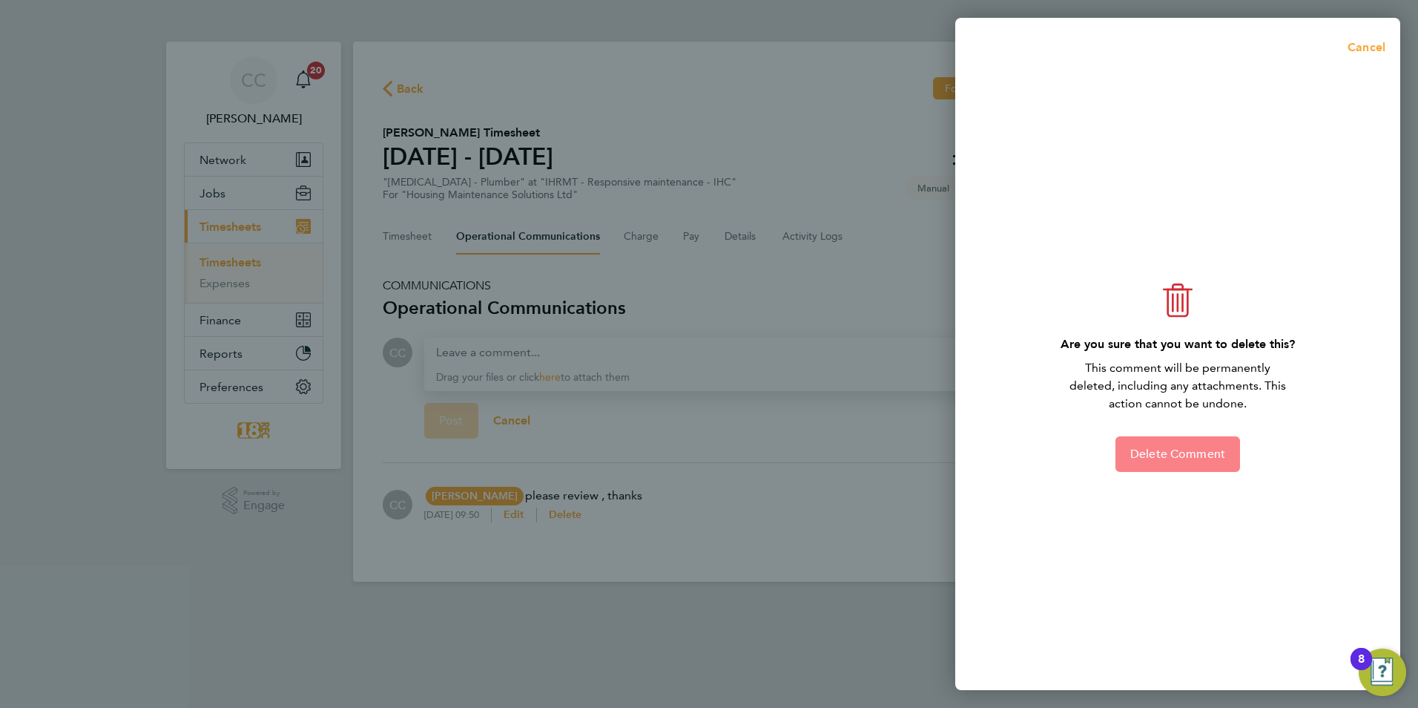
click at [1181, 449] on span "Delete Comment" at bounding box center [1177, 454] width 95 height 15
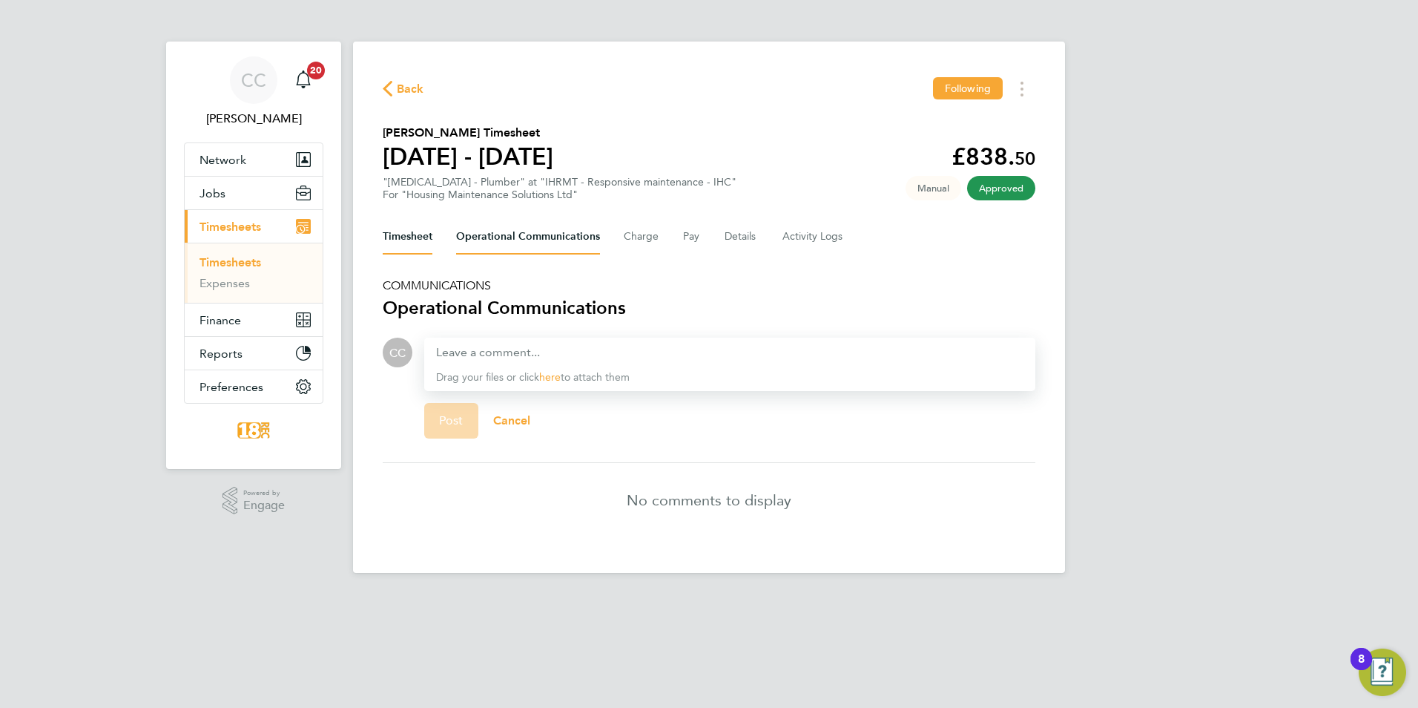
click at [416, 248] on button "Timesheet" at bounding box center [408, 237] width 50 height 36
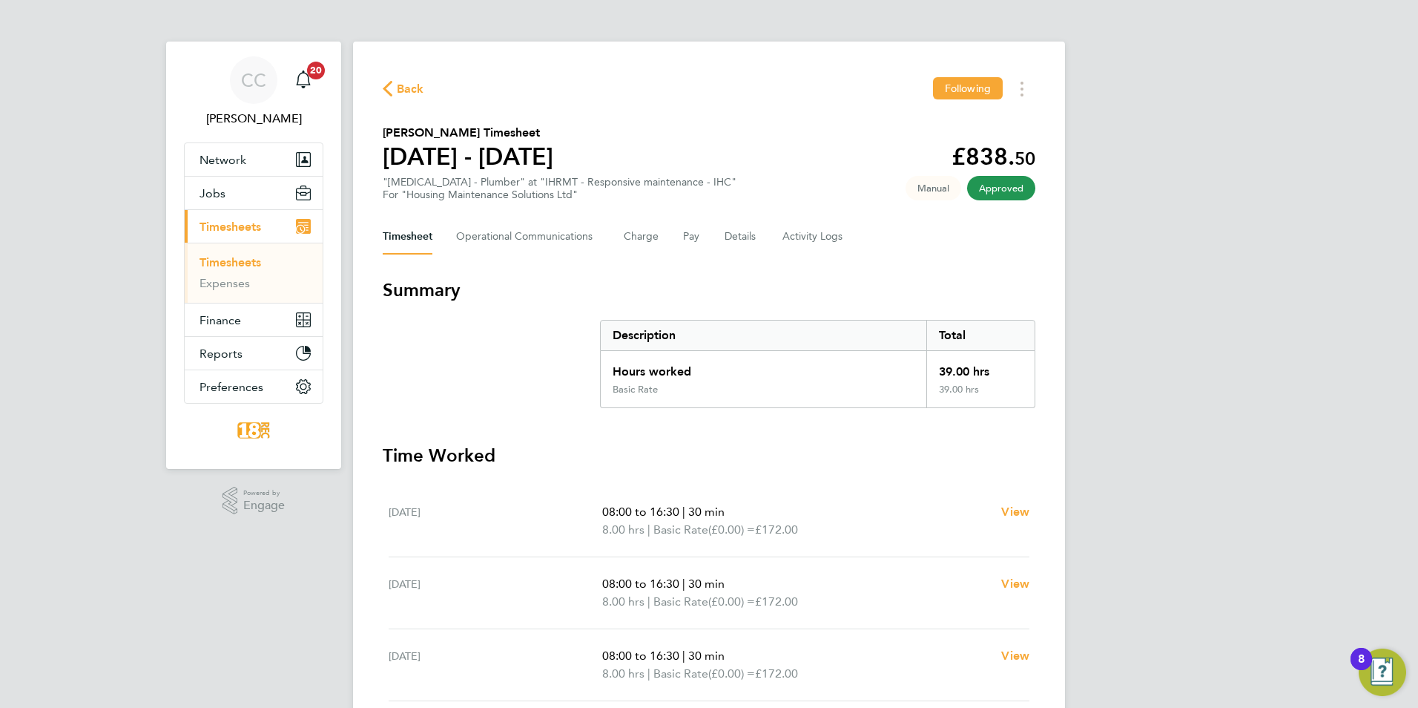
click at [1210, 259] on div "CC Chloe Crayden Notifications 20 Applications: Network Team Members Businesses…" at bounding box center [709, 542] width 1418 height 1084
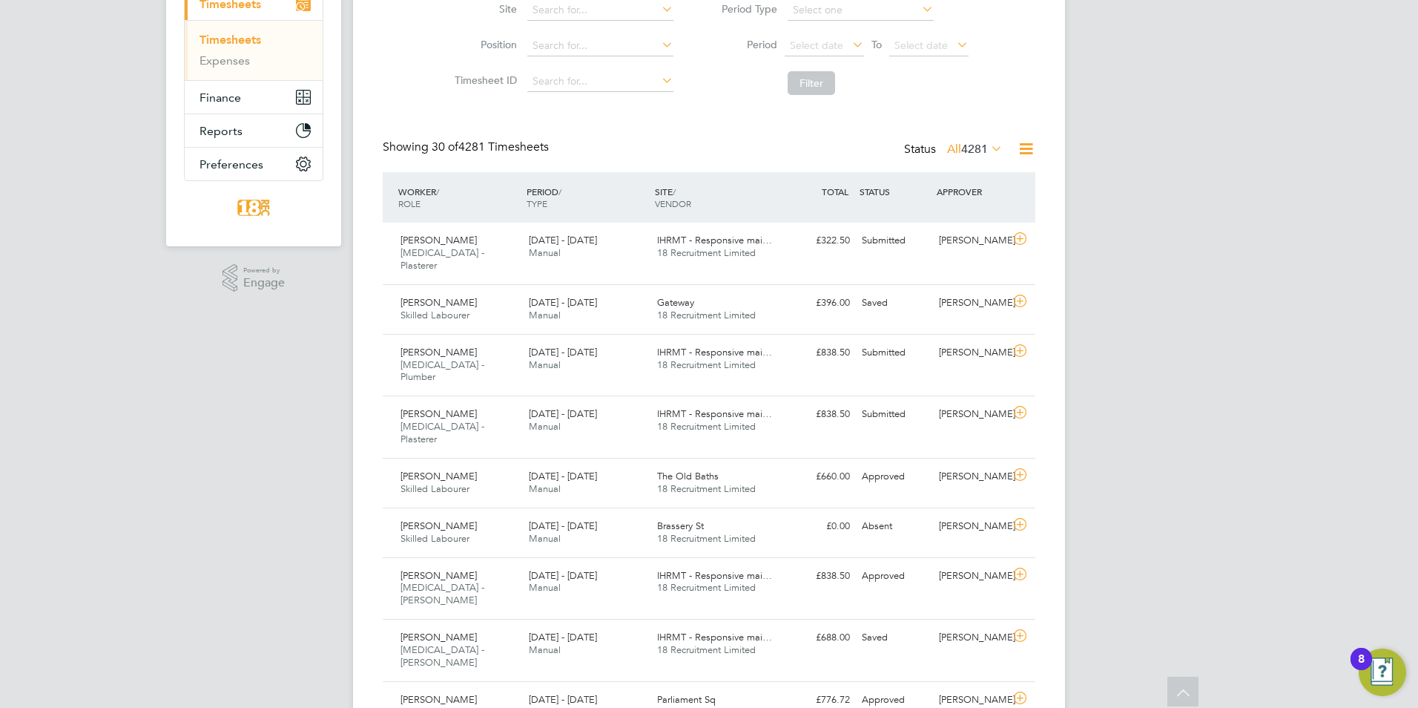
click at [961, 145] on span "4281" at bounding box center [974, 149] width 27 height 15
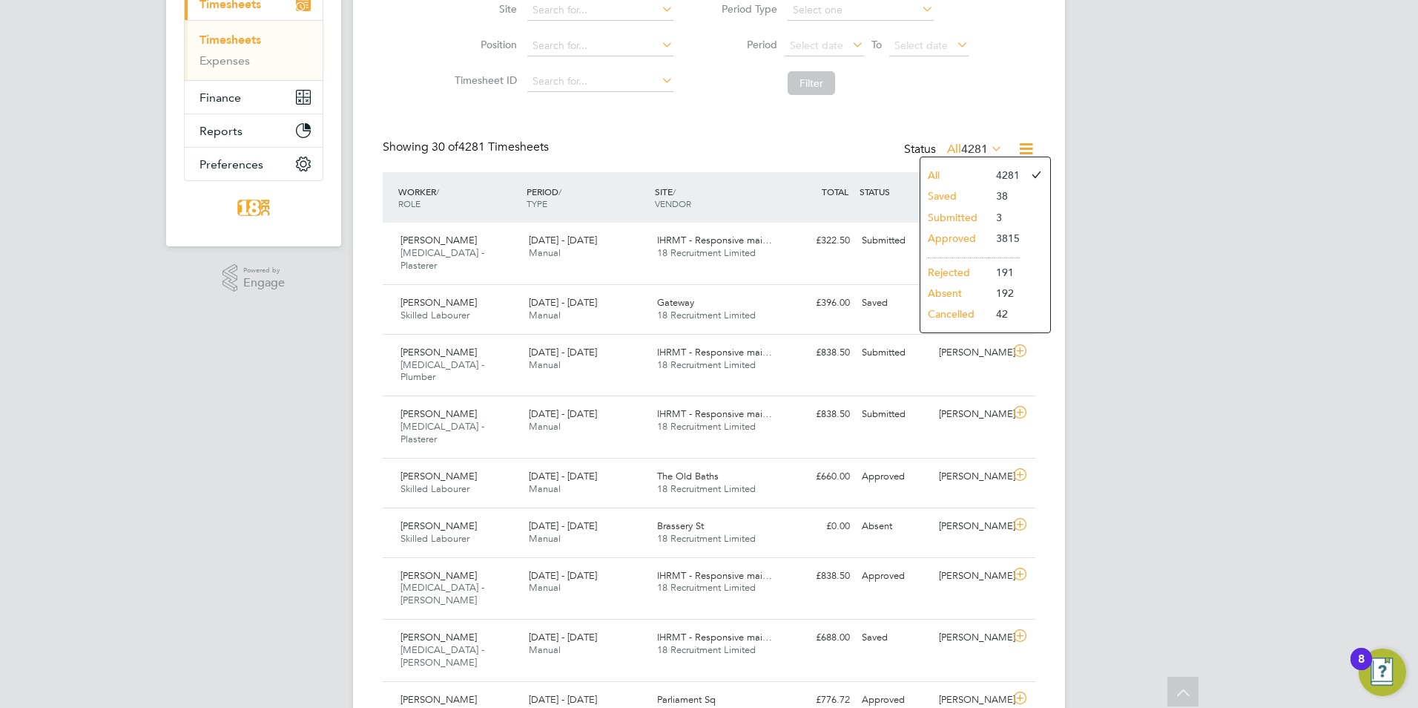
click at [959, 211] on li "Submitted" at bounding box center [954, 217] width 68 height 21
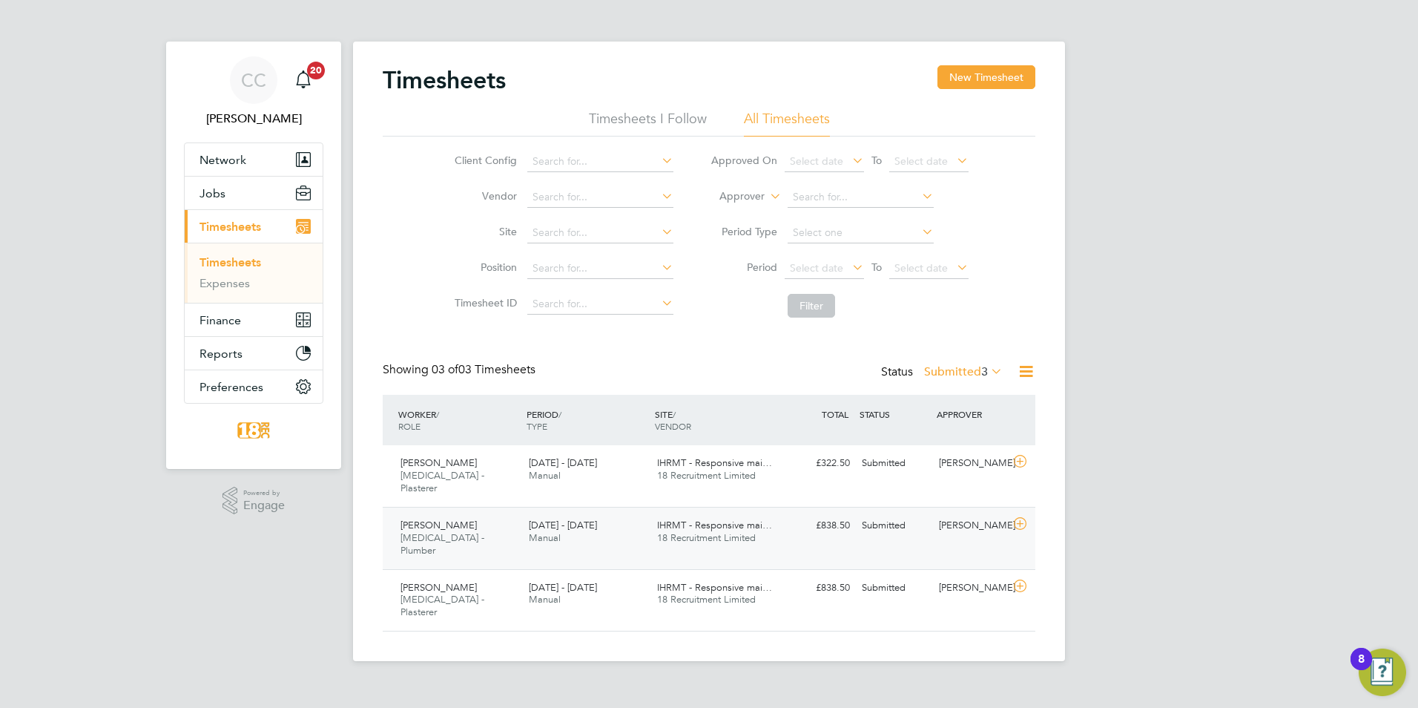
click at [969, 513] on div "[PERSON_NAME]" at bounding box center [971, 525] width 77 height 24
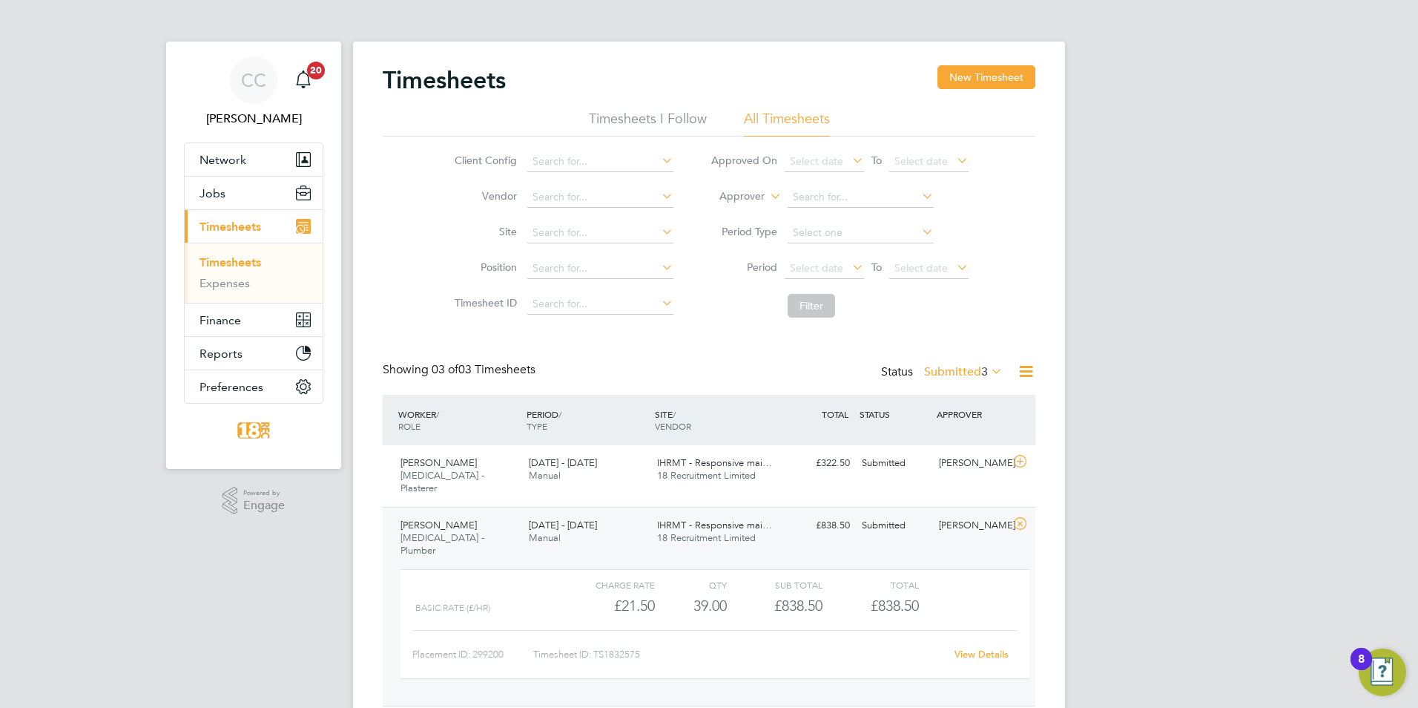
click at [985, 648] on link "View Details" at bounding box center [982, 654] width 54 height 13
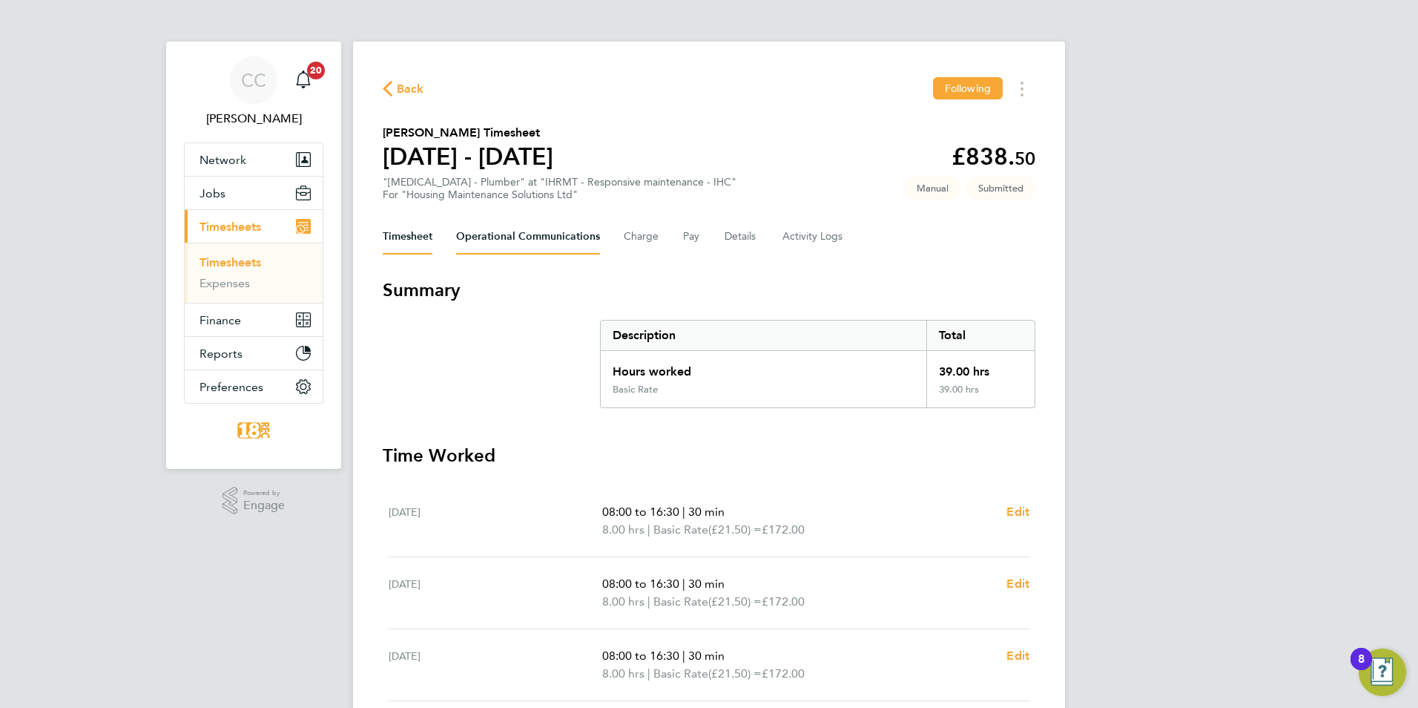
click at [576, 244] on Communications-tab "Operational Communications" at bounding box center [528, 237] width 144 height 36
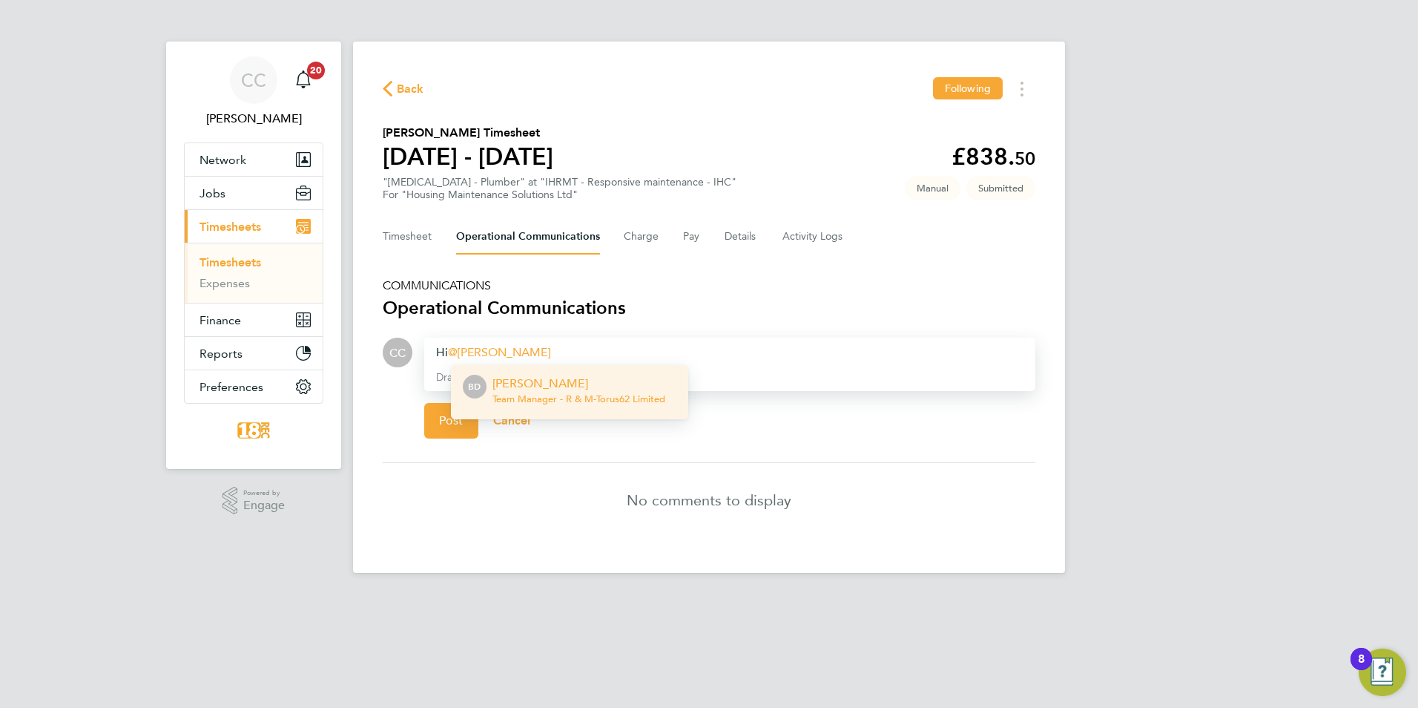
click at [596, 392] on div "[PERSON_NAME] Team Manager - R & M - Torus62 Limited" at bounding box center [579, 393] width 173 height 36
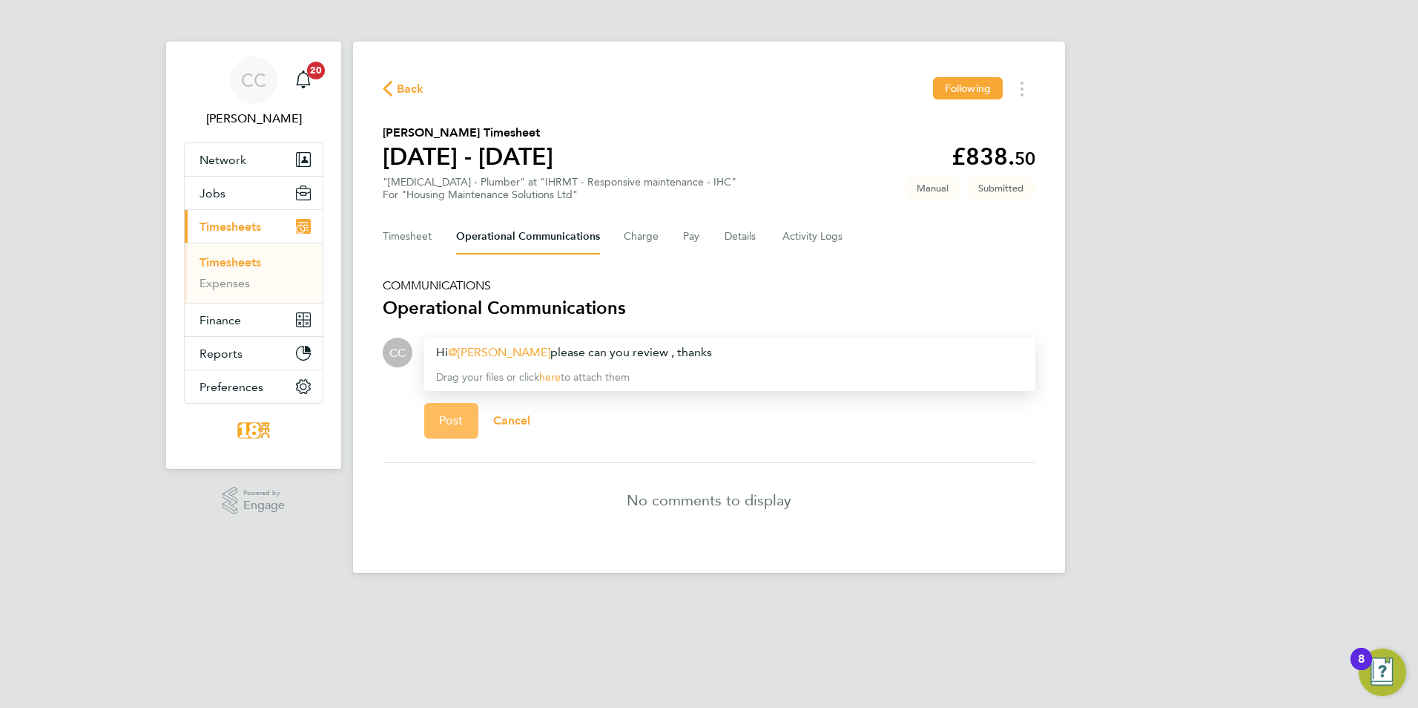
click at [452, 427] on span "Post" at bounding box center [451, 420] width 24 height 15
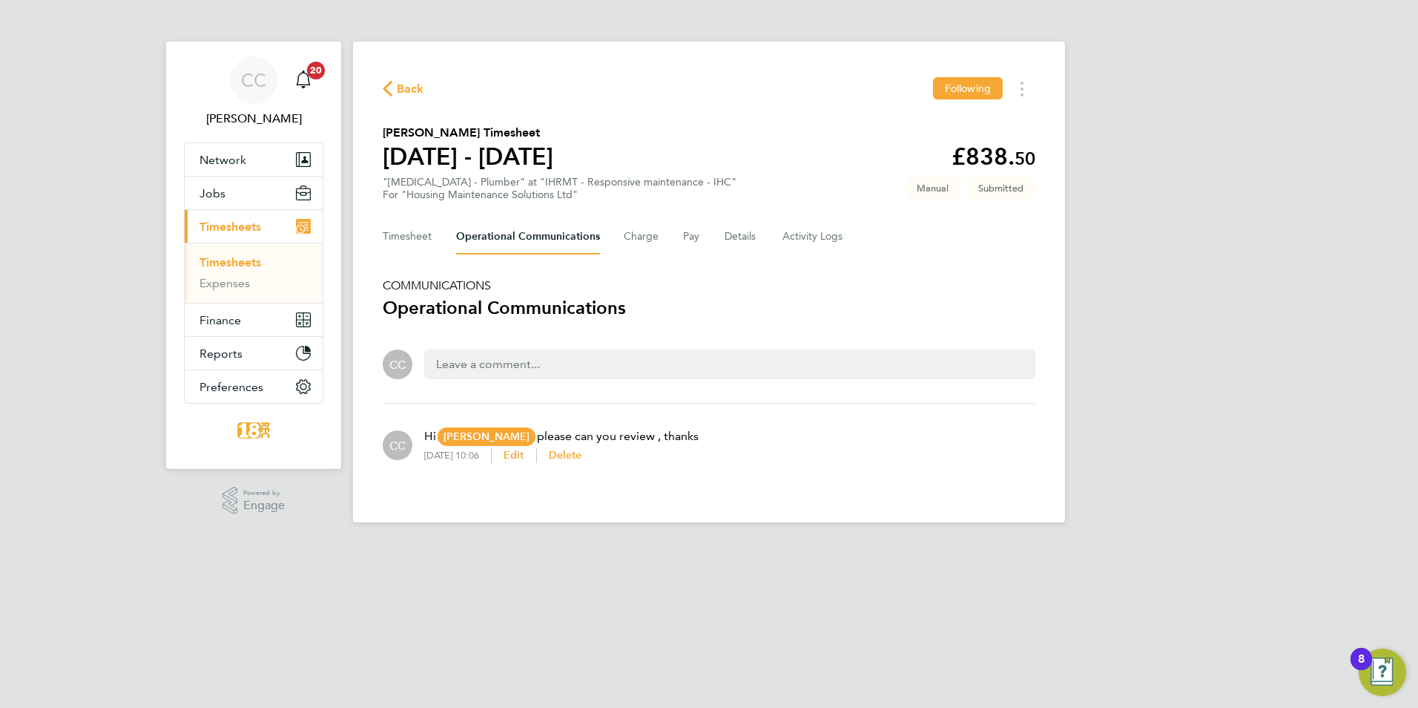
click at [412, 103] on div "Back Following [PERSON_NAME] Timesheet [DATE] - [DATE] £838. 50 "[MEDICAL_DATA]…" at bounding box center [709, 282] width 712 height 481
click at [410, 96] on span "Back" at bounding box center [410, 89] width 27 height 18
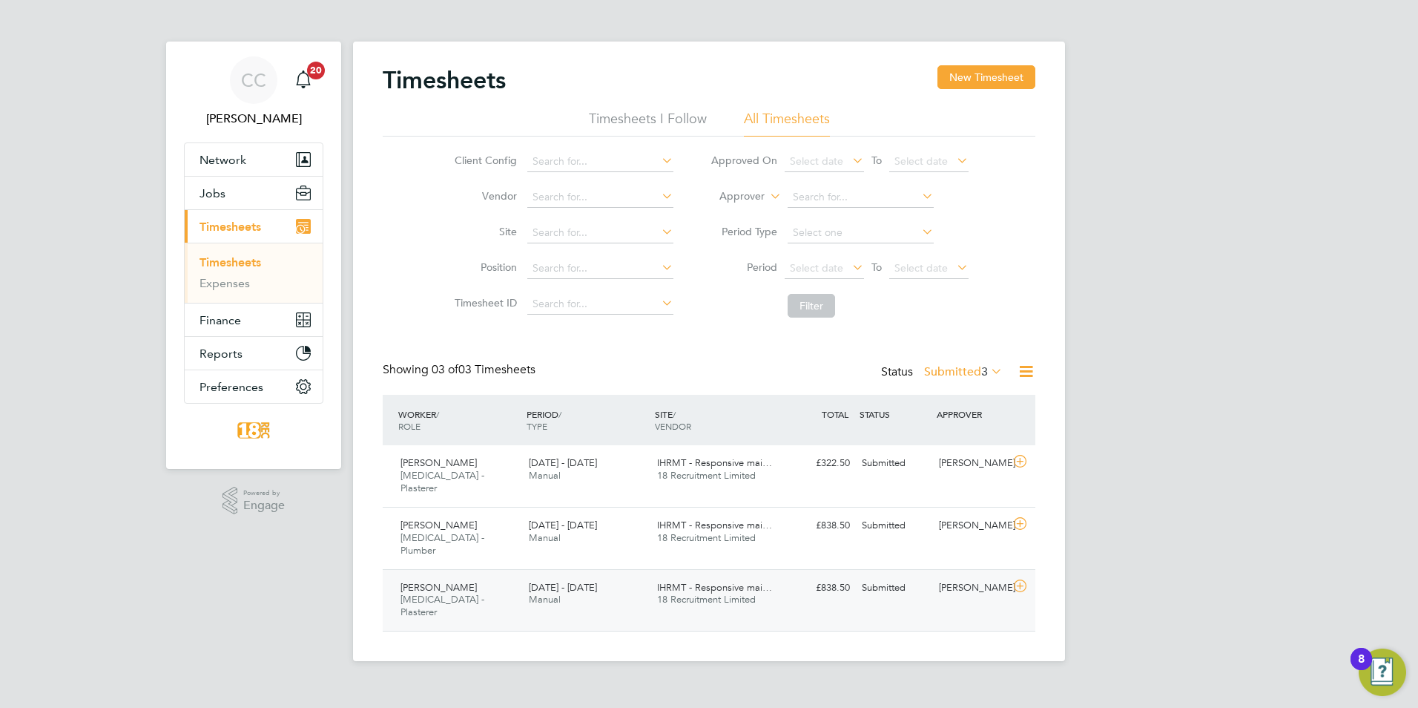
click at [1002, 576] on div "[PERSON_NAME]" at bounding box center [971, 588] width 77 height 24
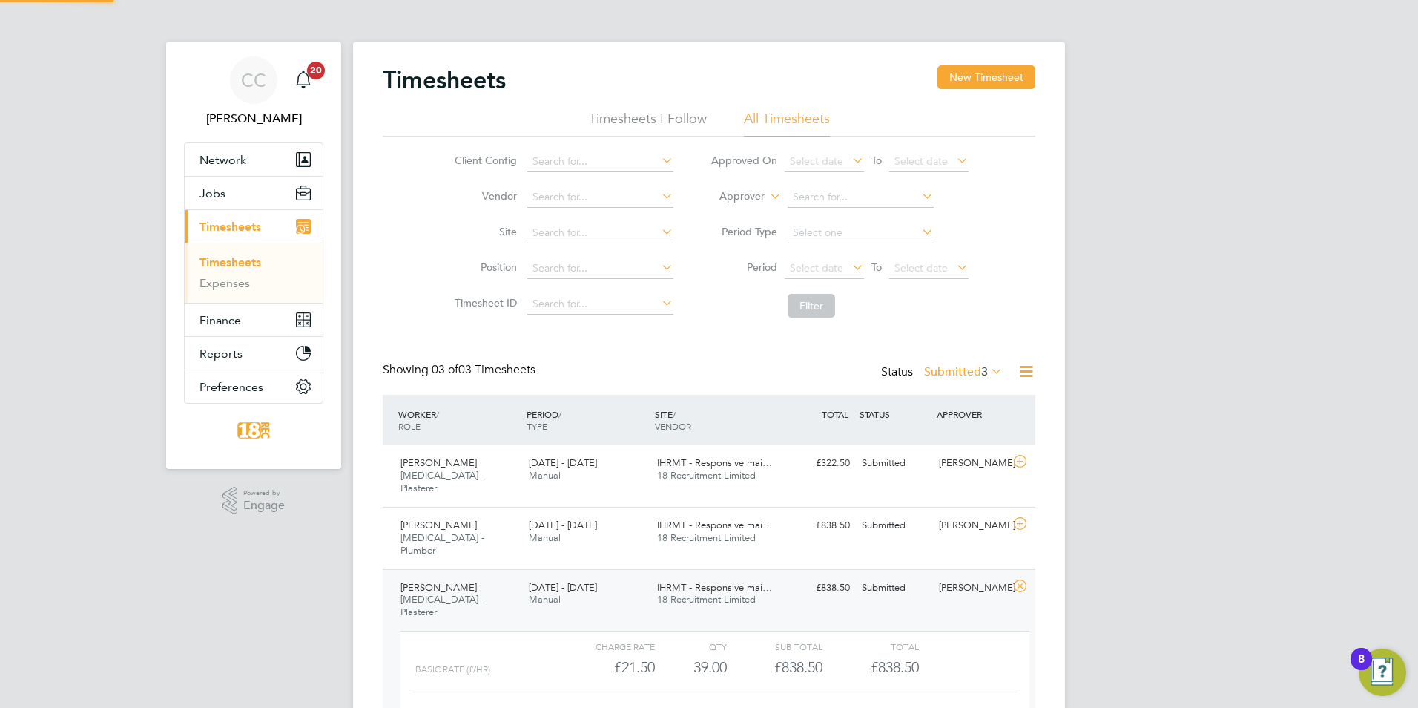
scroll to position [25, 145]
click at [978, 707] on link "View Details" at bounding box center [982, 715] width 54 height 13
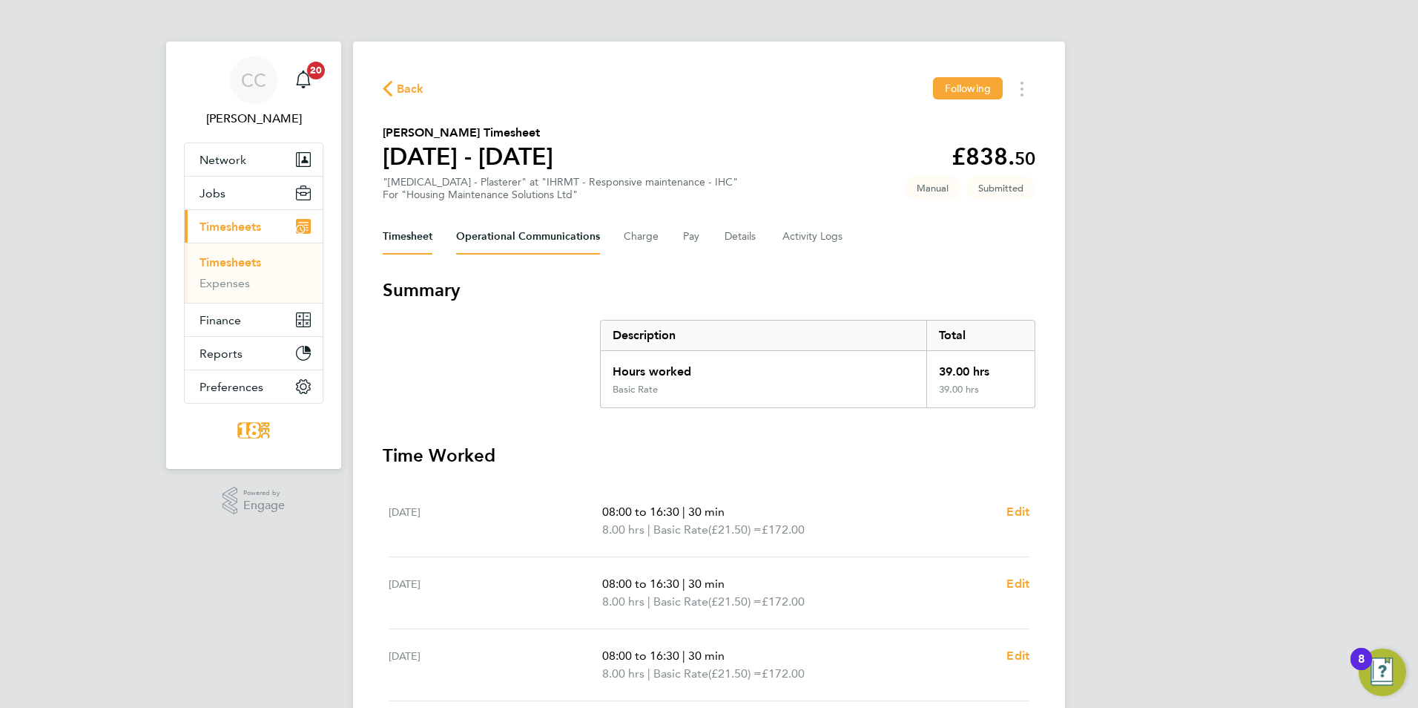
click at [558, 244] on Communications-tab "Operational Communications" at bounding box center [528, 237] width 144 height 36
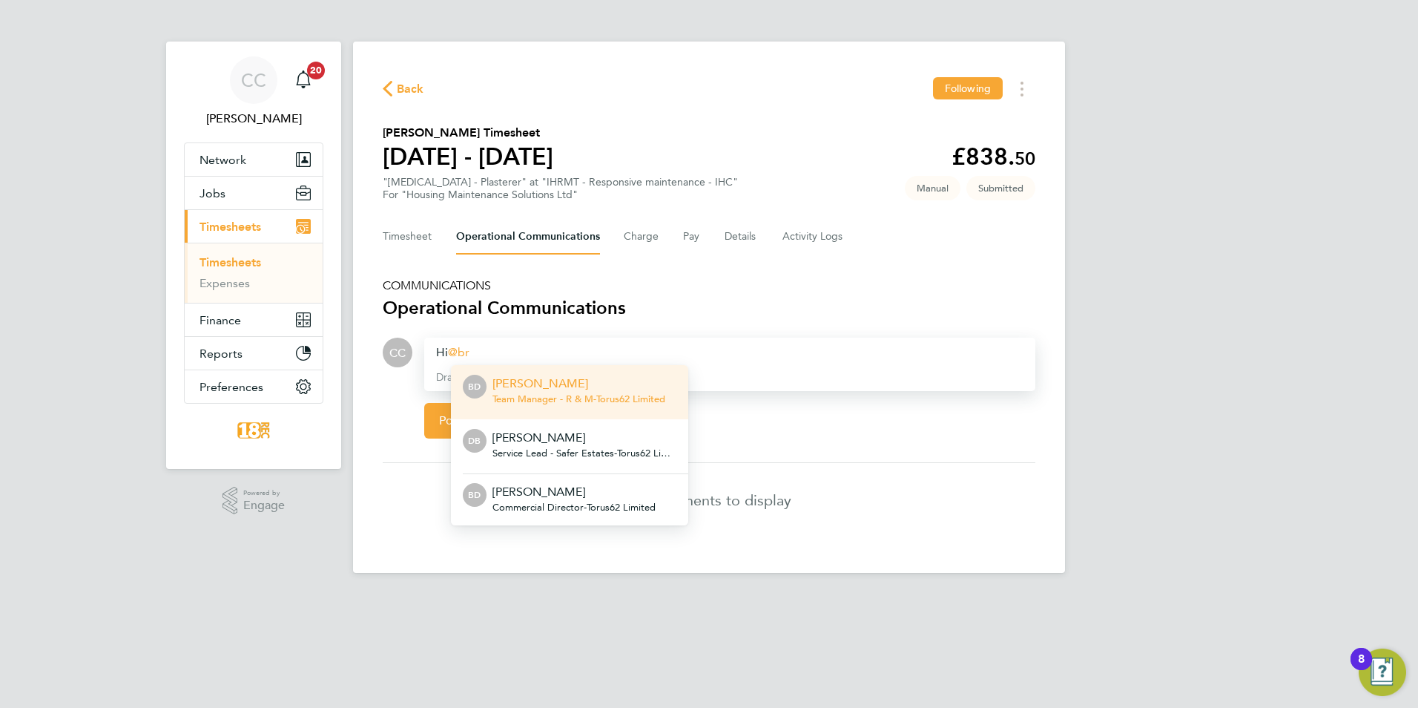
click at [550, 401] on span "Team Manager - R & M - Torus62 Limited" at bounding box center [579, 399] width 173 height 12
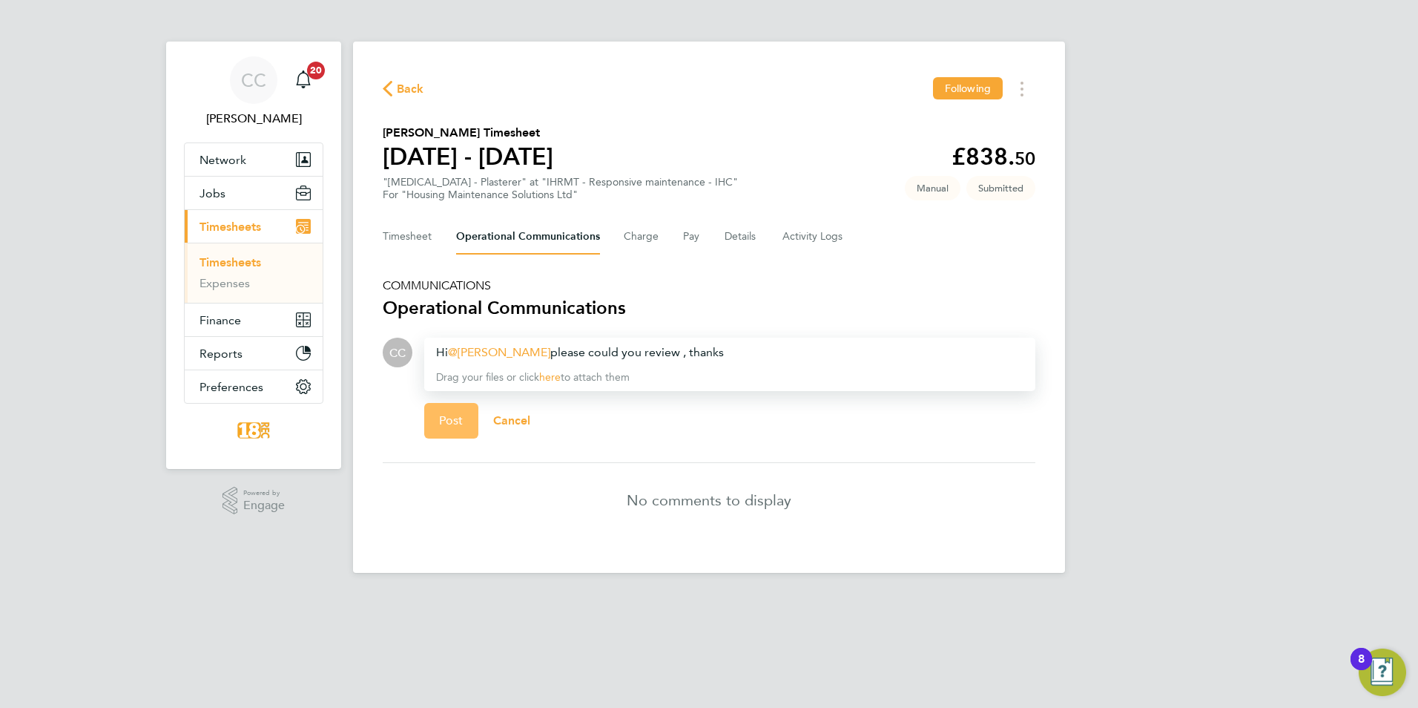
click at [455, 412] on button "Post" at bounding box center [451, 421] width 54 height 36
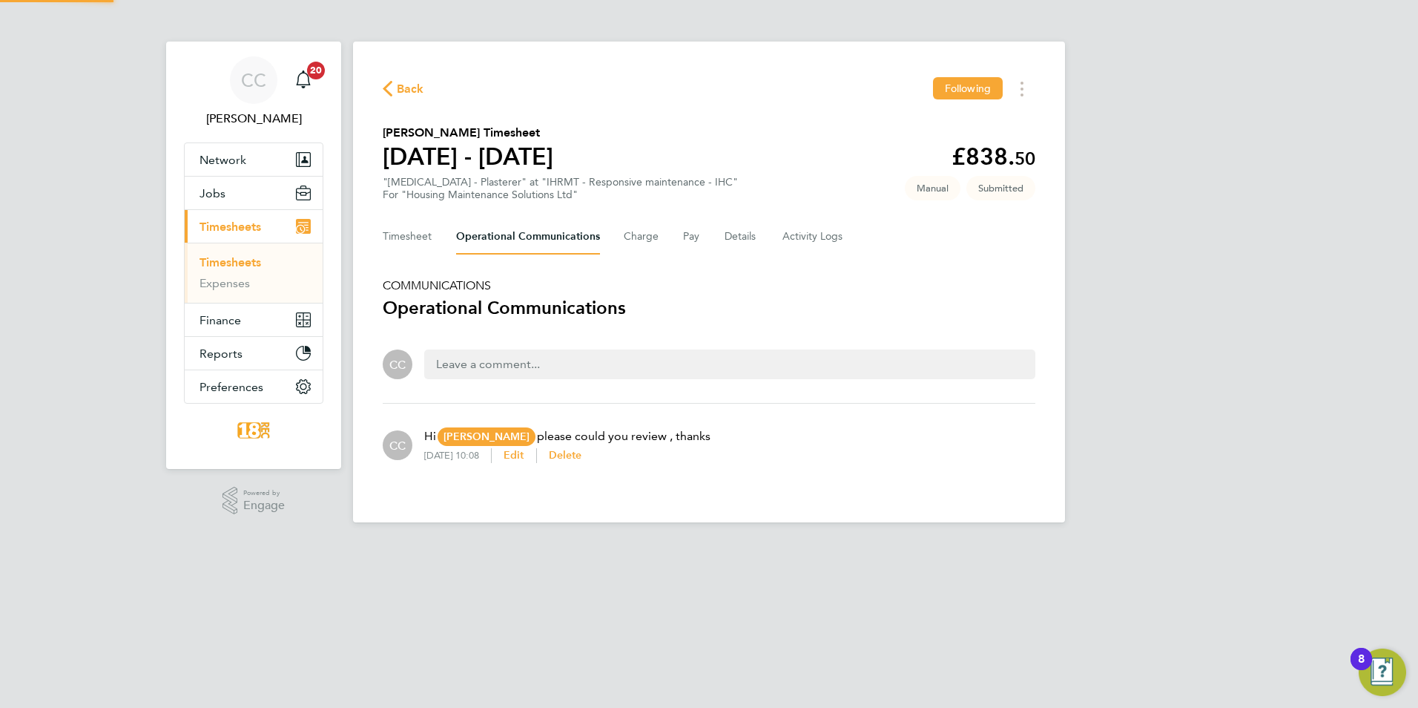
click at [382, 98] on div "Back Following Michael Leary's Timesheet 22 - 28 Sept 2025 £838. 50 "HMS - Plas…" at bounding box center [709, 282] width 712 height 481
click at [391, 90] on icon "button" at bounding box center [388, 89] width 10 height 16
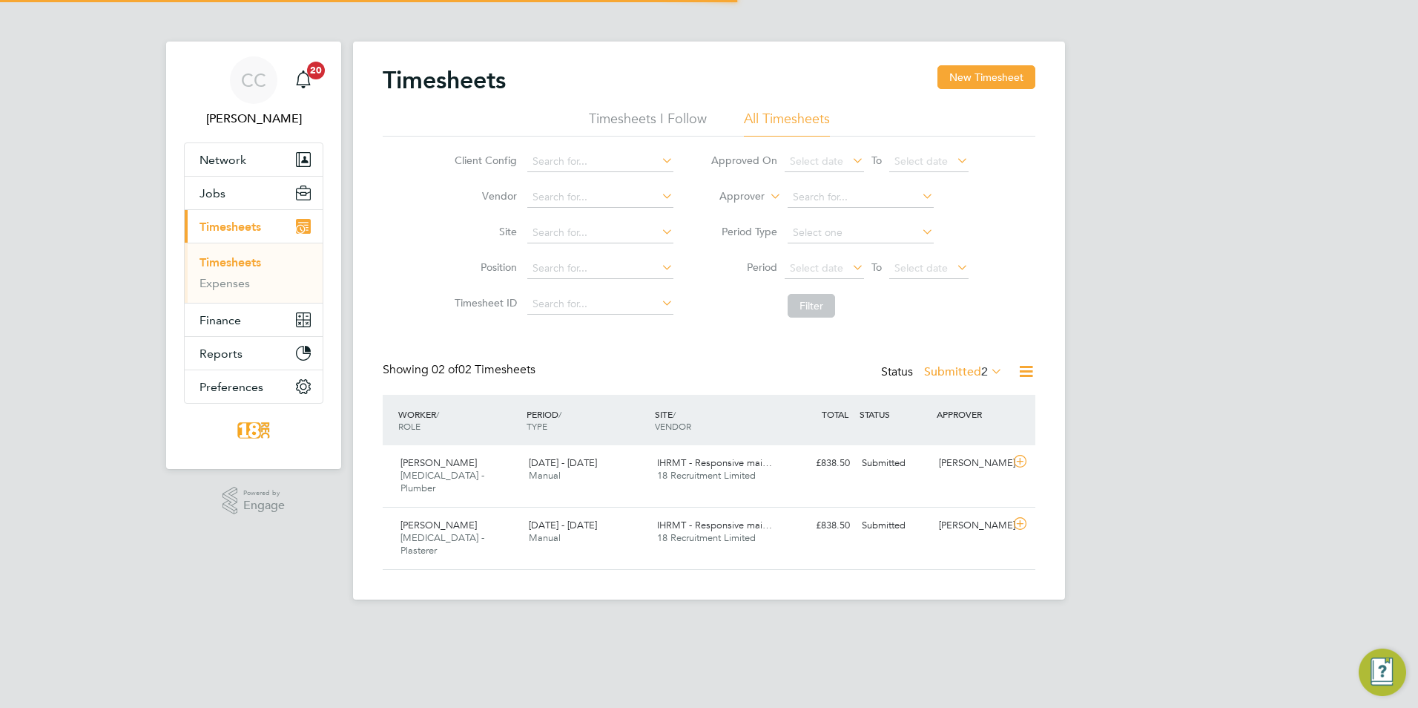
scroll to position [38, 129]
click at [965, 372] on label "Submitted 2" at bounding box center [963, 371] width 79 height 15
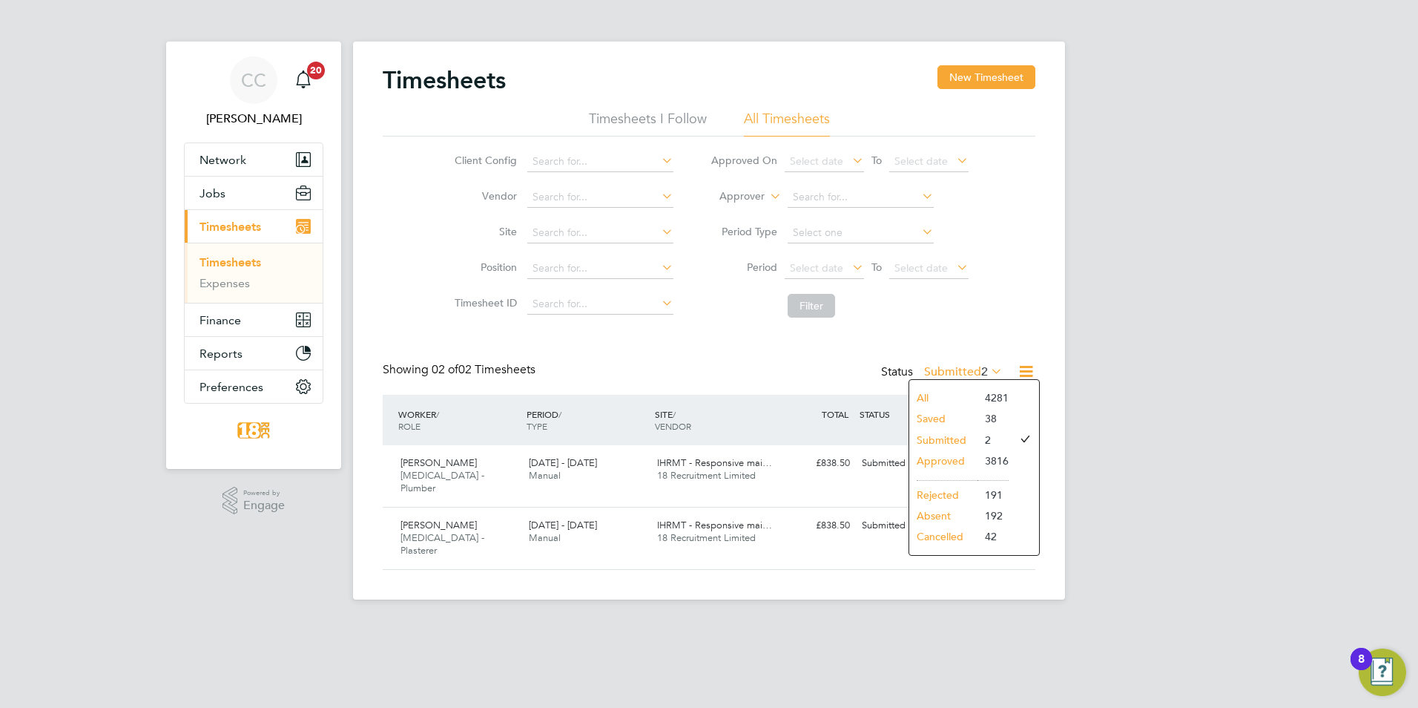
click at [951, 432] on li "Submitted" at bounding box center [943, 439] width 68 height 21
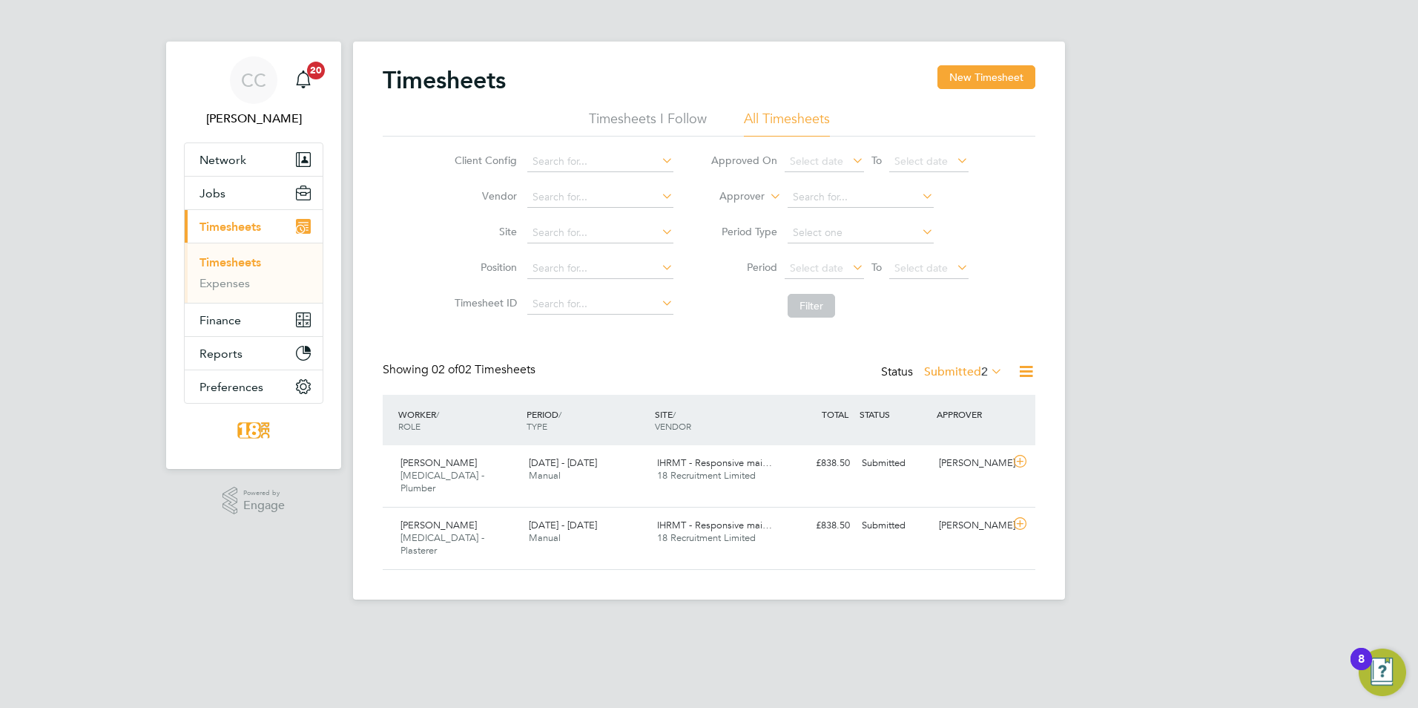
click at [950, 369] on label "Submitted 2" at bounding box center [963, 371] width 79 height 15
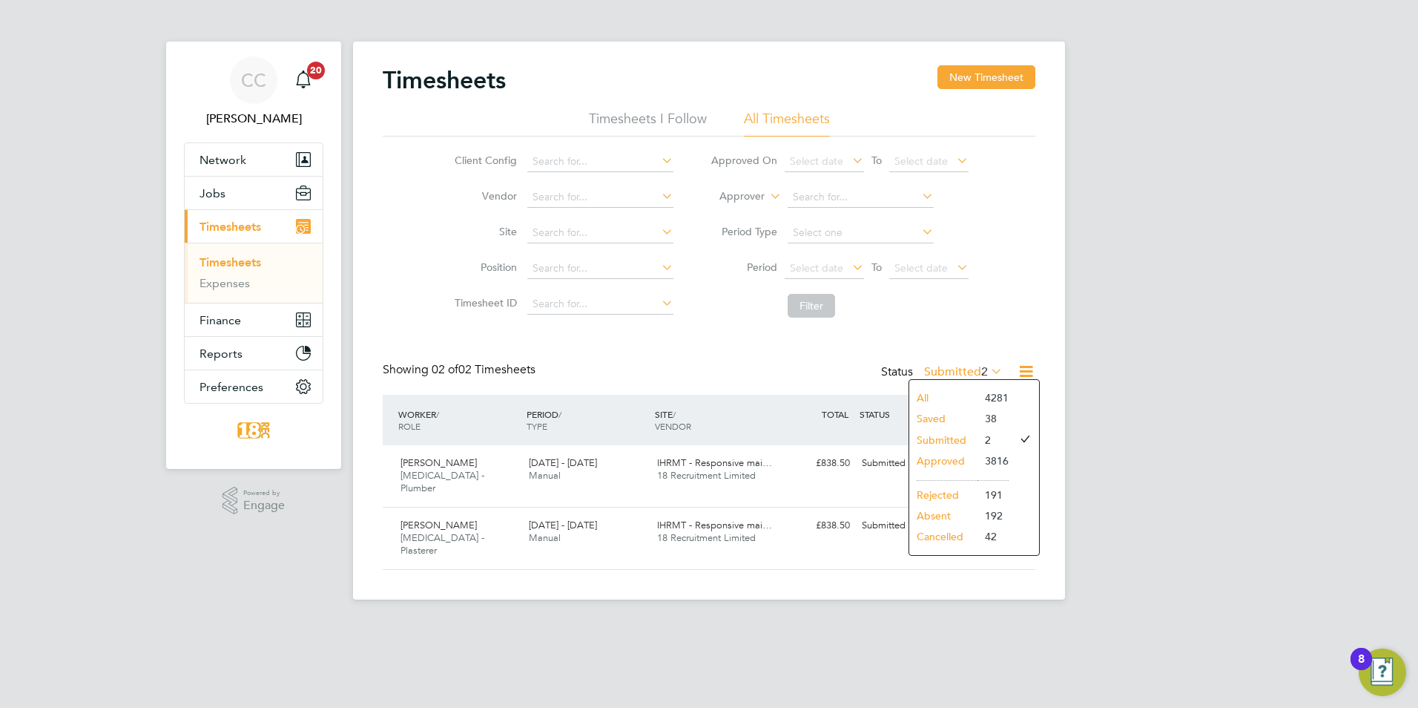
click at [963, 462] on li "Approved" at bounding box center [943, 460] width 68 height 21
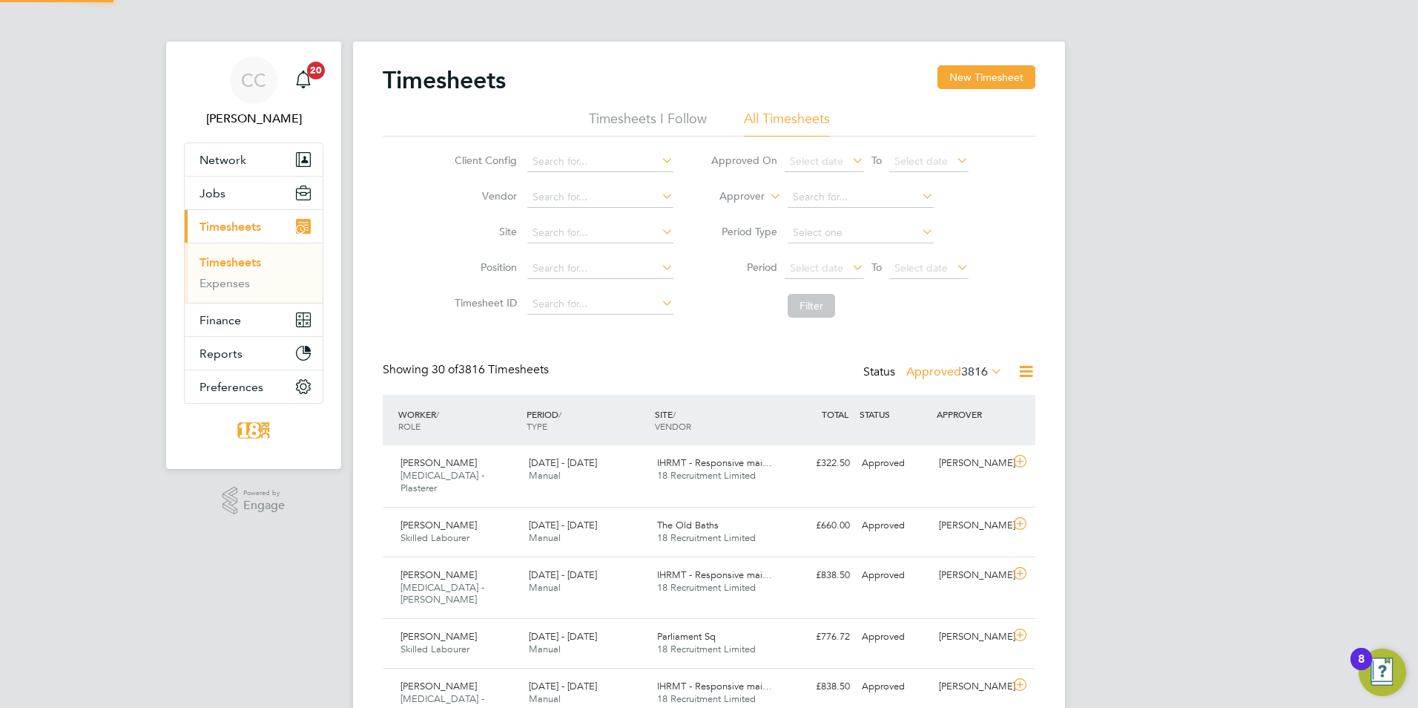
scroll to position [0, 0]
click at [889, 463] on div "Approved" at bounding box center [894, 463] width 77 height 24
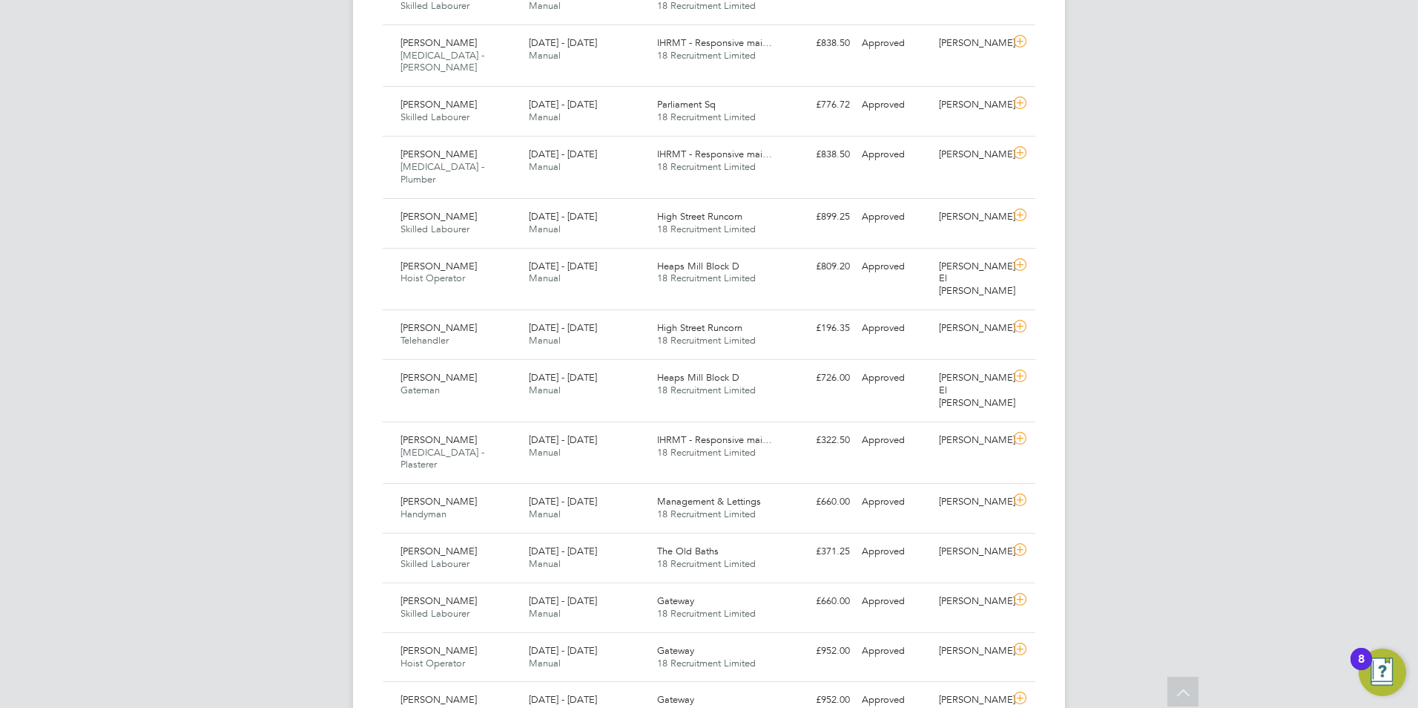
scroll to position [964, 0]
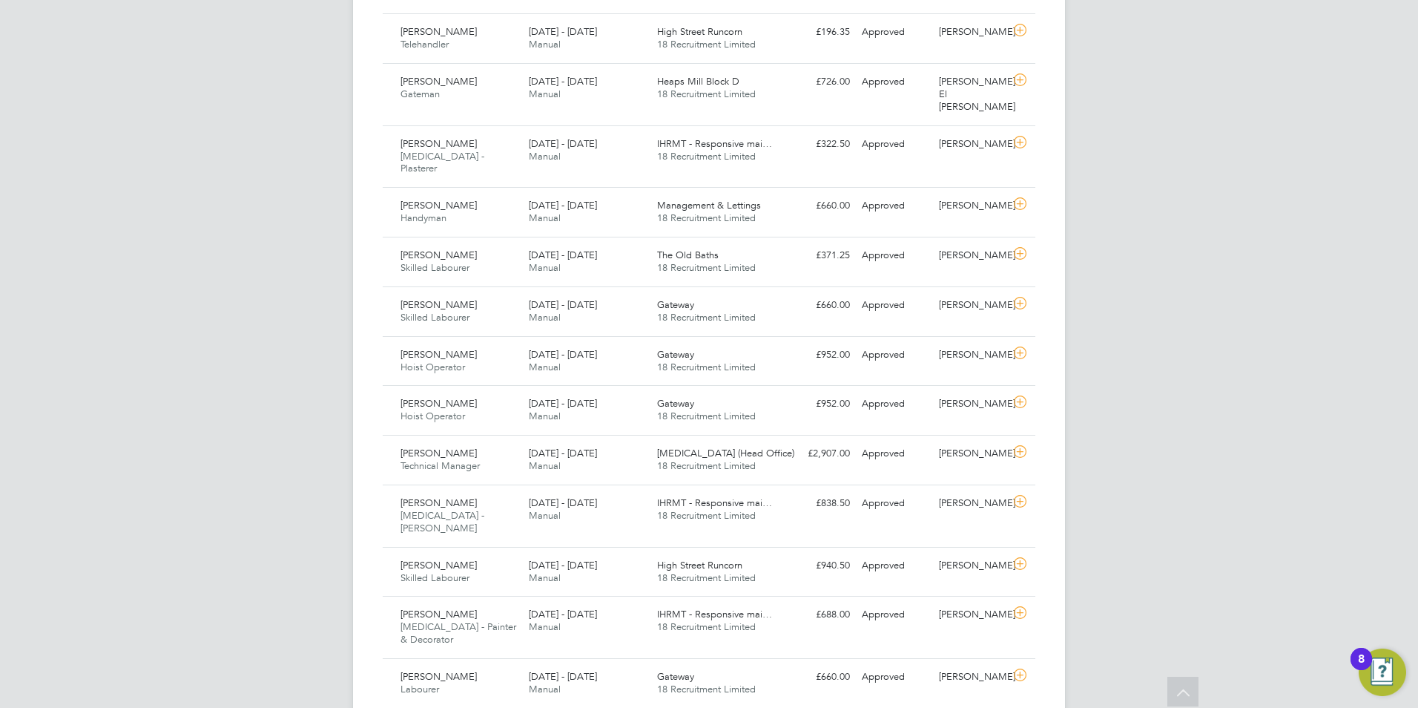
click at [1201, 312] on div "CC Chloe Crayden Notifications 20 Applications: Network Team Members Businesses…" at bounding box center [709, 194] width 1418 height 2316
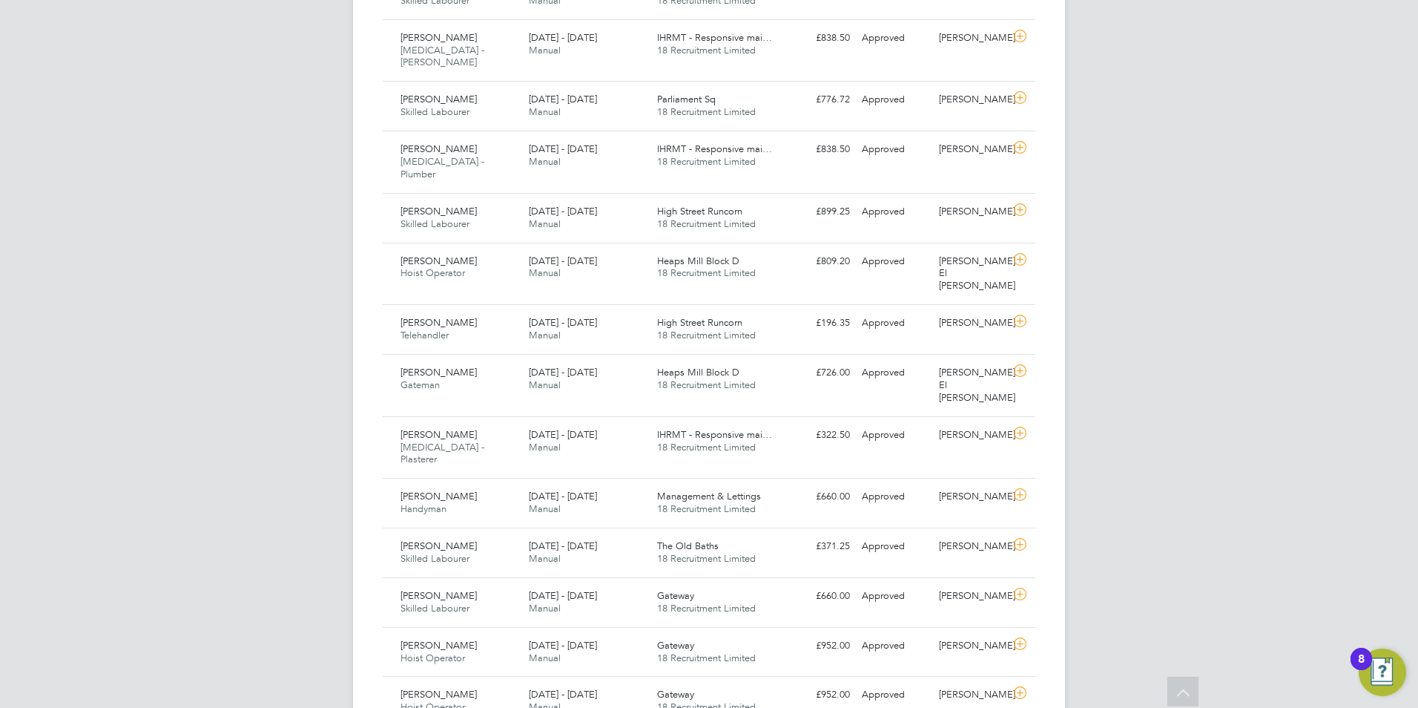
scroll to position [593, 0]
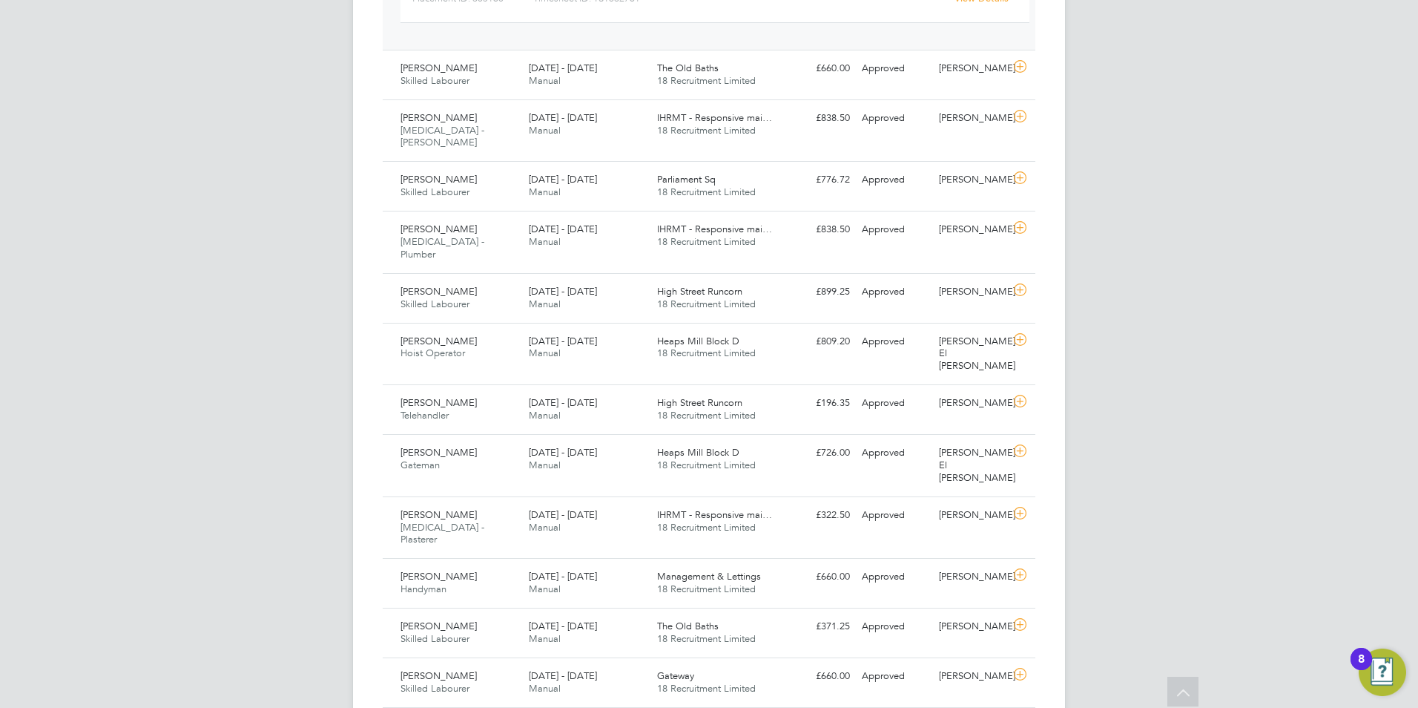
click at [1208, 182] on div "CC Chloe Crayden Notifications 20 Applications: Network Team Members Businesses…" at bounding box center [709, 565] width 1418 height 2316
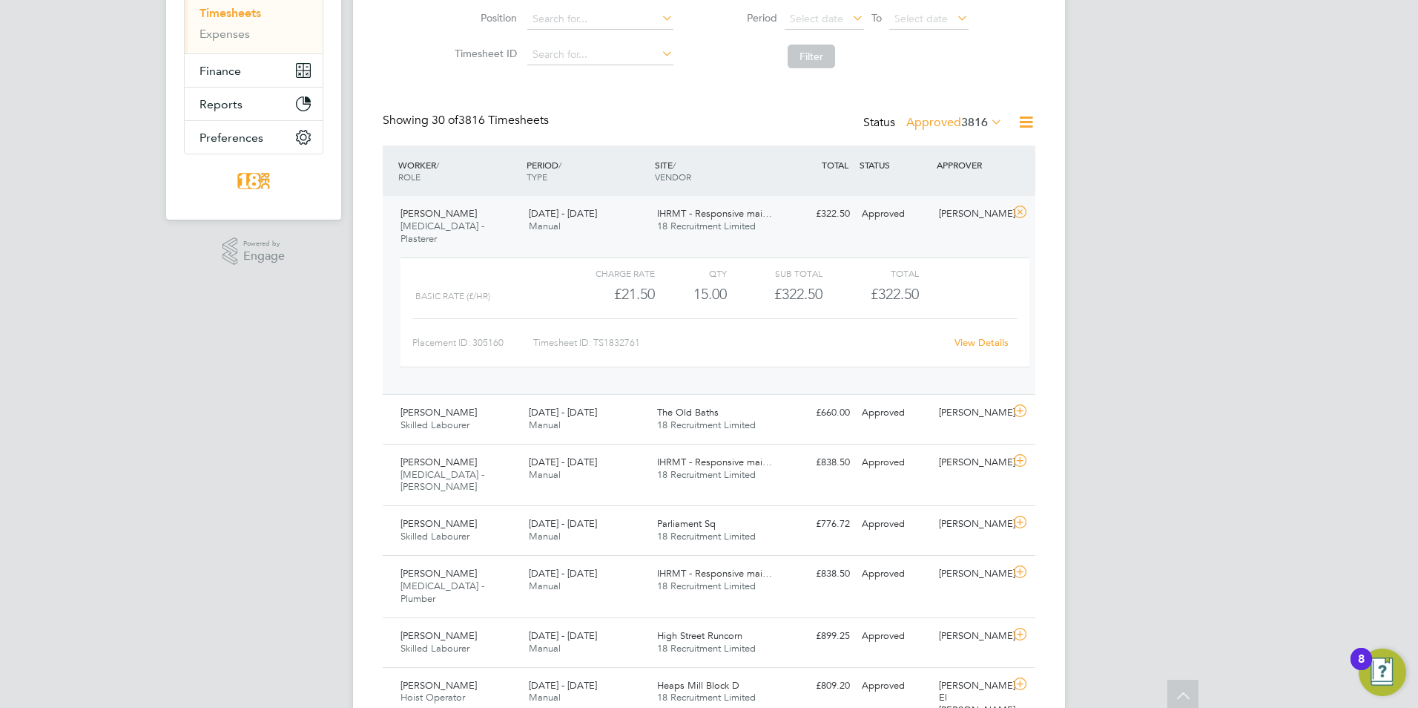
scroll to position [0, 0]
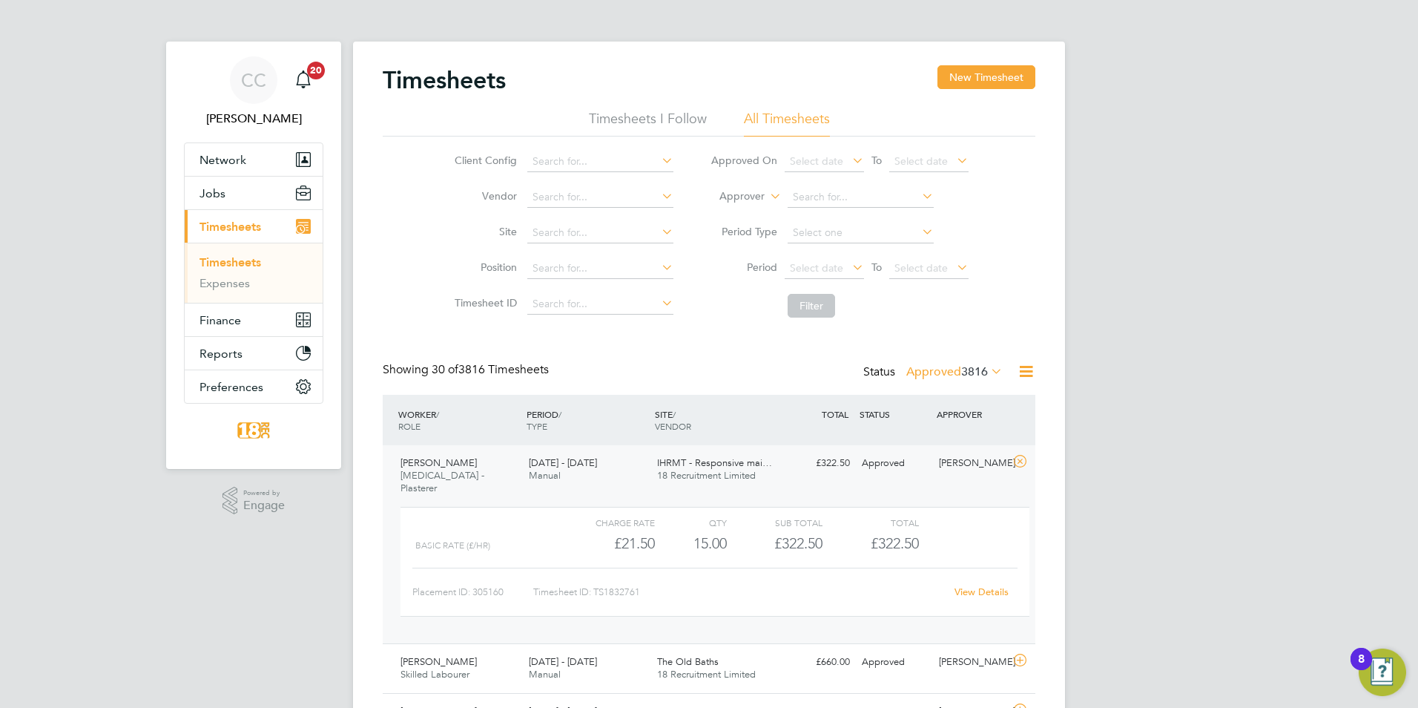
click at [964, 472] on div "[PERSON_NAME]" at bounding box center [971, 463] width 77 height 24
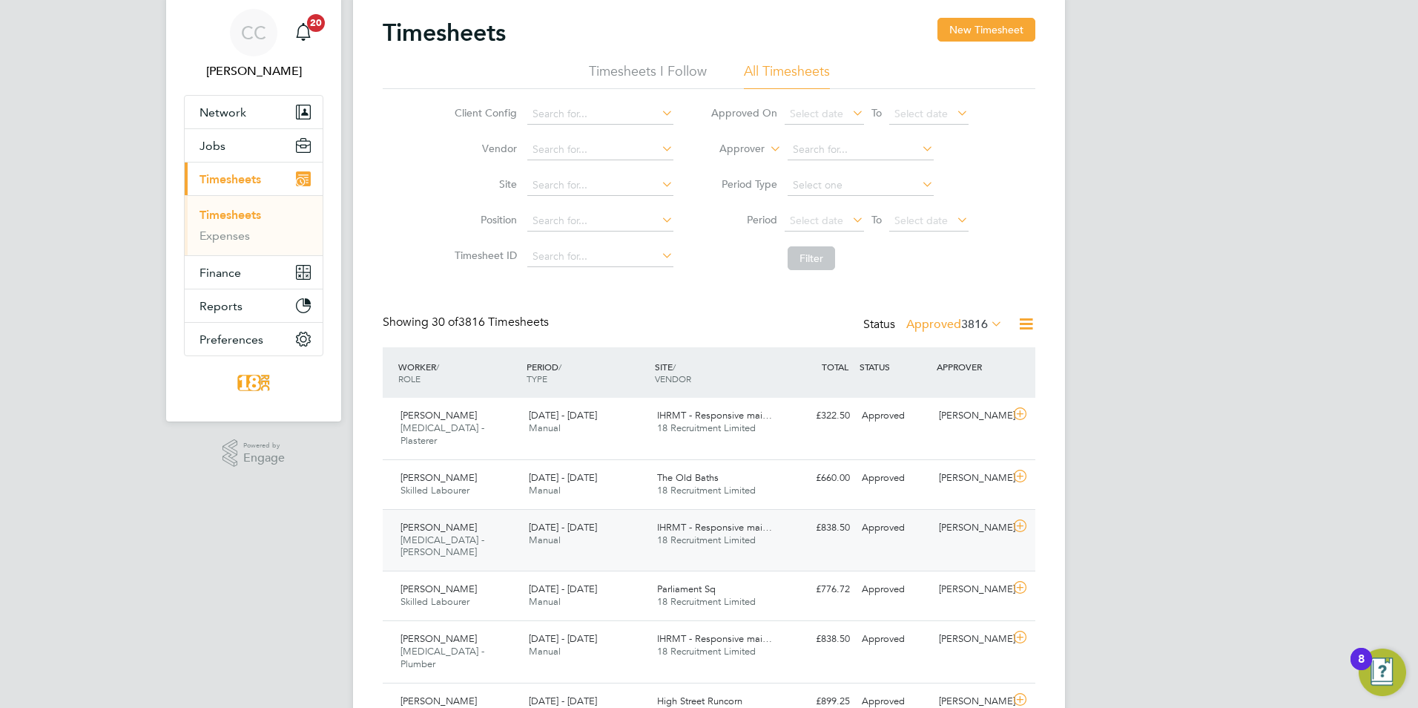
scroll to position [148, 0]
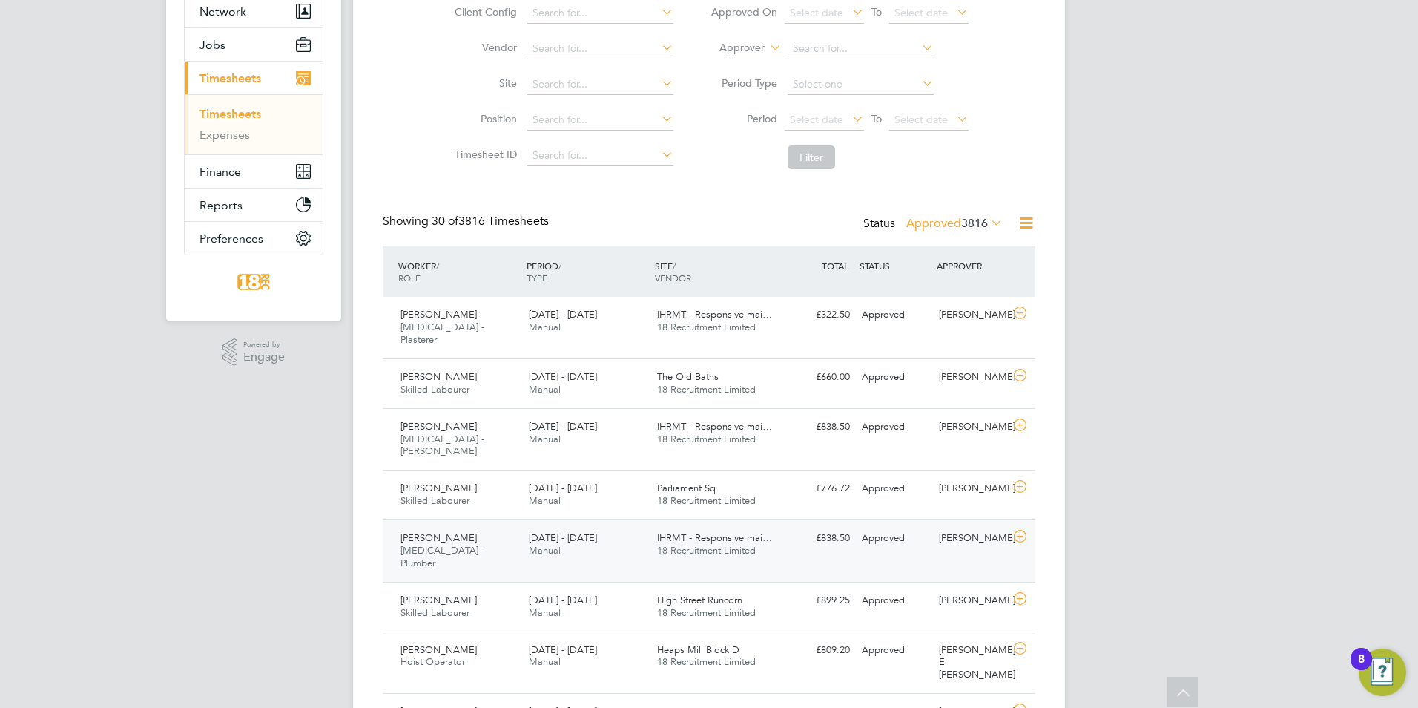
click at [707, 531] on span "IHRMT - Responsive mai…" at bounding box center [714, 537] width 115 height 13
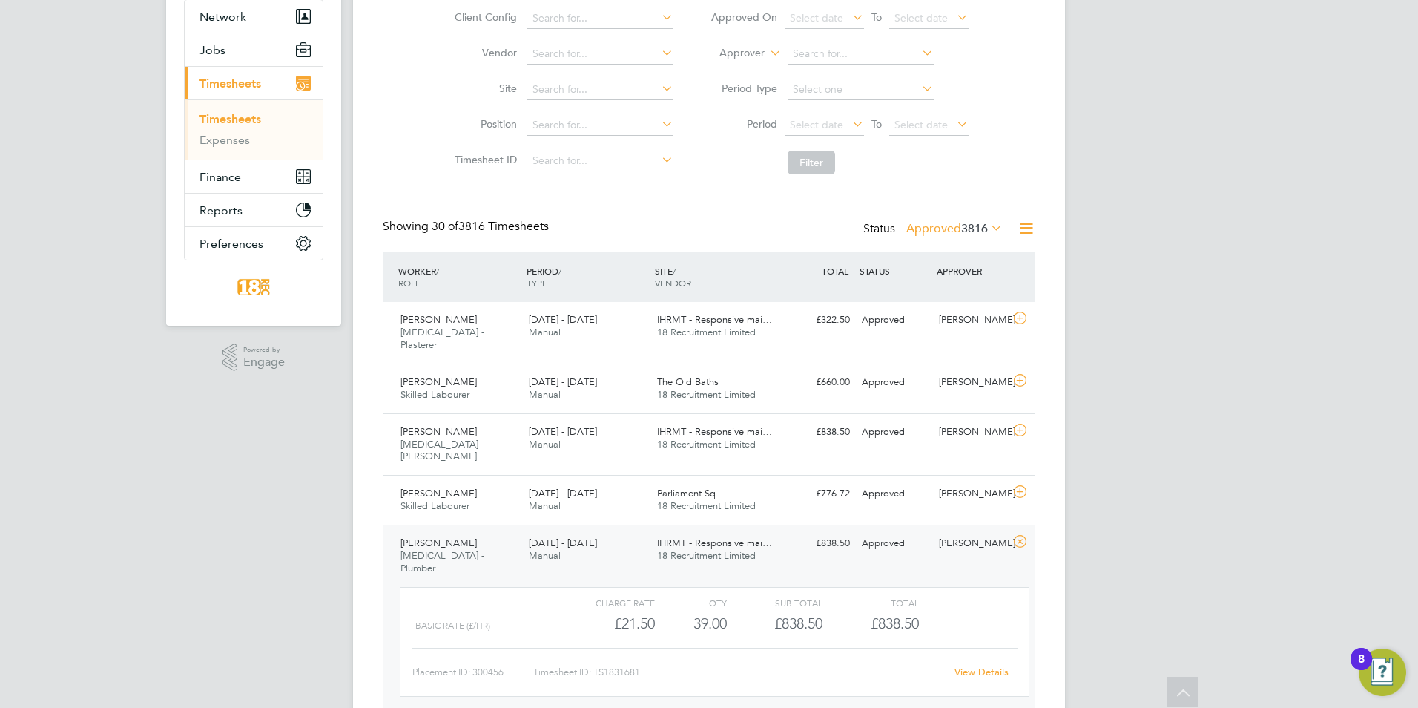
scroll to position [74, 0]
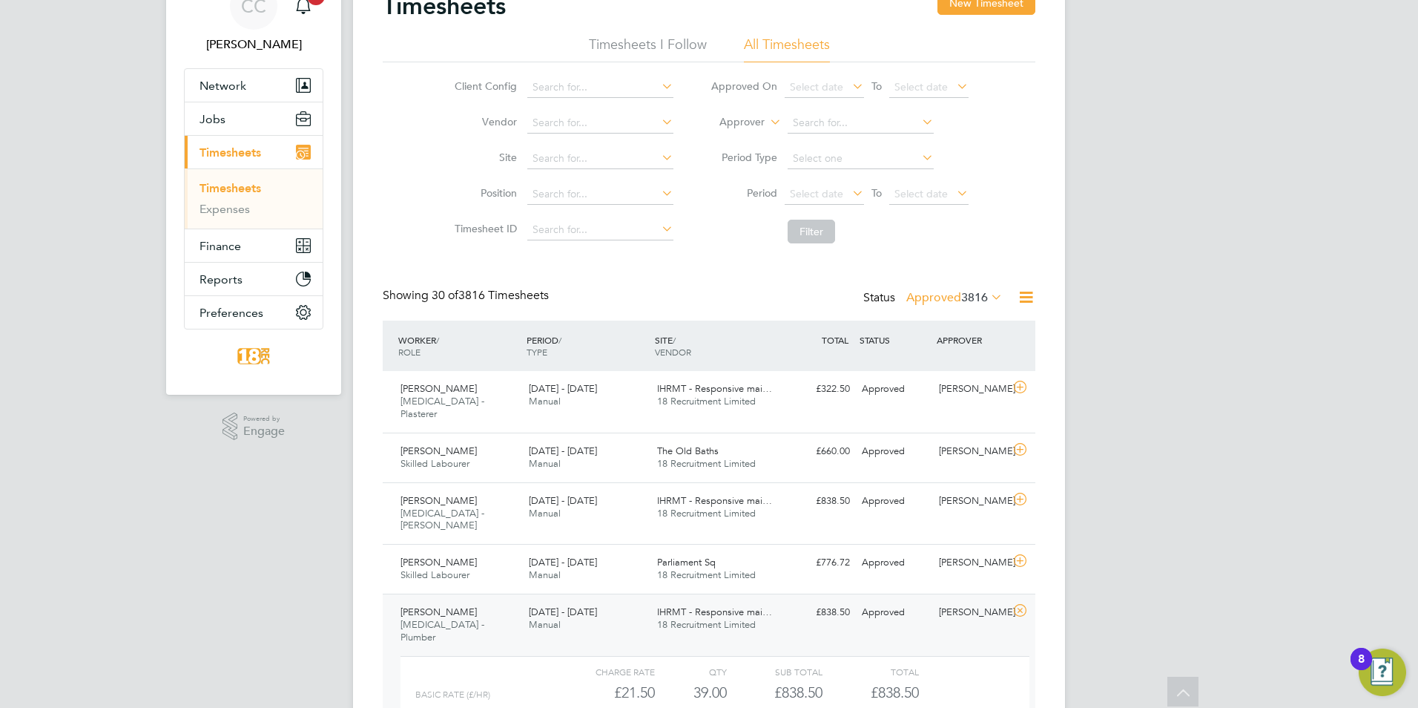
click at [950, 296] on label "Approved 3816" at bounding box center [954, 297] width 96 height 15
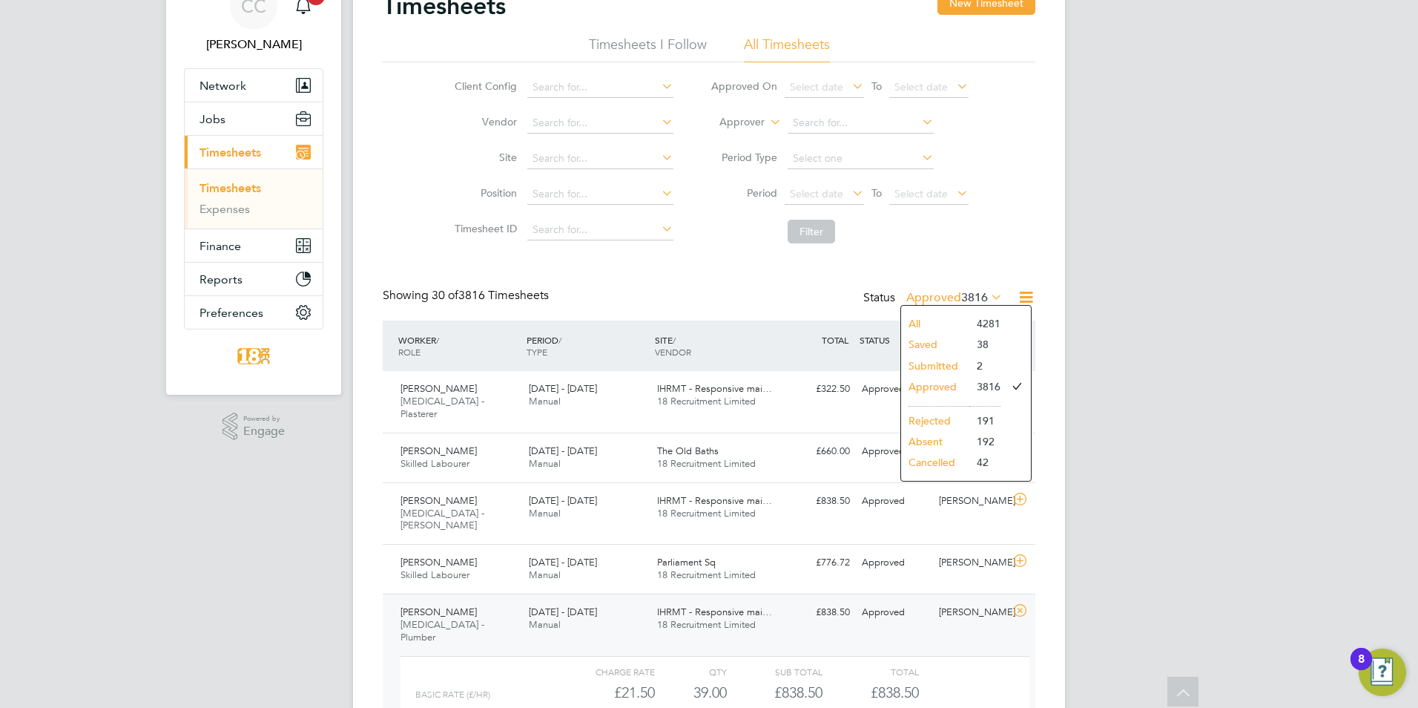
click at [926, 359] on li "Submitted" at bounding box center [935, 365] width 68 height 21
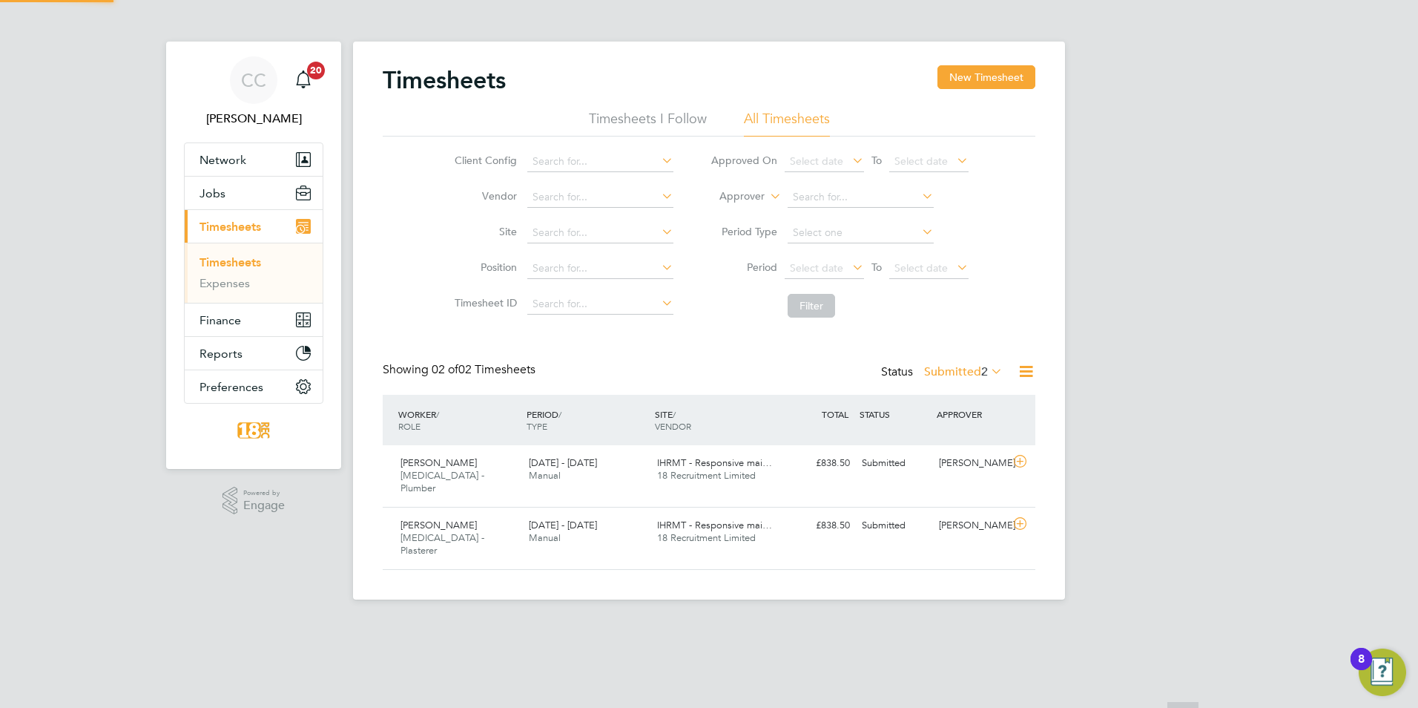
scroll to position [38, 129]
click at [1170, 408] on div "CC [PERSON_NAME] Notifications 20 Applications: Network Team Members Businesses…" at bounding box center [709, 311] width 1418 height 623
click at [942, 369] on label "Submitted 2" at bounding box center [963, 371] width 79 height 15
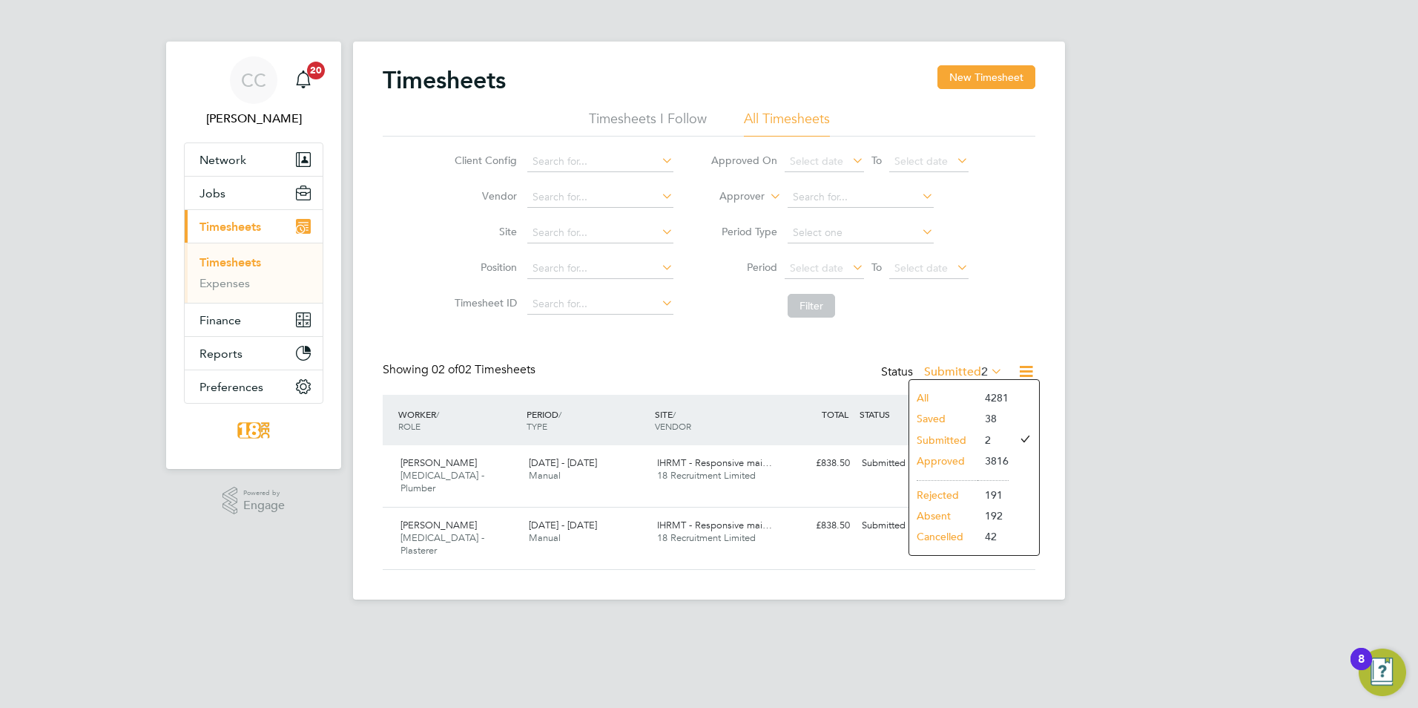
click at [980, 395] on li "4281" at bounding box center [993, 397] width 31 height 21
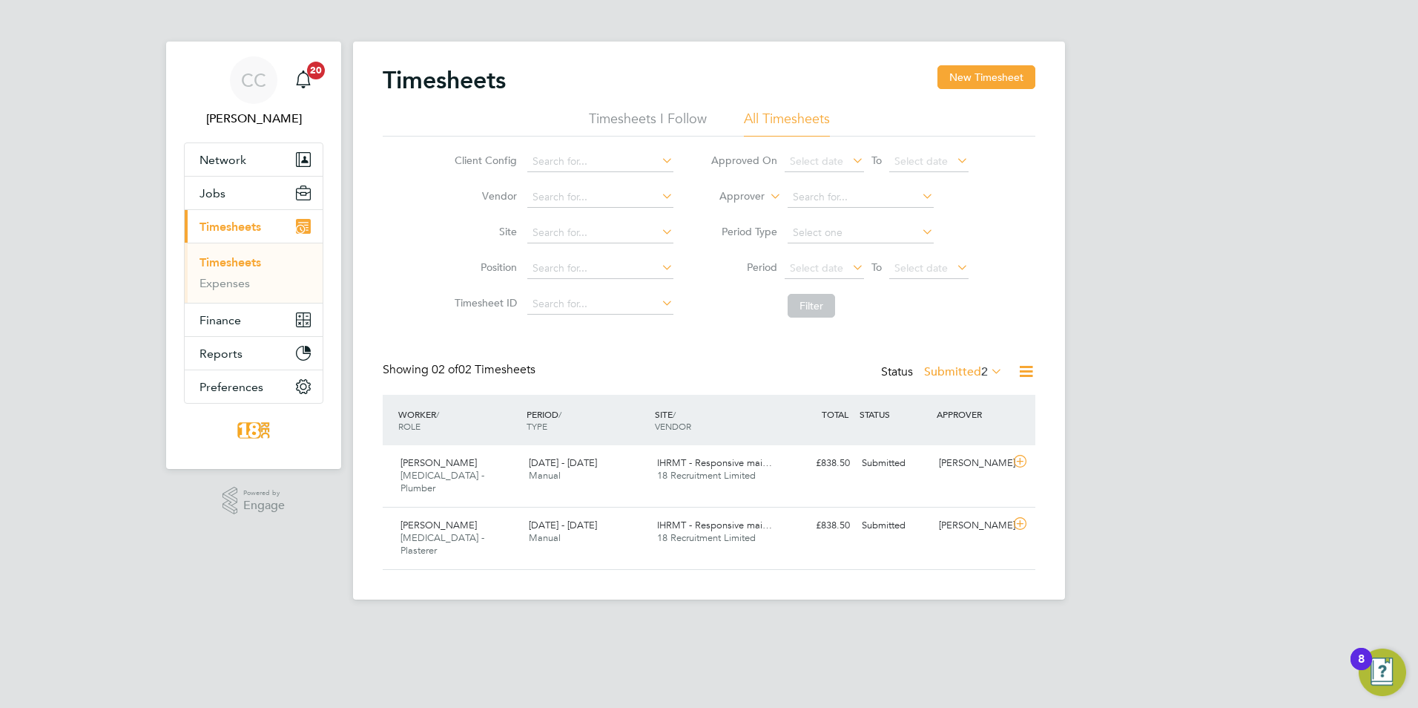
click at [975, 372] on label "Submitted 2" at bounding box center [963, 371] width 79 height 15
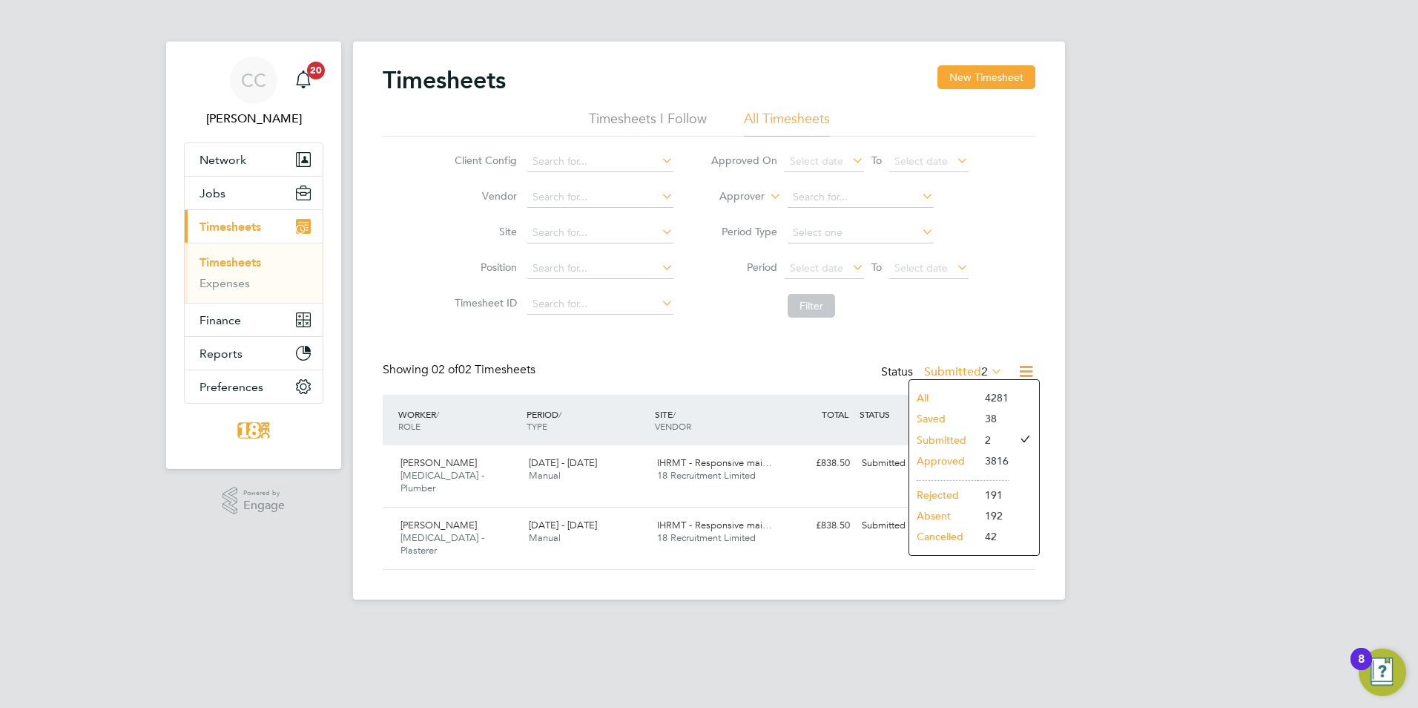
click at [923, 396] on li "All" at bounding box center [943, 397] width 68 height 21
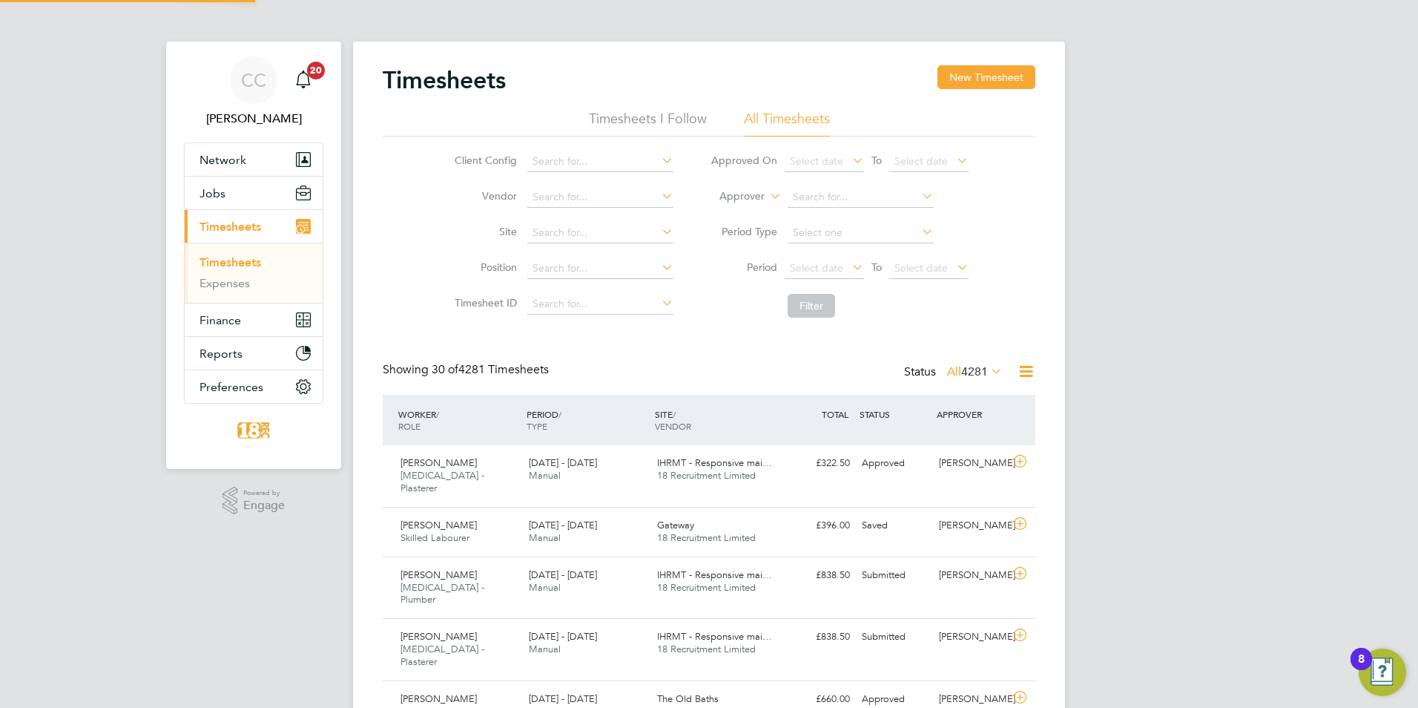
scroll to position [0, 0]
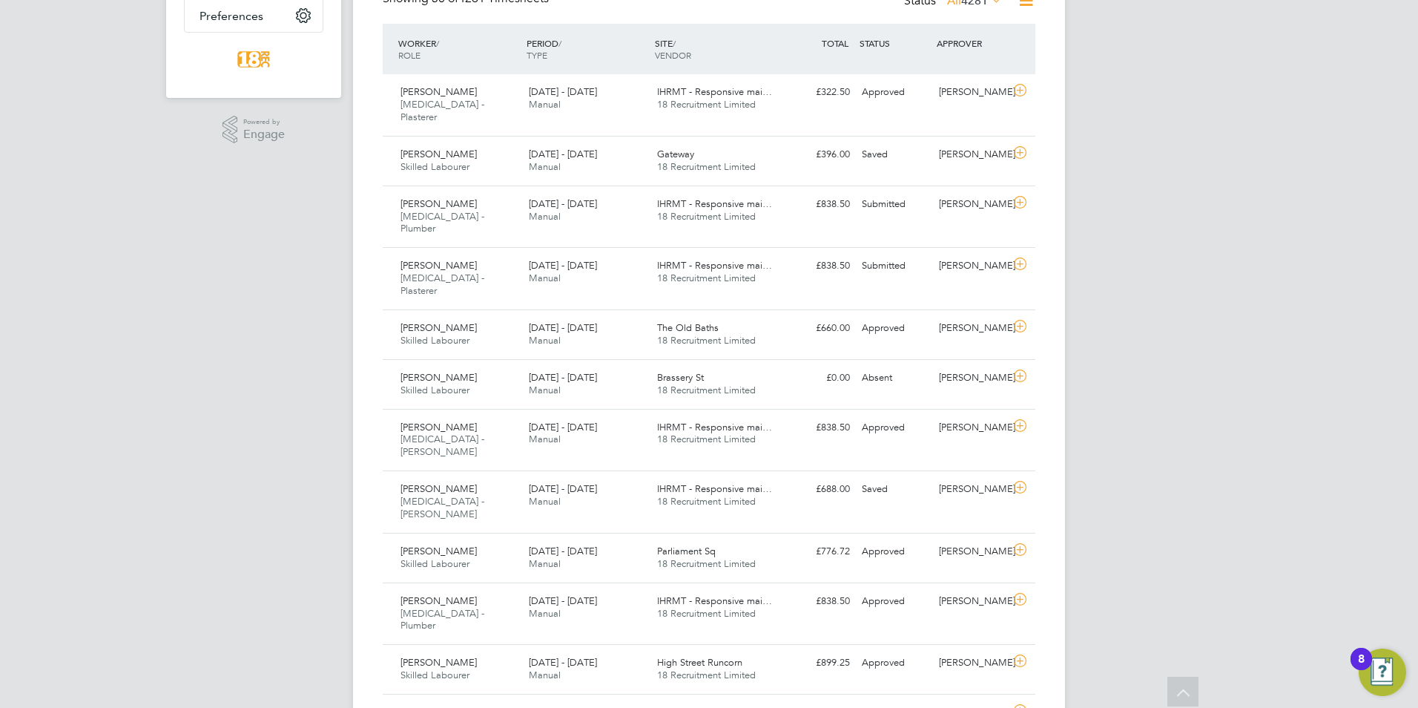
click at [1121, 234] on div "CC [PERSON_NAME] Notifications 20 Applications: Network Team Members Businesses…" at bounding box center [709, 712] width 1418 height 2167
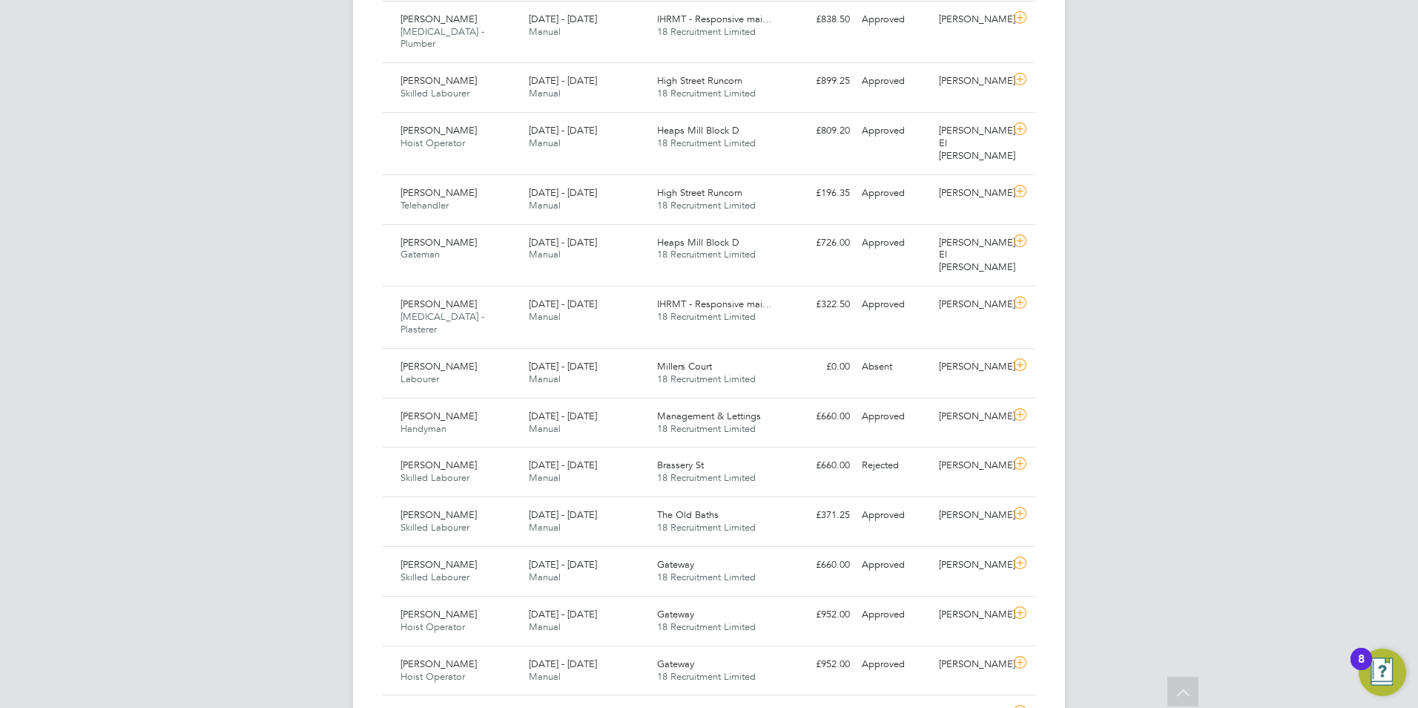
click at [1374, 420] on div "CC [PERSON_NAME] Notifications 20 Applications: Network Team Members Businesses…" at bounding box center [709, 131] width 1418 height 2167
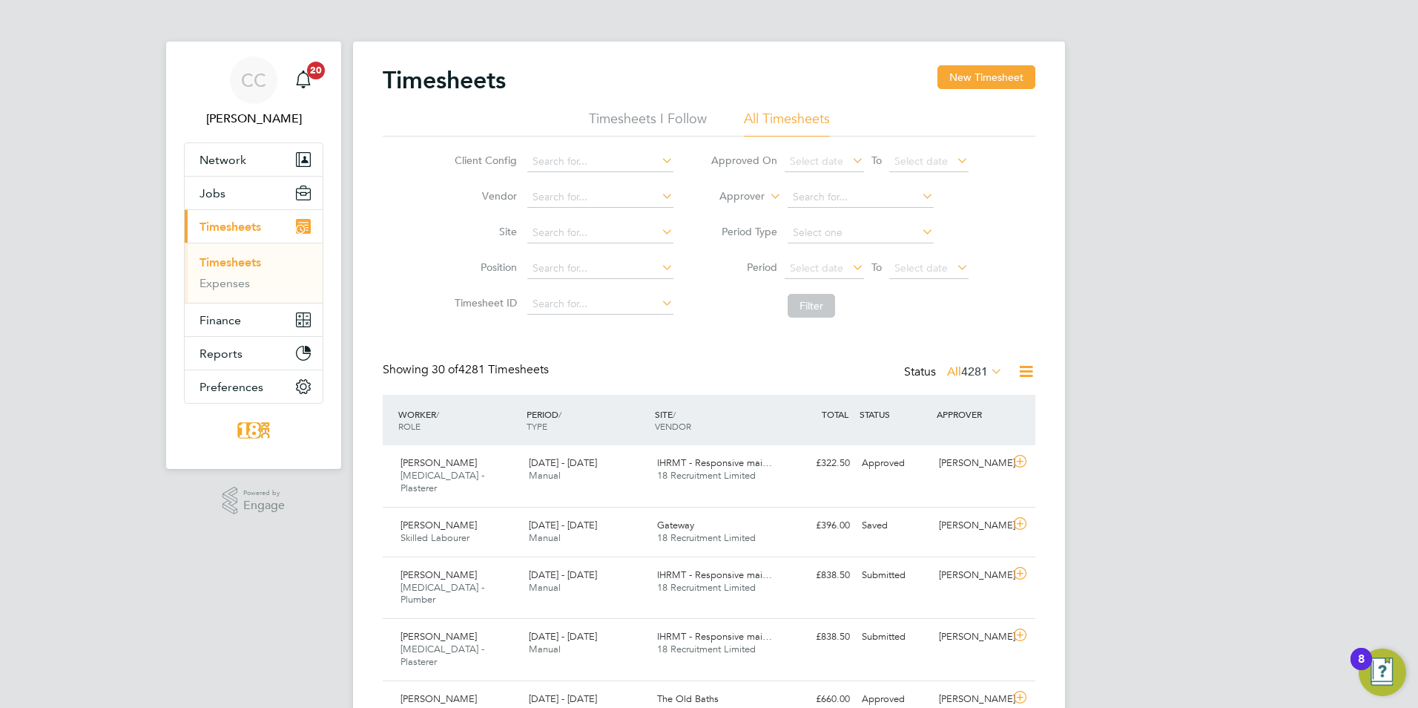
click at [967, 377] on span "4281" at bounding box center [974, 371] width 27 height 15
click at [961, 435] on li "Submitted" at bounding box center [954, 439] width 68 height 21
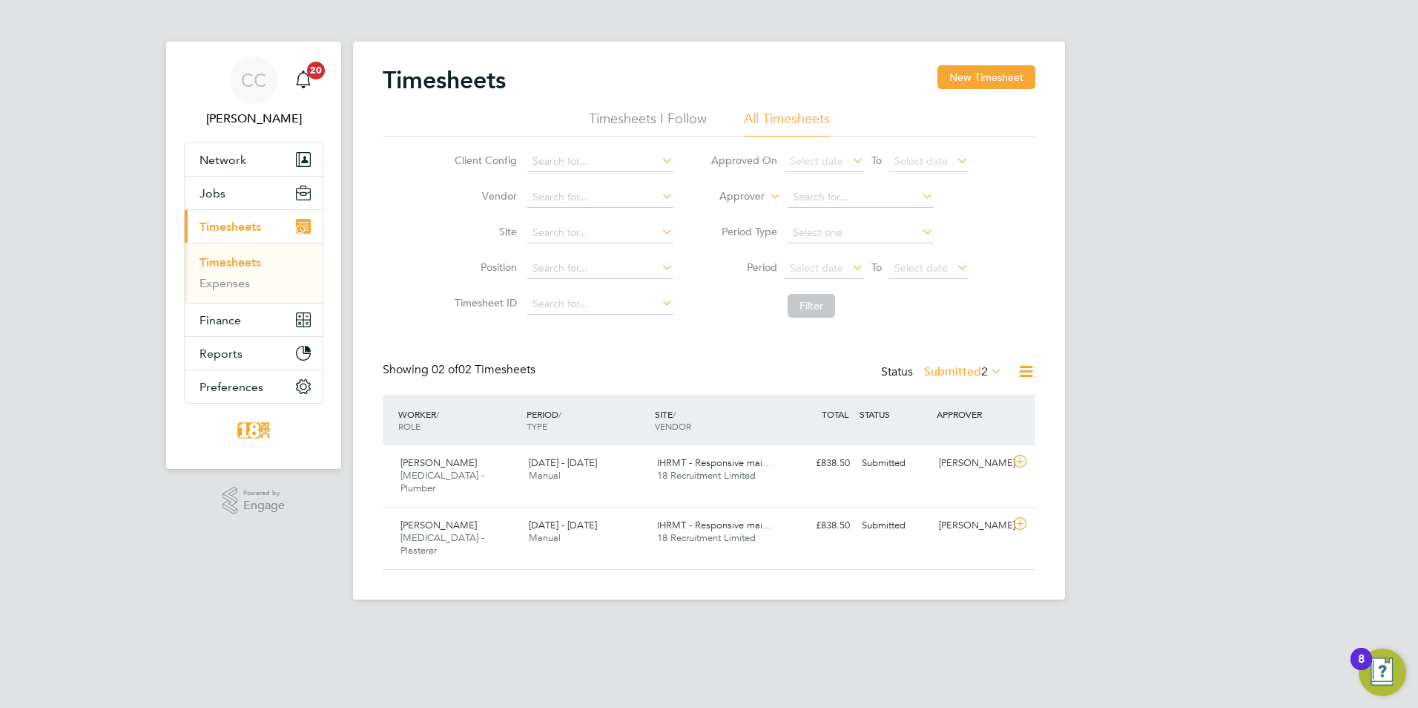
scroll to position [38, 129]
click at [583, 610] on html "CC [PERSON_NAME] Notifications 20 Applications: Network Team Members Businesses…" at bounding box center [709, 367] width 1418 height 734
click at [1163, 263] on div "CC [PERSON_NAME] Notifications 20 Applications: Network Team Members Businesses…" at bounding box center [709, 311] width 1418 height 623
